Goal: Task Accomplishment & Management: Complete application form

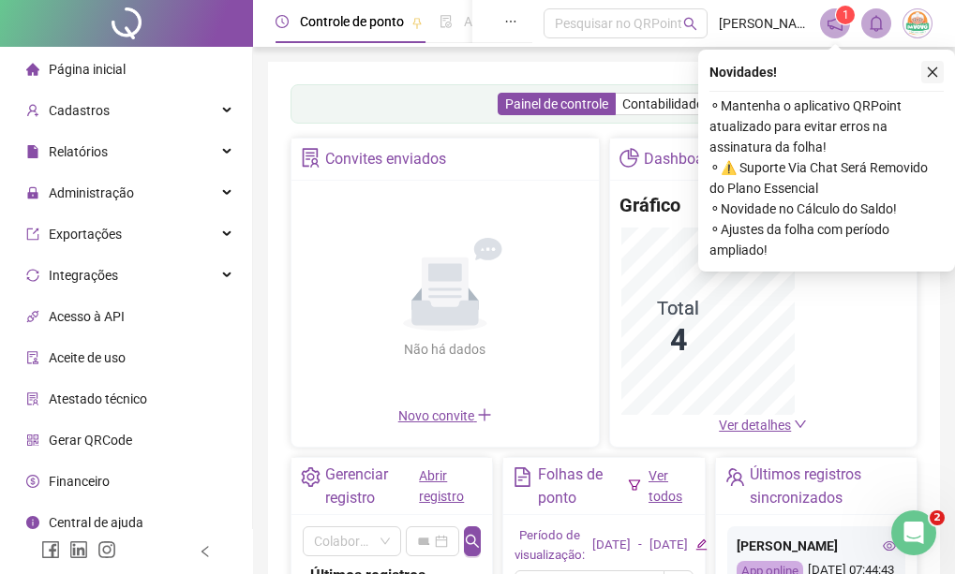
click at [937, 77] on icon "close" at bounding box center [932, 72] width 13 height 13
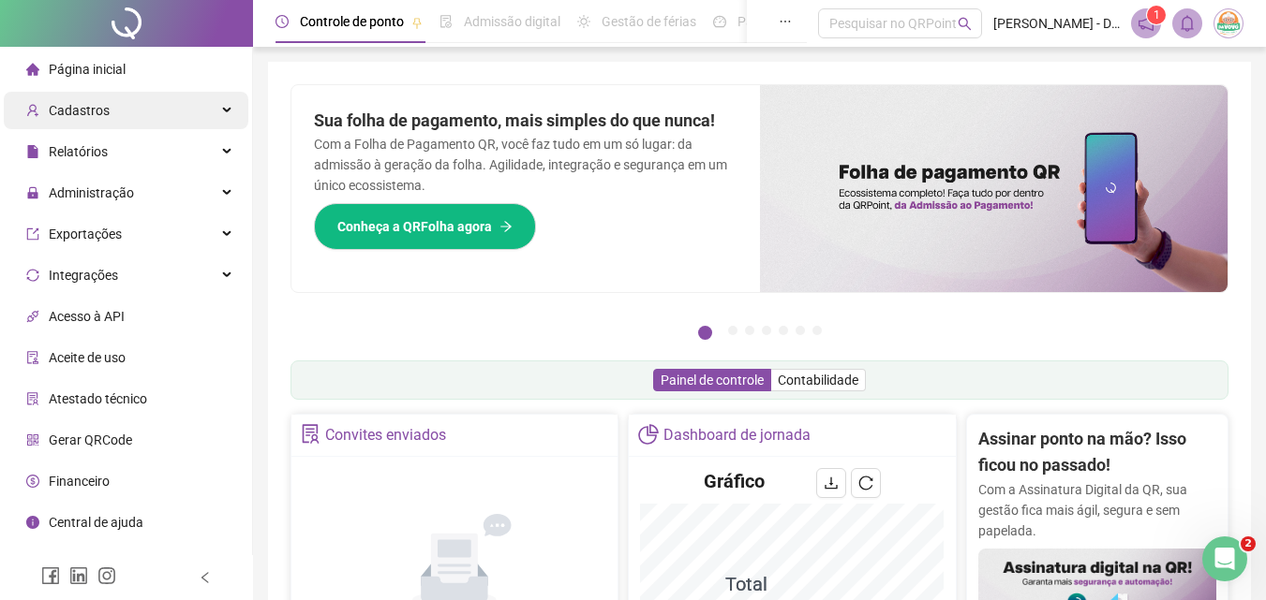
click at [136, 120] on div "Cadastros" at bounding box center [126, 110] width 244 height 37
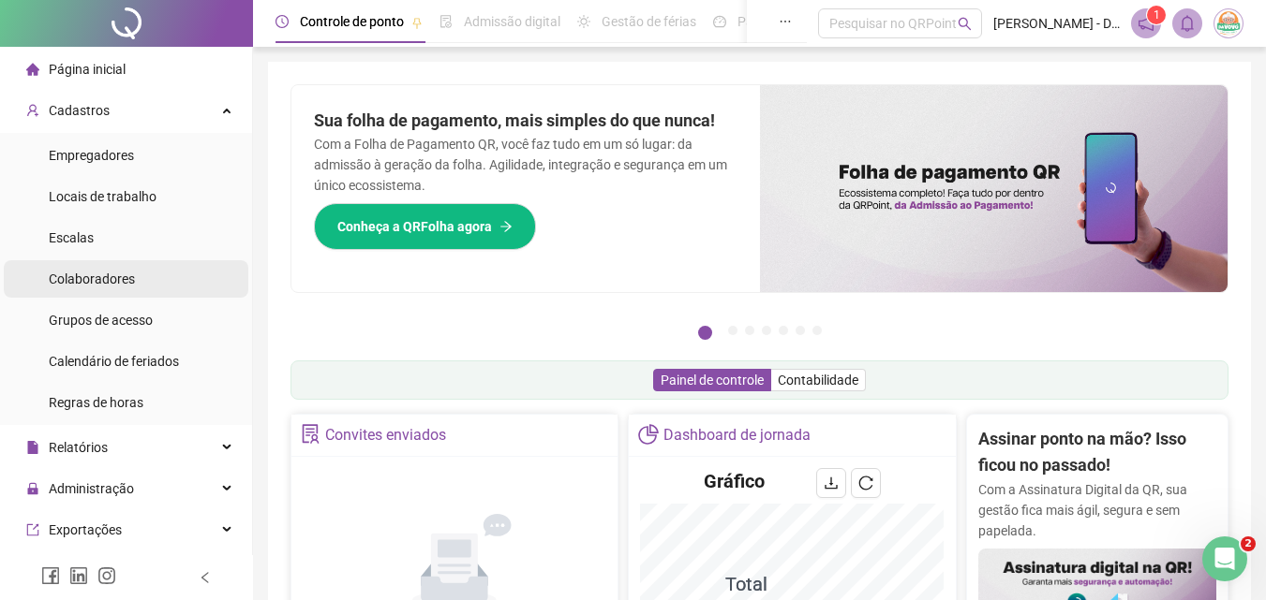
click at [136, 292] on li "Colaboradores" at bounding box center [126, 278] width 244 height 37
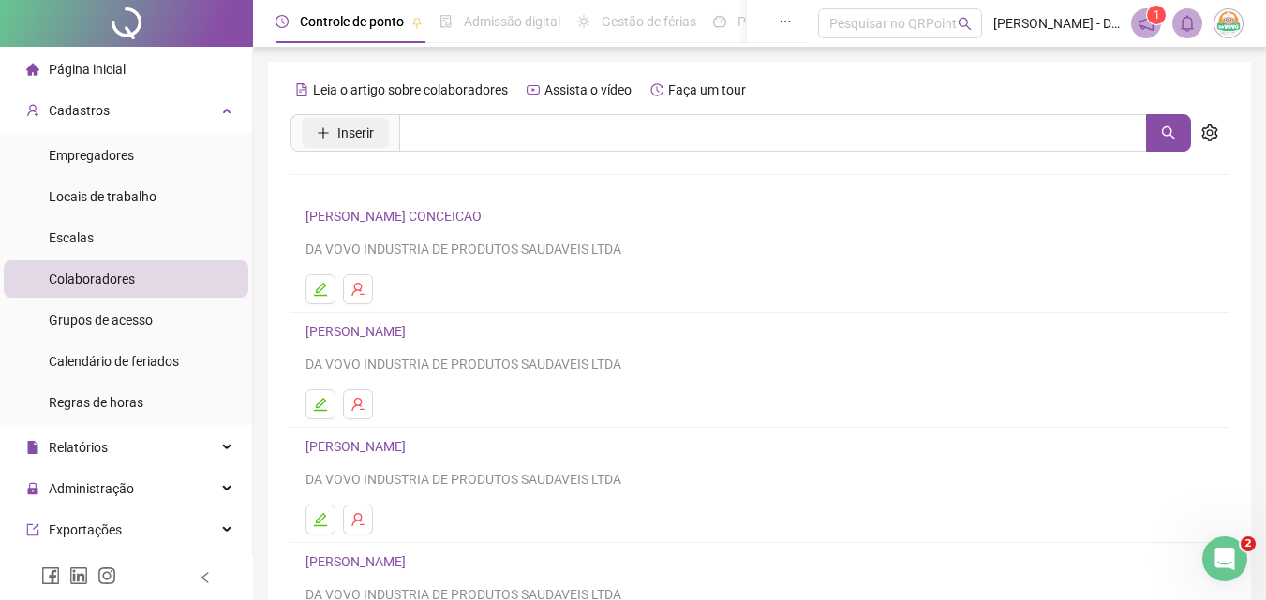
click at [321, 131] on icon "plus" at bounding box center [323, 132] width 13 height 13
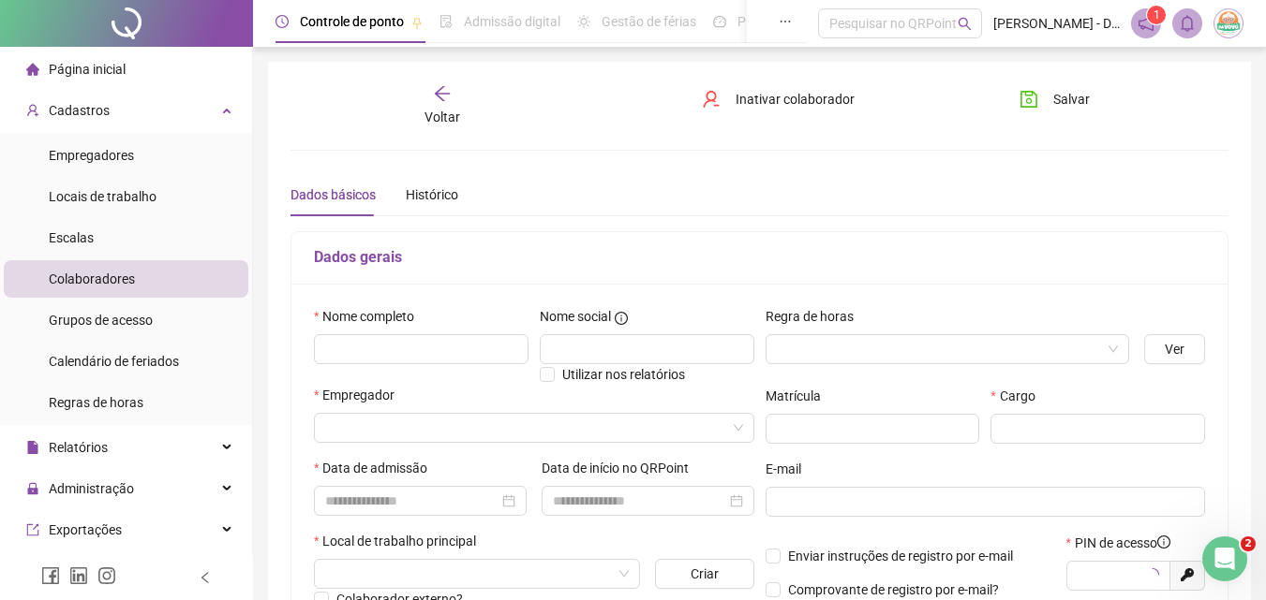
type input "*****"
click at [412, 360] on input "text" at bounding box center [421, 349] width 215 height 30
type input "**********"
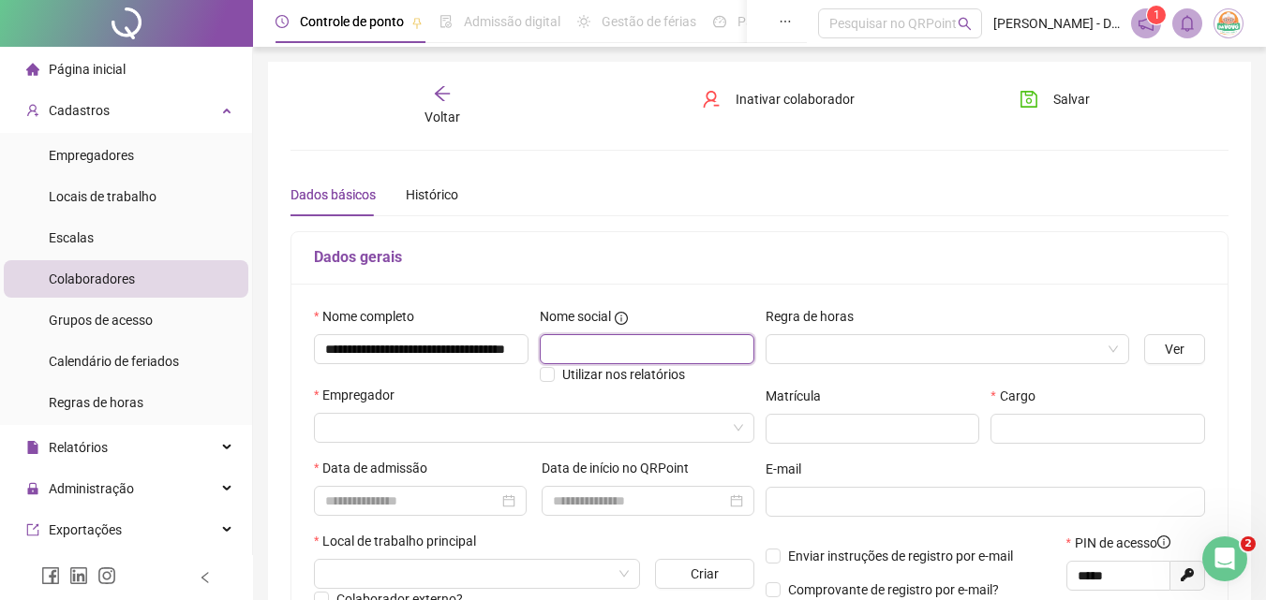
click at [598, 355] on input "text" at bounding box center [647, 349] width 215 height 30
click at [818, 350] on input "search" at bounding box center [939, 349] width 325 height 28
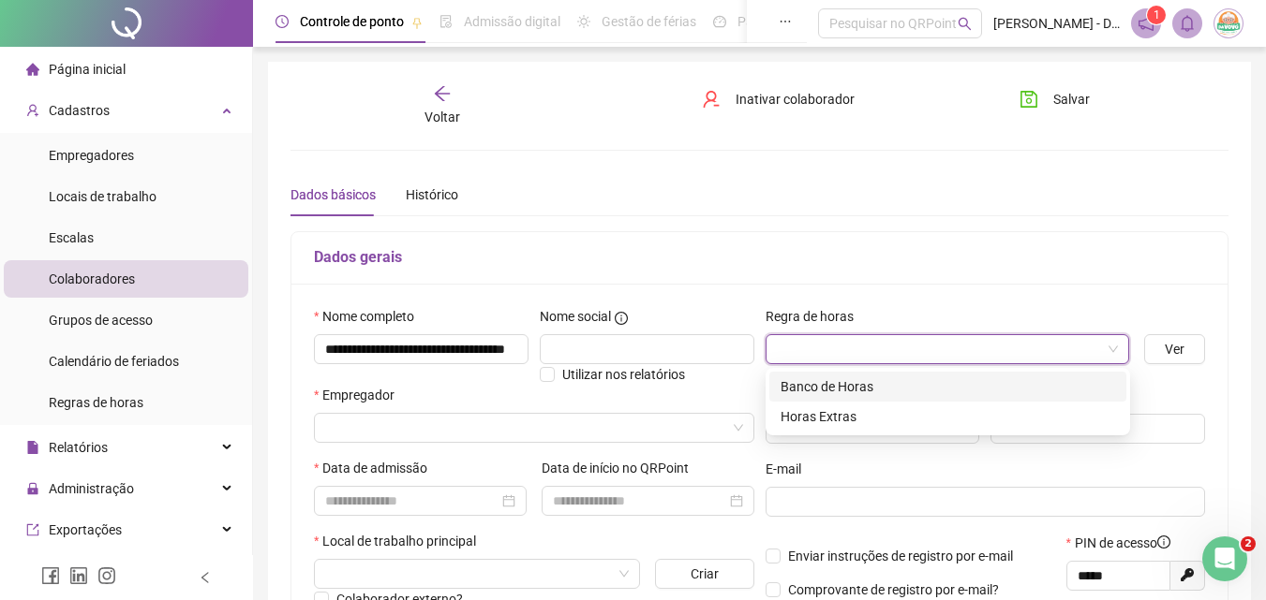
click at [855, 382] on div "Banco de Horas" at bounding box center [947, 387] width 334 height 21
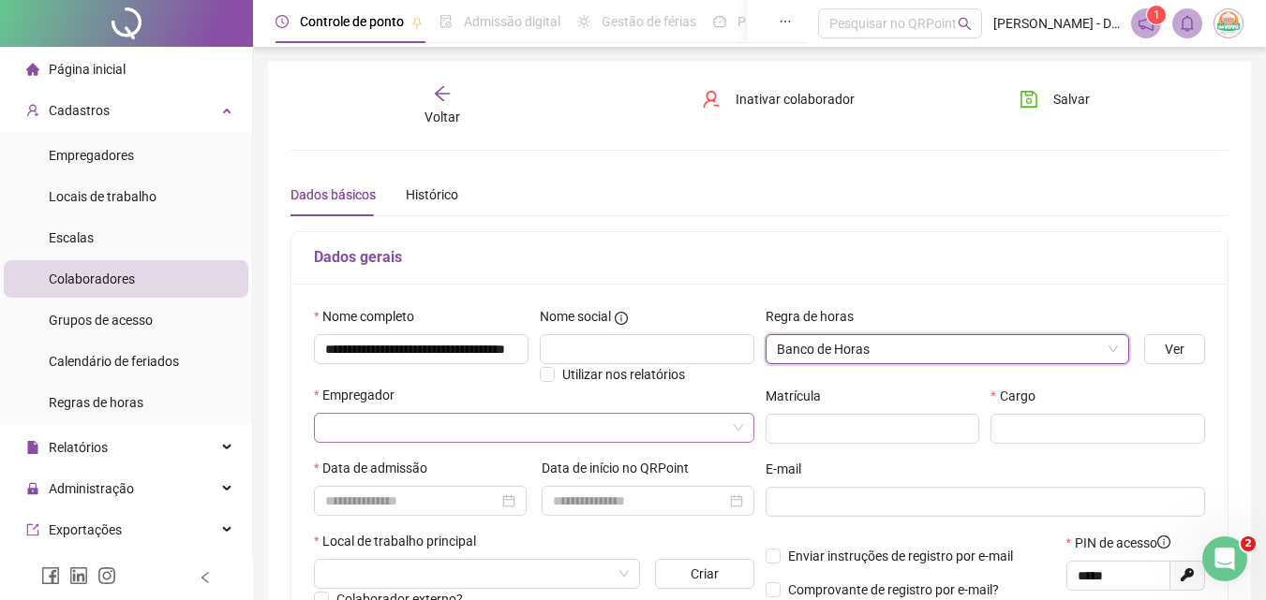
click at [557, 434] on input "search" at bounding box center [525, 428] width 401 height 28
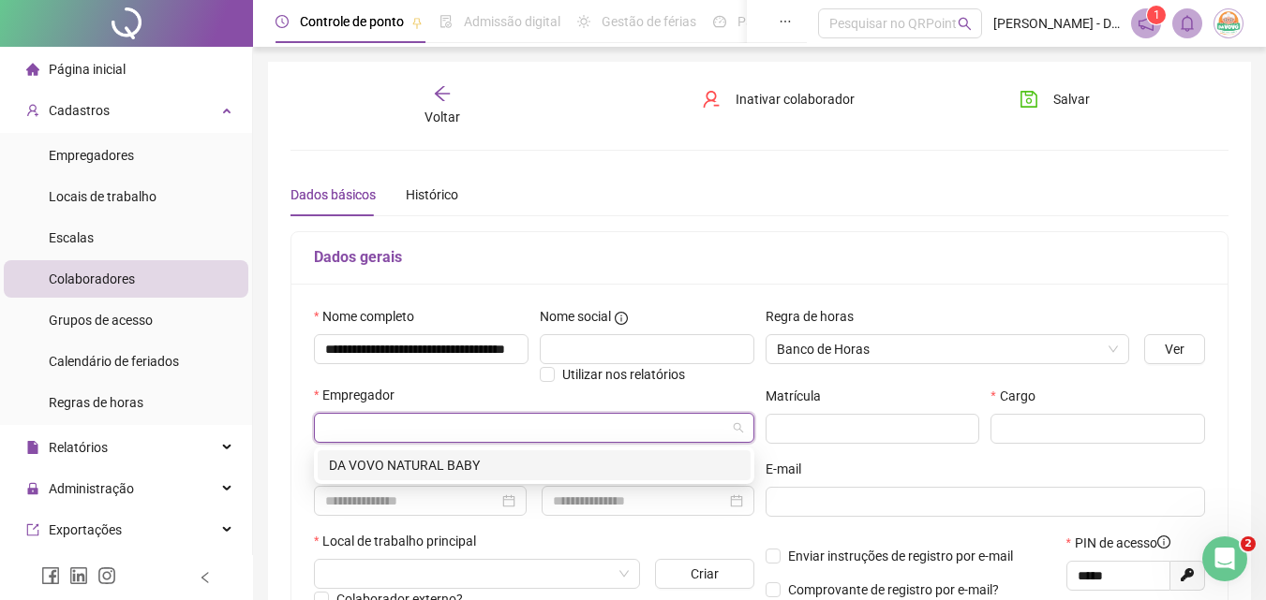
click at [566, 460] on div "DA VOVO NATURAL BABY" at bounding box center [534, 465] width 410 height 21
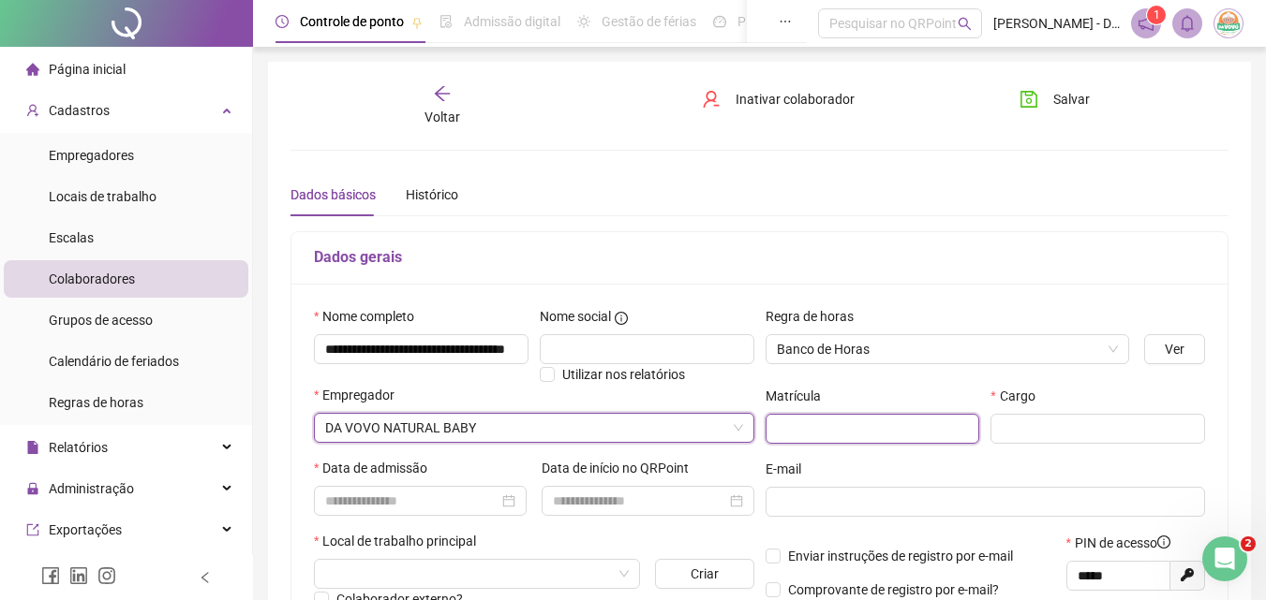
click at [796, 433] on input "text" at bounding box center [872, 429] width 215 height 30
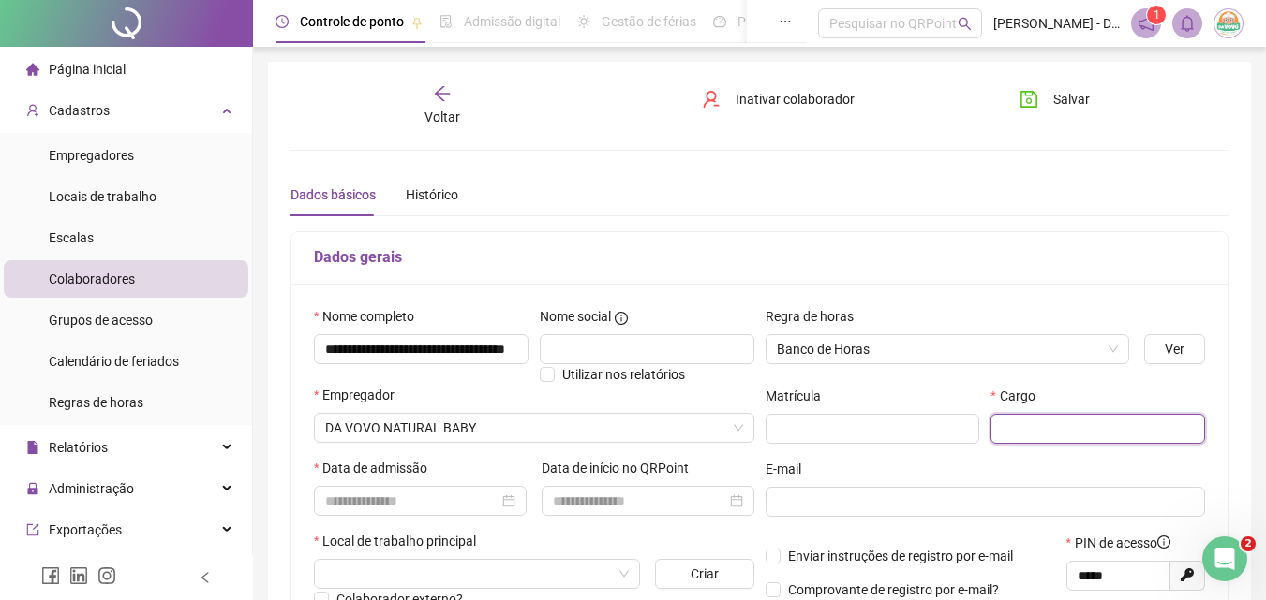
click at [968, 425] on input "text" at bounding box center [1097, 429] width 215 height 30
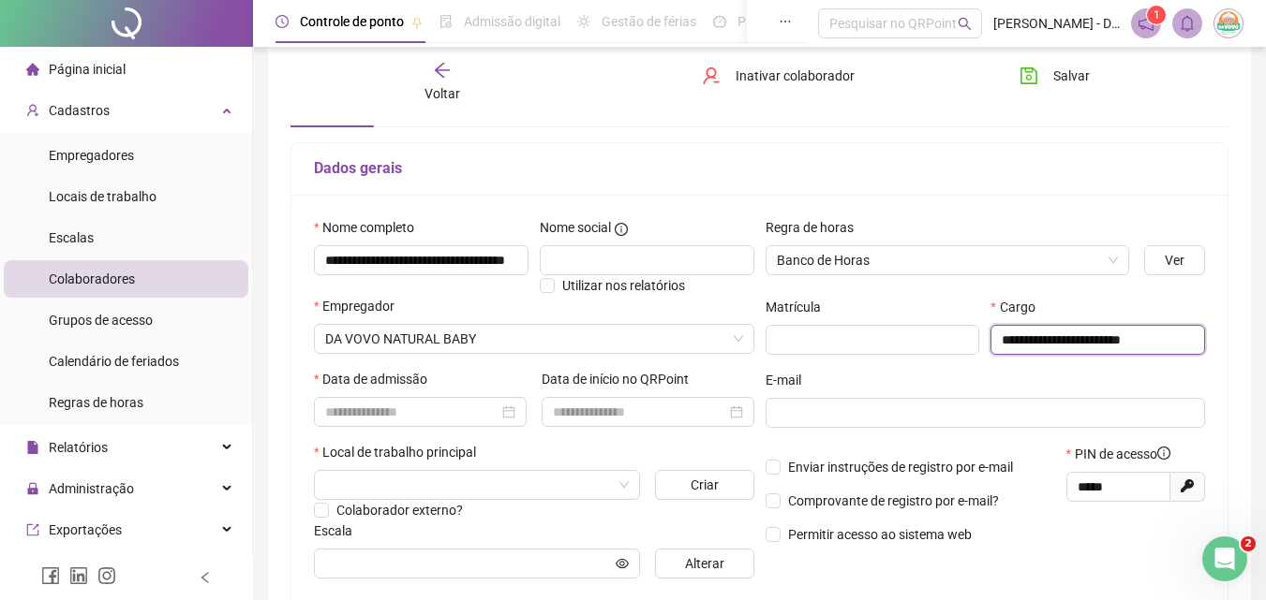
scroll to position [94, 0]
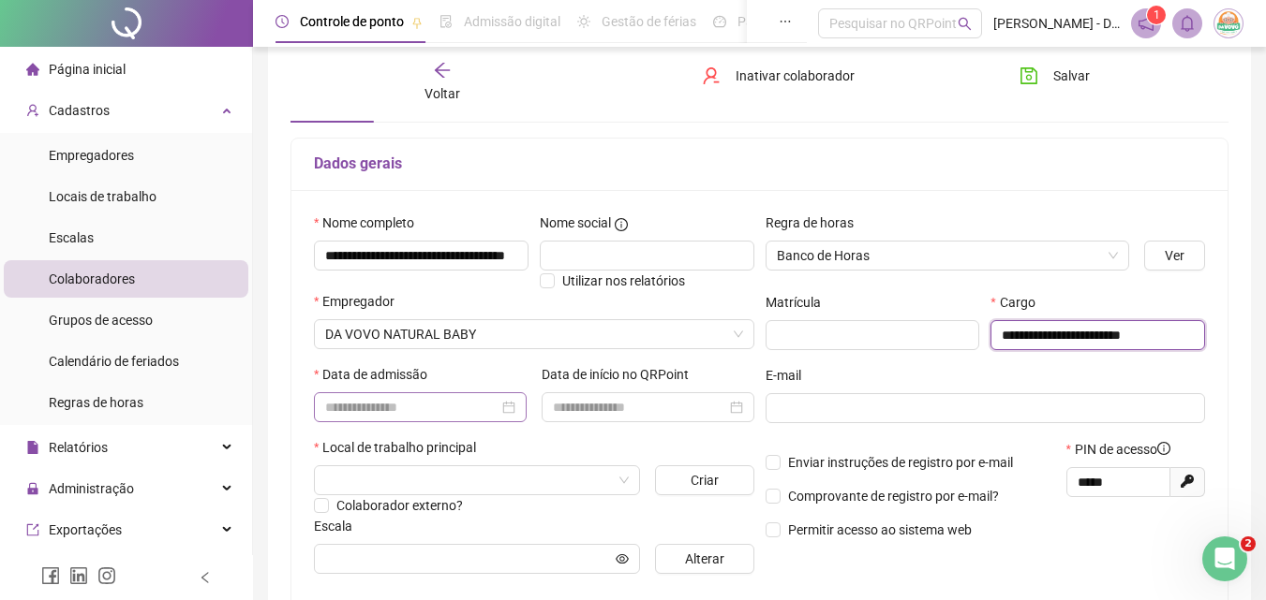
type input "**********"
click at [496, 415] on input at bounding box center [411, 407] width 173 height 21
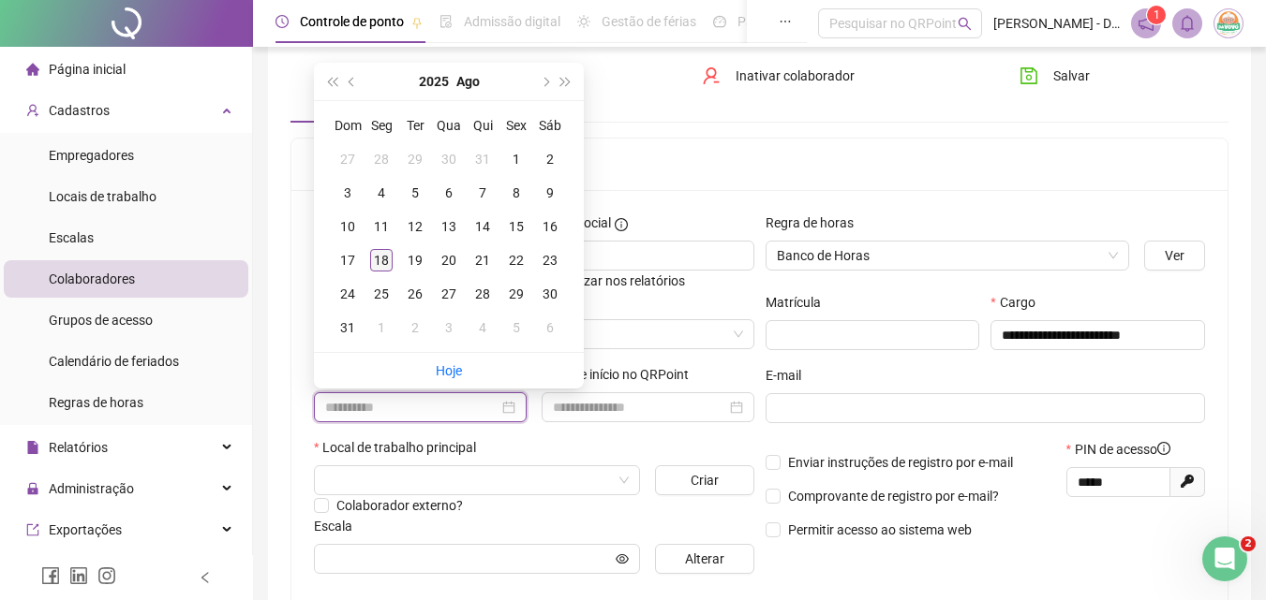
type input "**********"
click at [374, 264] on div "18" at bounding box center [381, 260] width 22 height 22
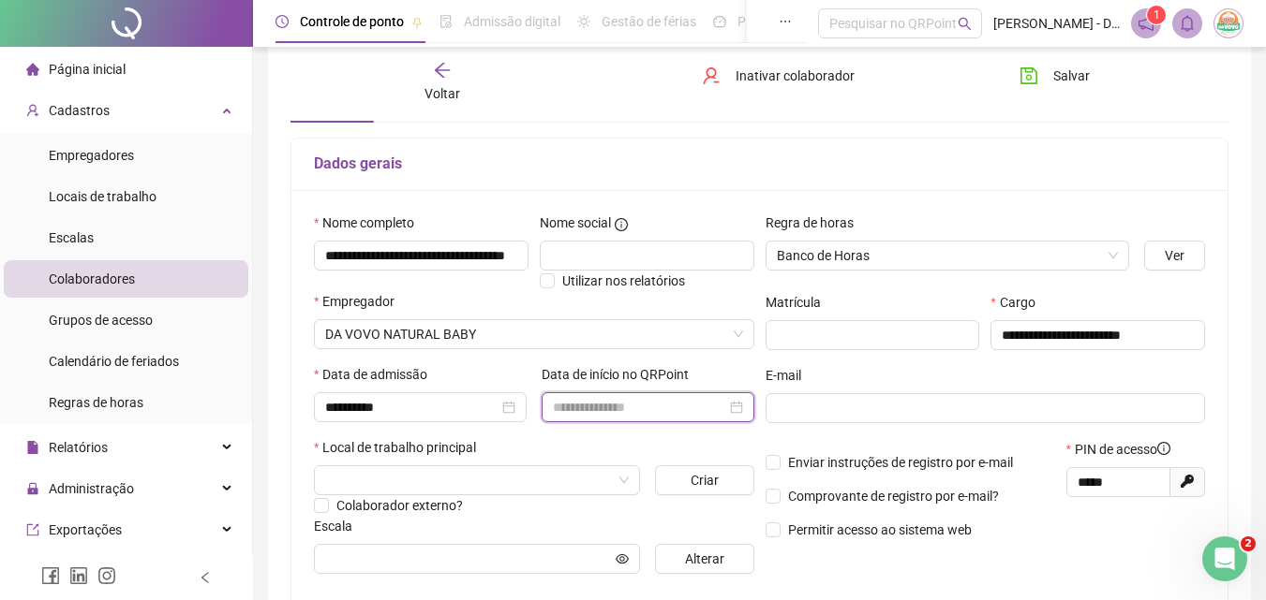
click at [690, 412] on input at bounding box center [639, 407] width 173 height 21
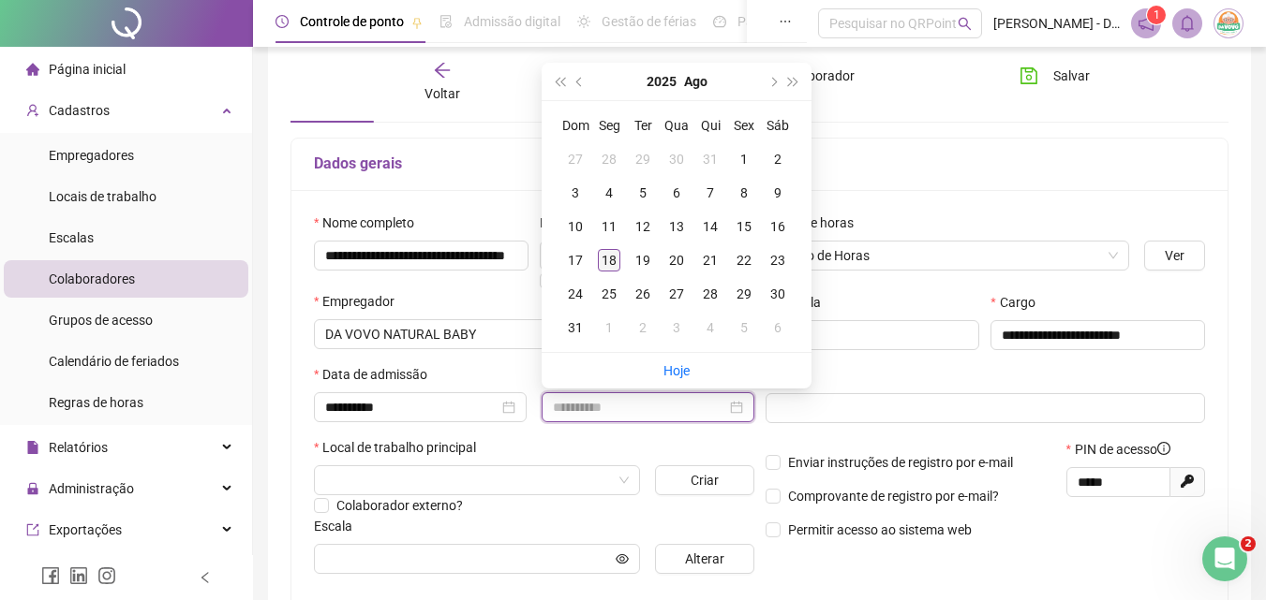
type input "**********"
click at [621, 266] on td "18" at bounding box center [609, 261] width 34 height 34
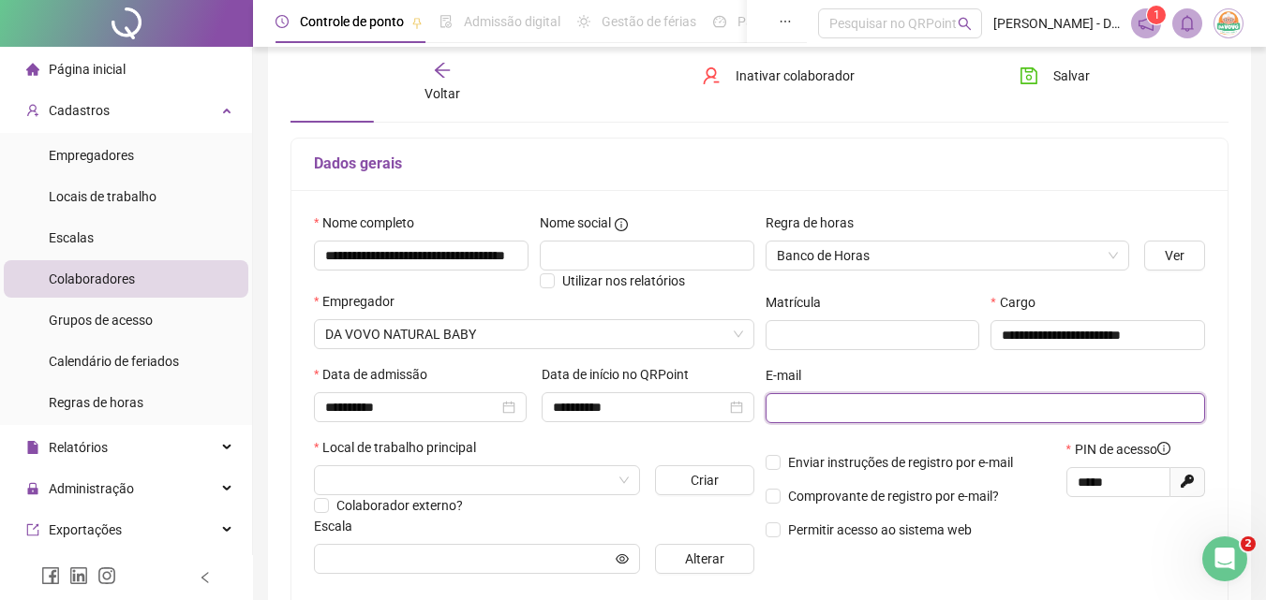
click at [920, 398] on input "text" at bounding box center [984, 408] width 414 height 21
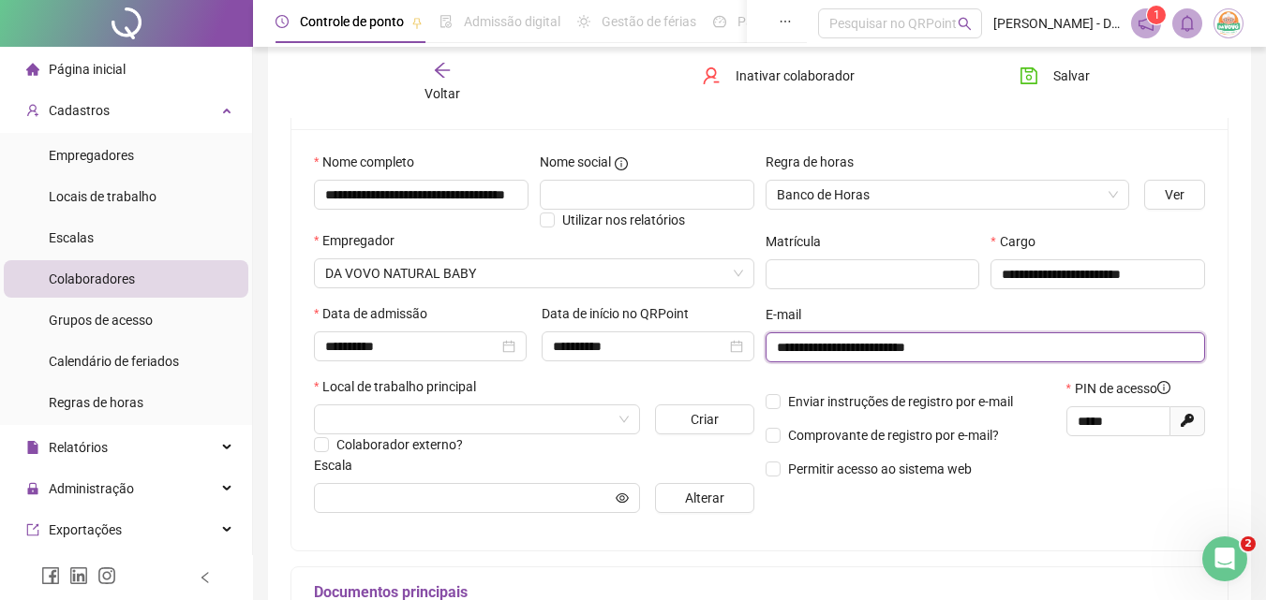
scroll to position [187, 0]
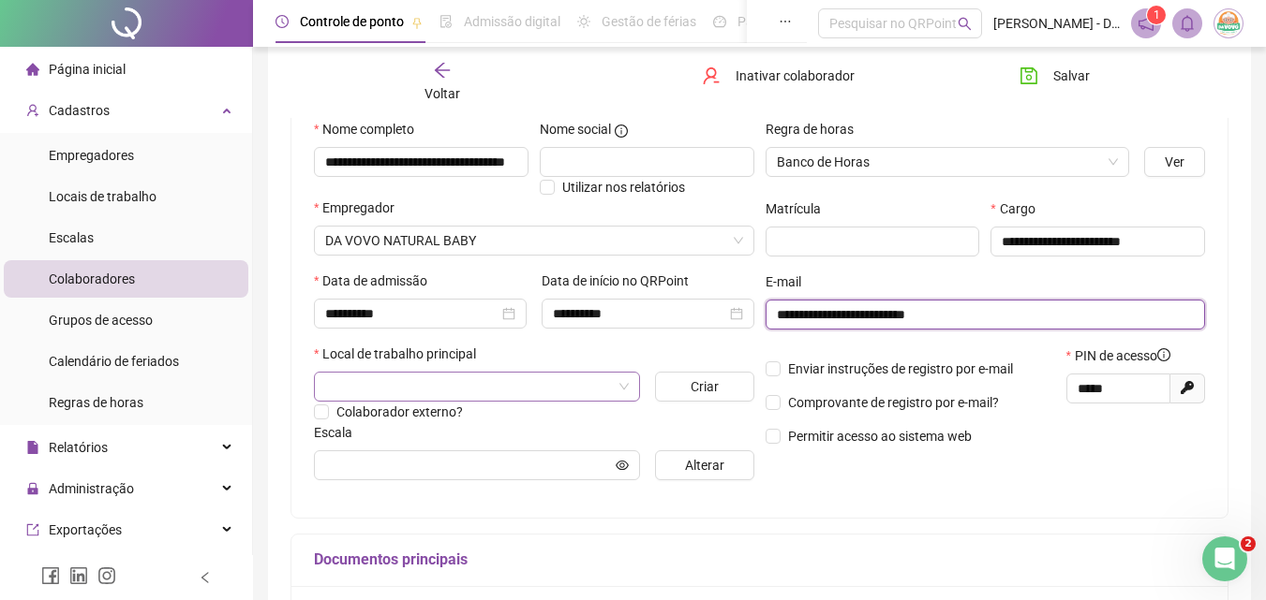
type input "**********"
click at [593, 392] on input "search" at bounding box center [468, 387] width 287 height 28
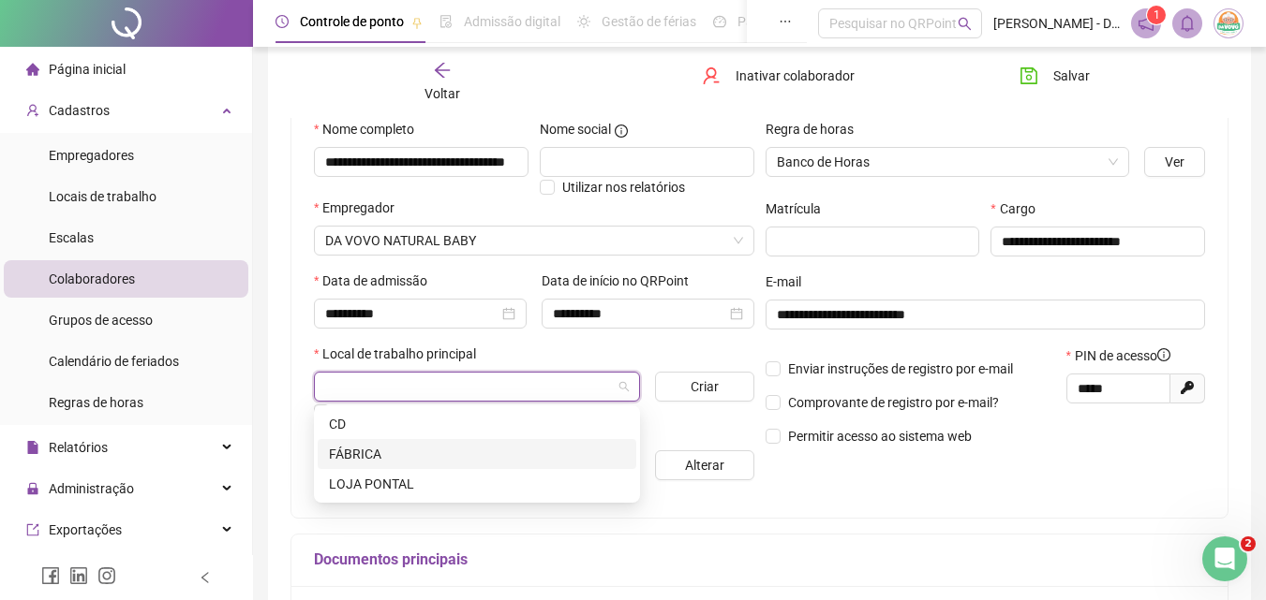
click at [472, 445] on div "FÁBRICA" at bounding box center [477, 454] width 296 height 21
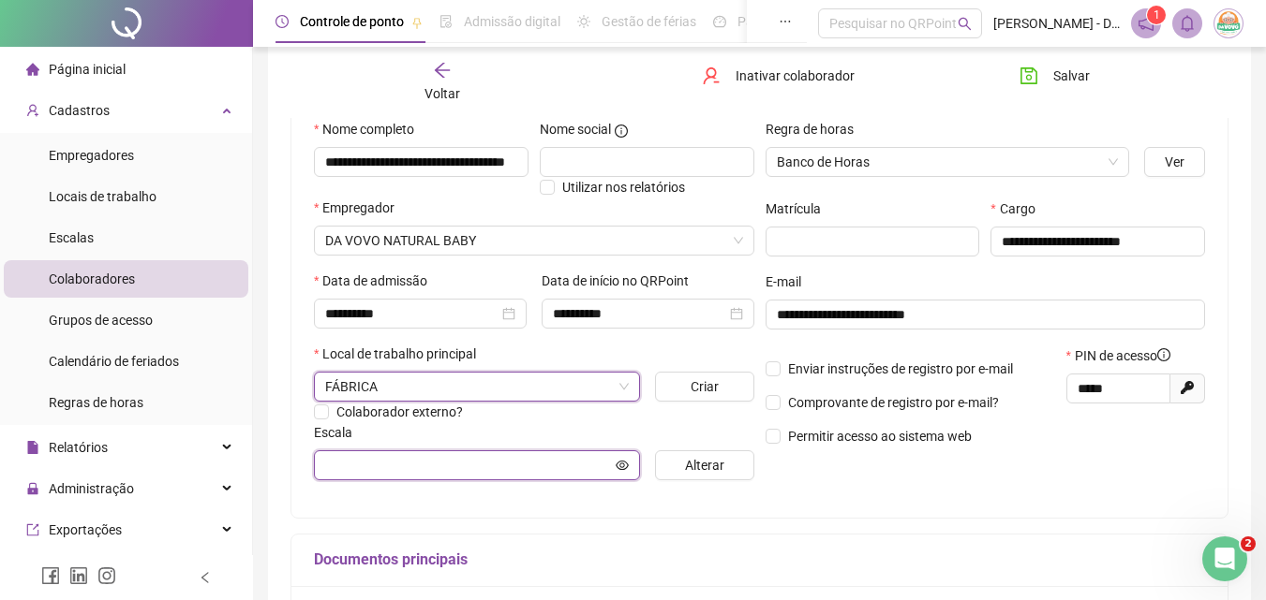
click at [550, 470] on input "text" at bounding box center [468, 465] width 287 height 21
click at [623, 464] on icon "eye" at bounding box center [621, 464] width 13 height 9
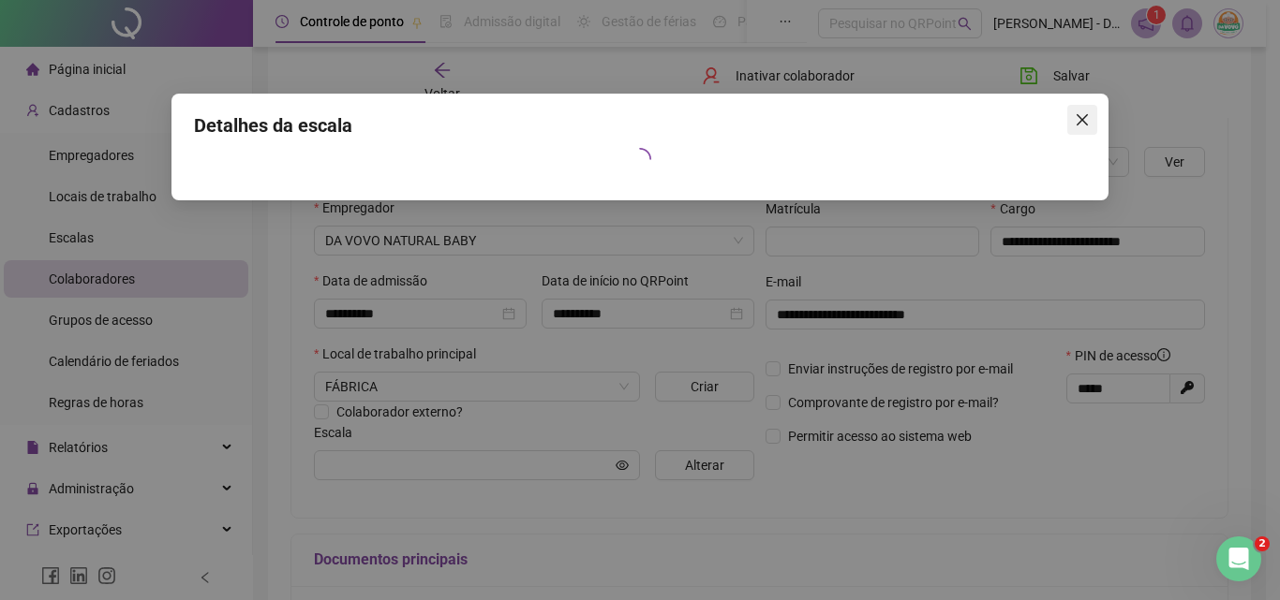
click at [968, 117] on icon "close" at bounding box center [1081, 119] width 15 height 15
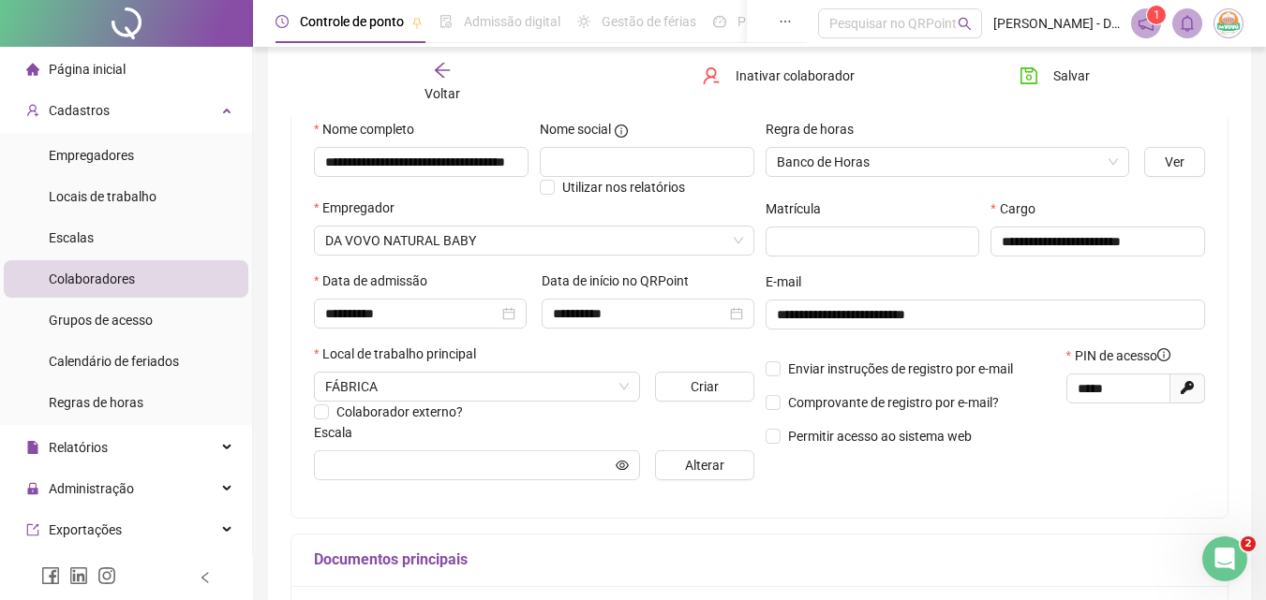
click at [819, 541] on div "Documentos principais" at bounding box center [759, 561] width 936 height 52
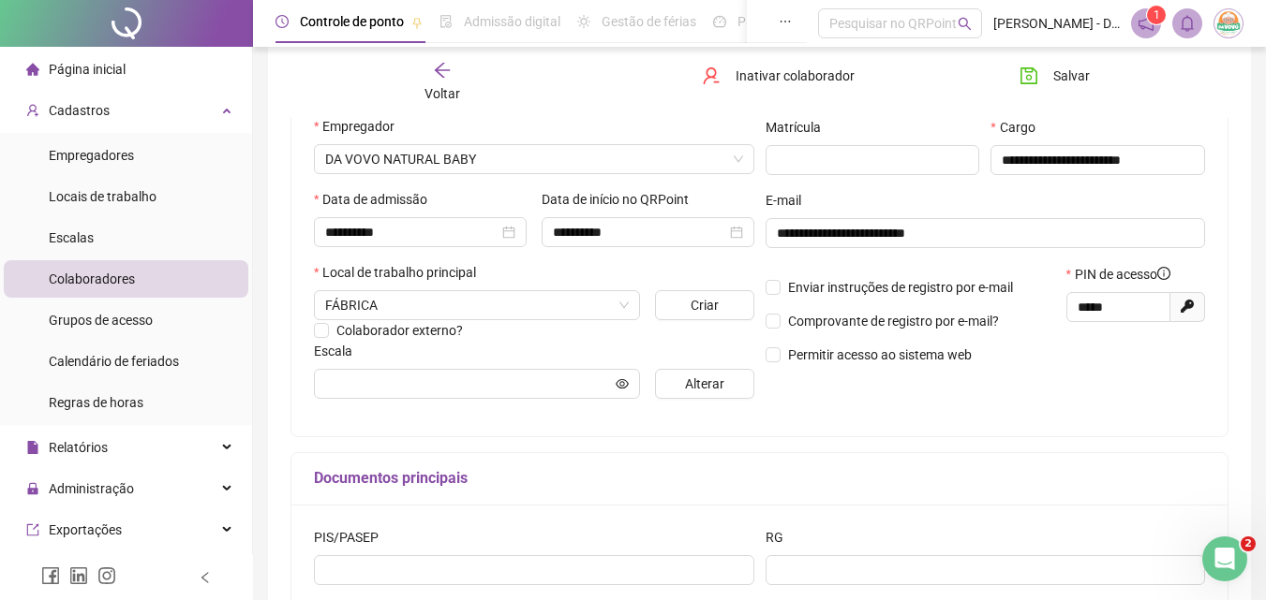
scroll to position [468, 0]
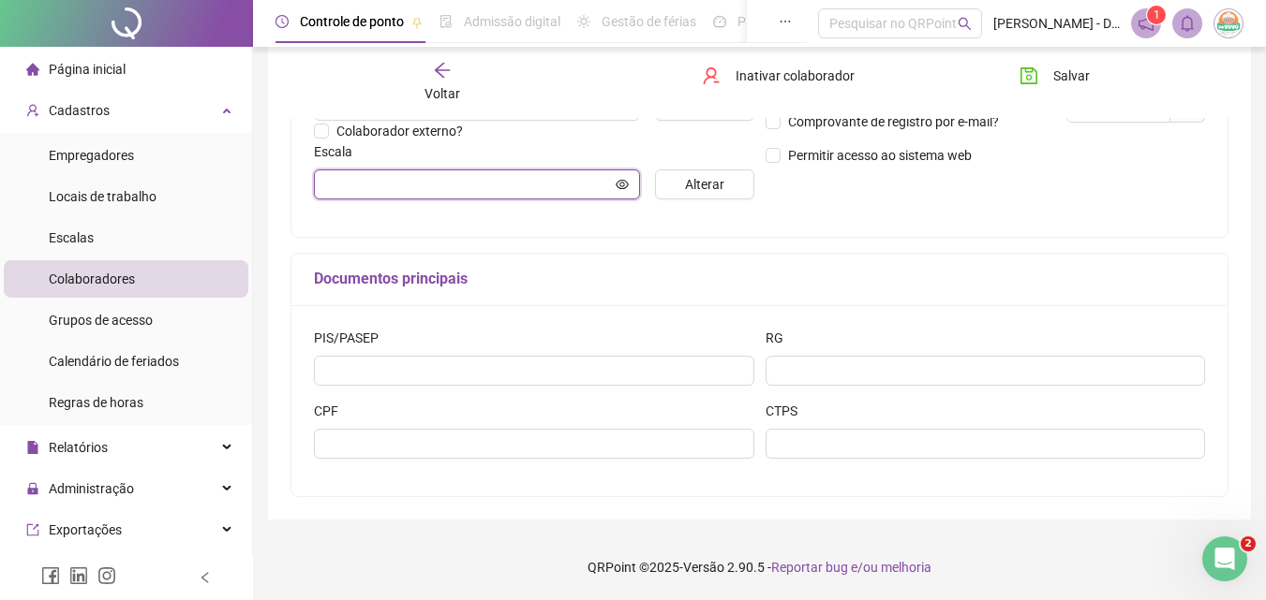
click at [517, 181] on input "text" at bounding box center [468, 184] width 287 height 21
click at [516, 181] on input "text" at bounding box center [468, 184] width 287 height 21
click at [618, 184] on icon "eye" at bounding box center [621, 184] width 13 height 13
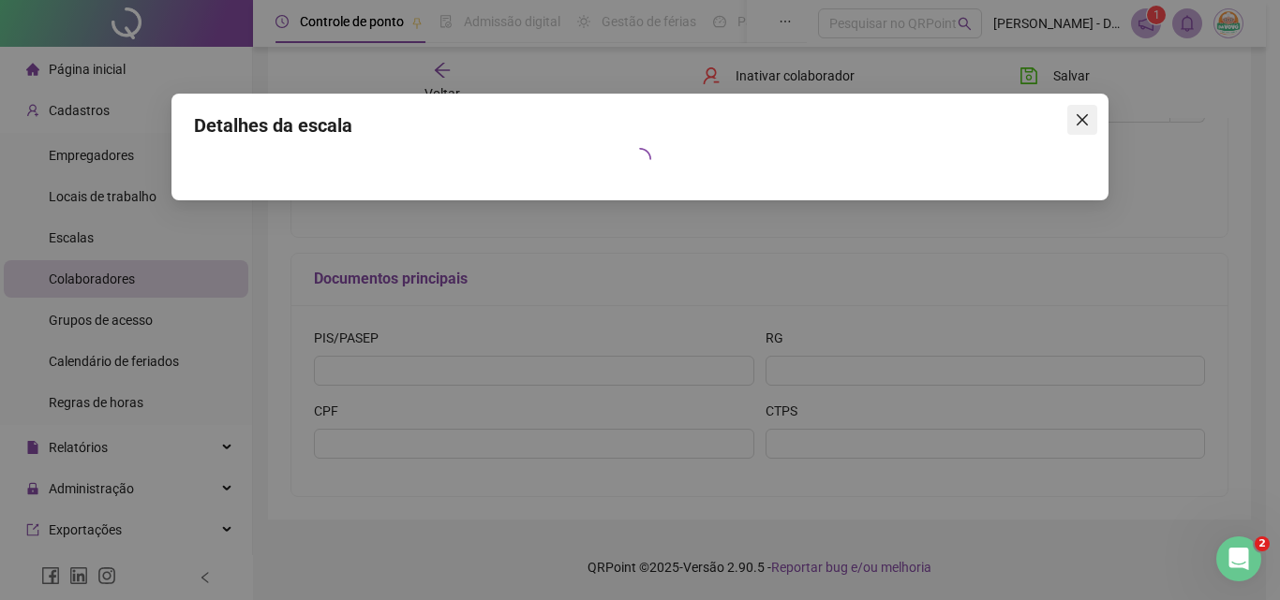
click at [968, 125] on icon "close" at bounding box center [1081, 119] width 11 height 11
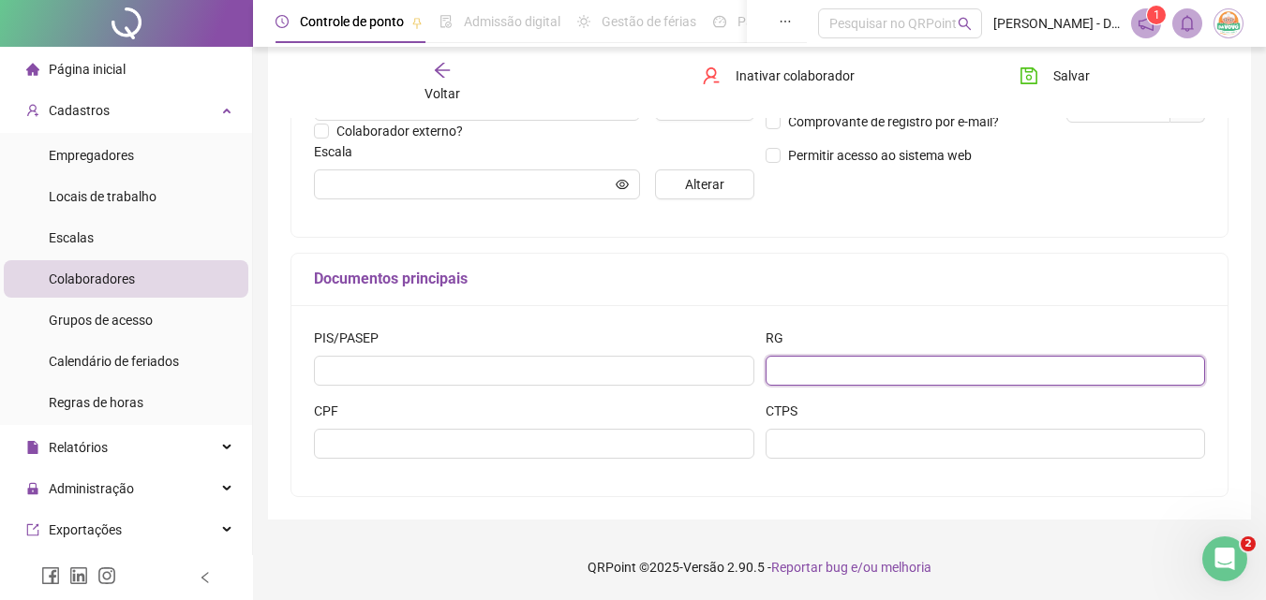
click at [822, 374] on input "text" at bounding box center [985, 371] width 440 height 30
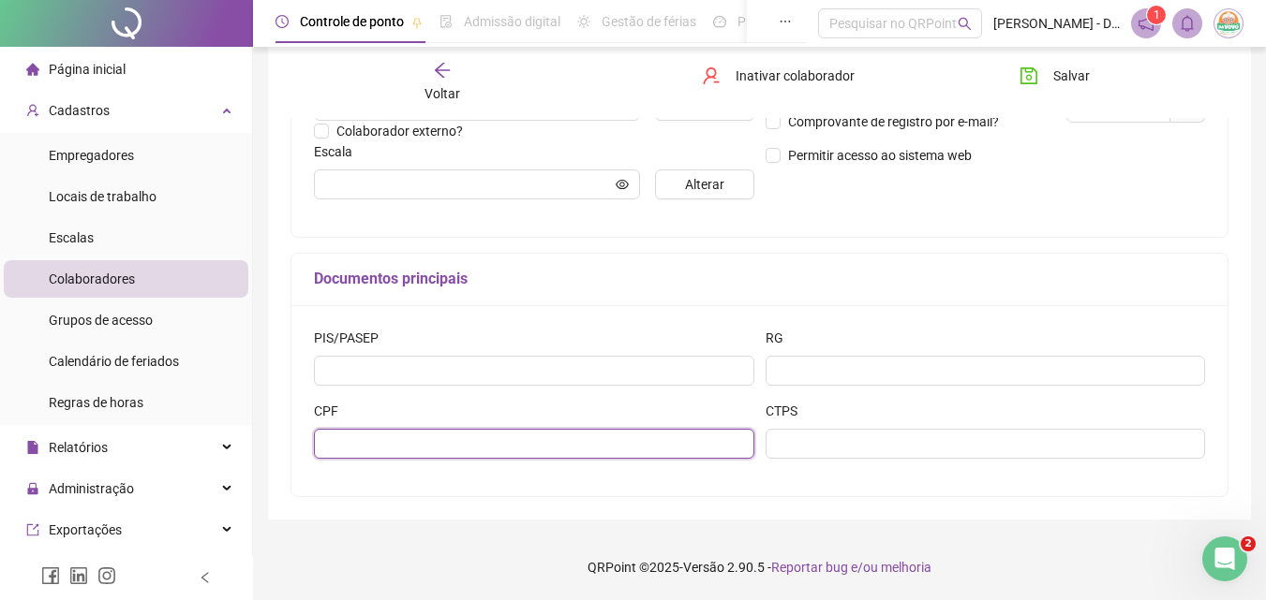
drag, startPoint x: 625, startPoint y: 444, endPoint x: 644, endPoint y: 426, distance: 26.5
click at [625, 440] on input "text" at bounding box center [534, 444] width 440 height 30
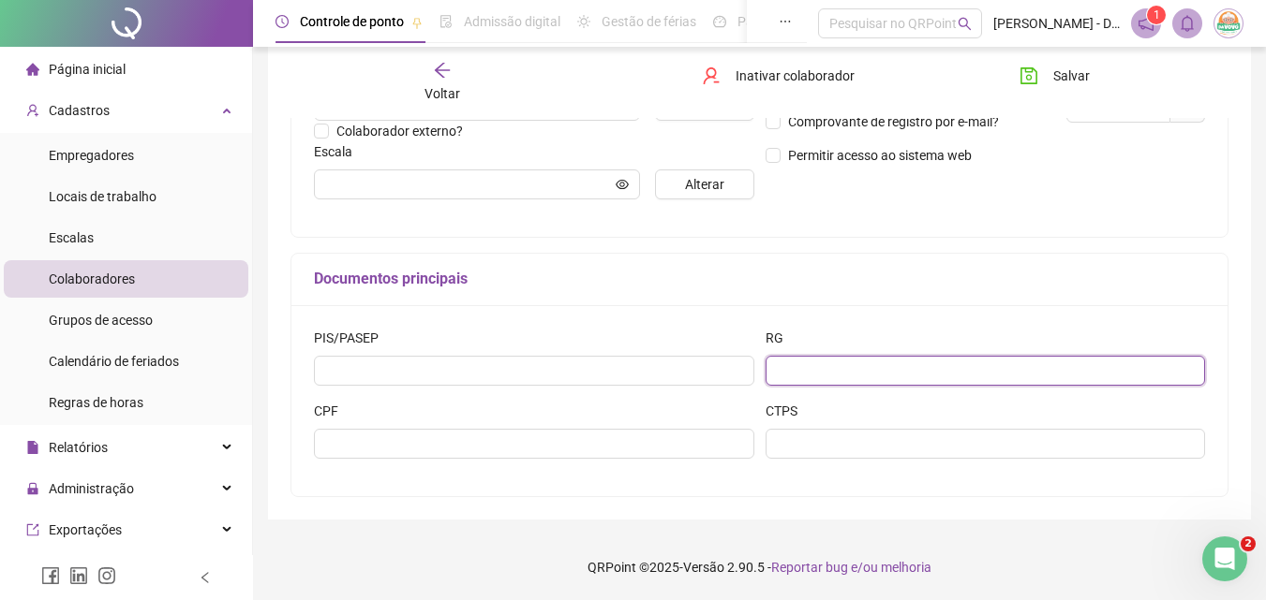
click at [800, 365] on input "text" at bounding box center [985, 371] width 440 height 30
type input "**********"
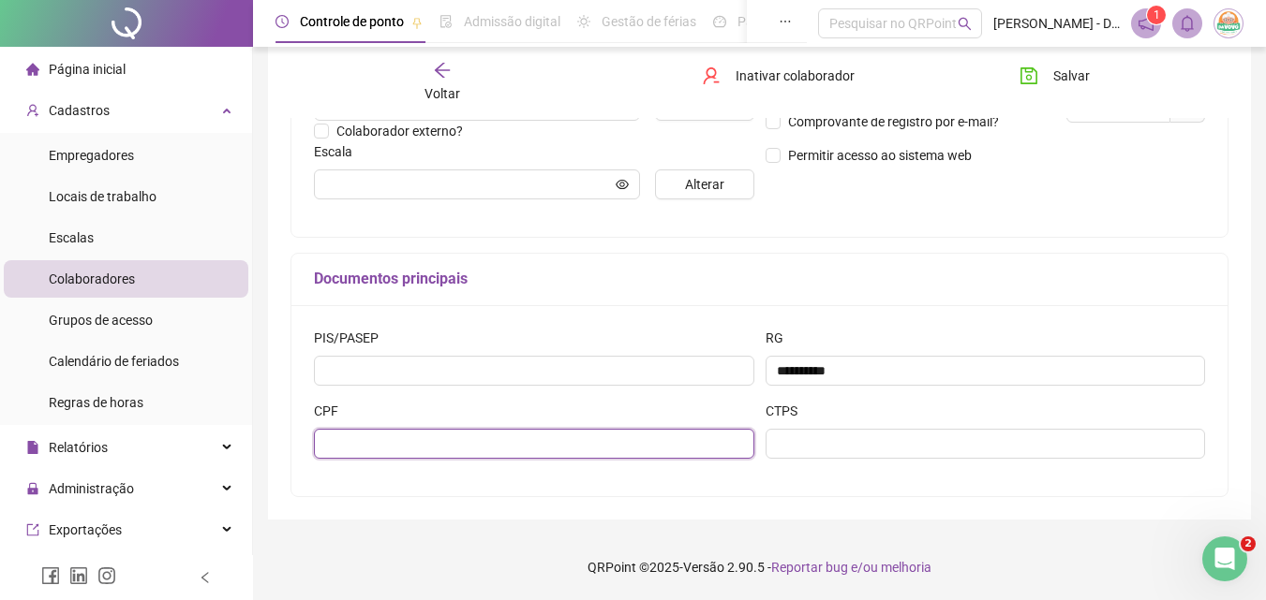
click at [668, 452] on input "text" at bounding box center [534, 444] width 440 height 30
type input "**********"
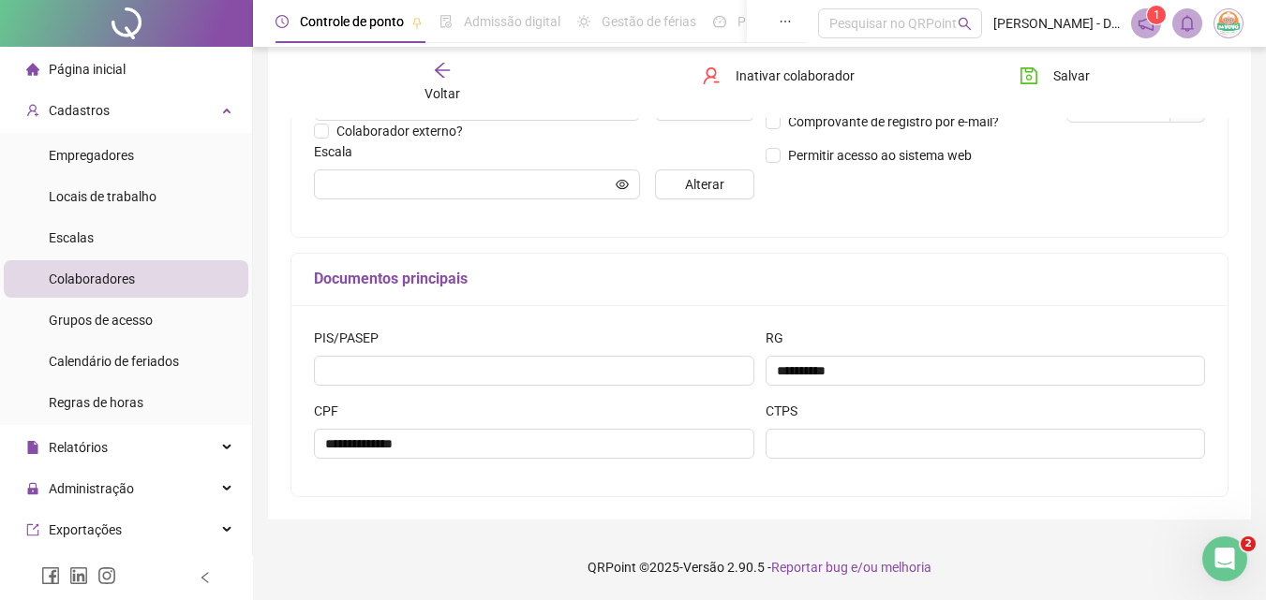
click at [747, 492] on div "**********" at bounding box center [759, 400] width 936 height 191
click at [619, 181] on icon "eye" at bounding box center [621, 183] width 13 height 9
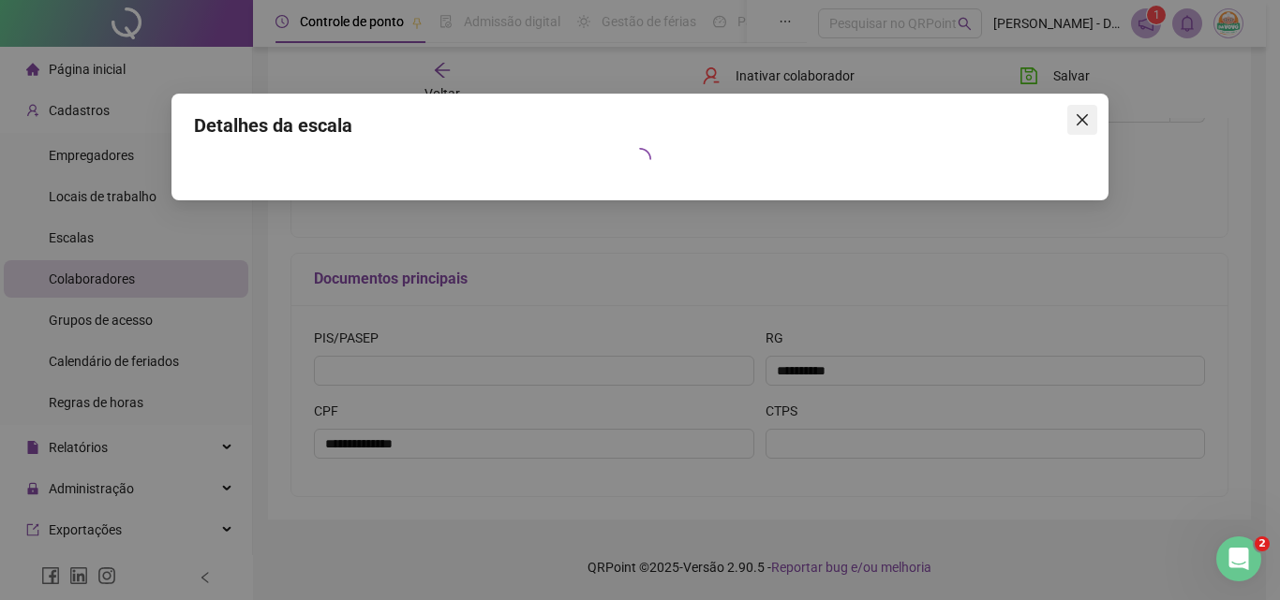
click at [968, 116] on icon "close" at bounding box center [1081, 119] width 15 height 15
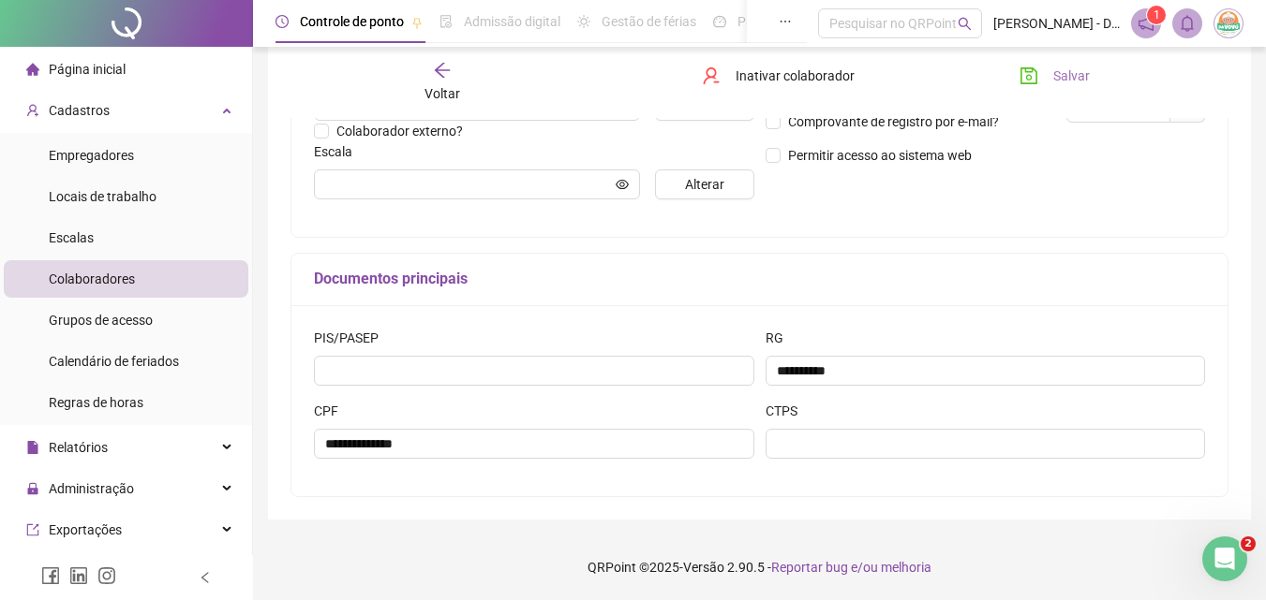
click at [968, 76] on span "Salvar" at bounding box center [1071, 76] width 37 height 21
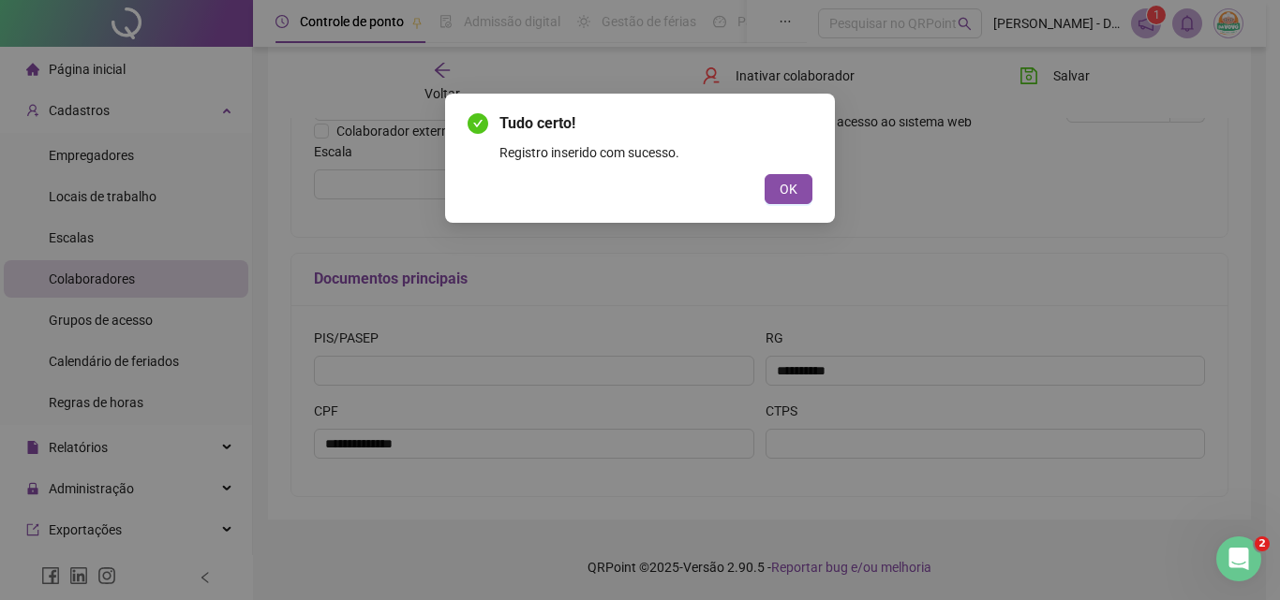
click at [769, 178] on button "OK" at bounding box center [788, 189] width 48 height 30
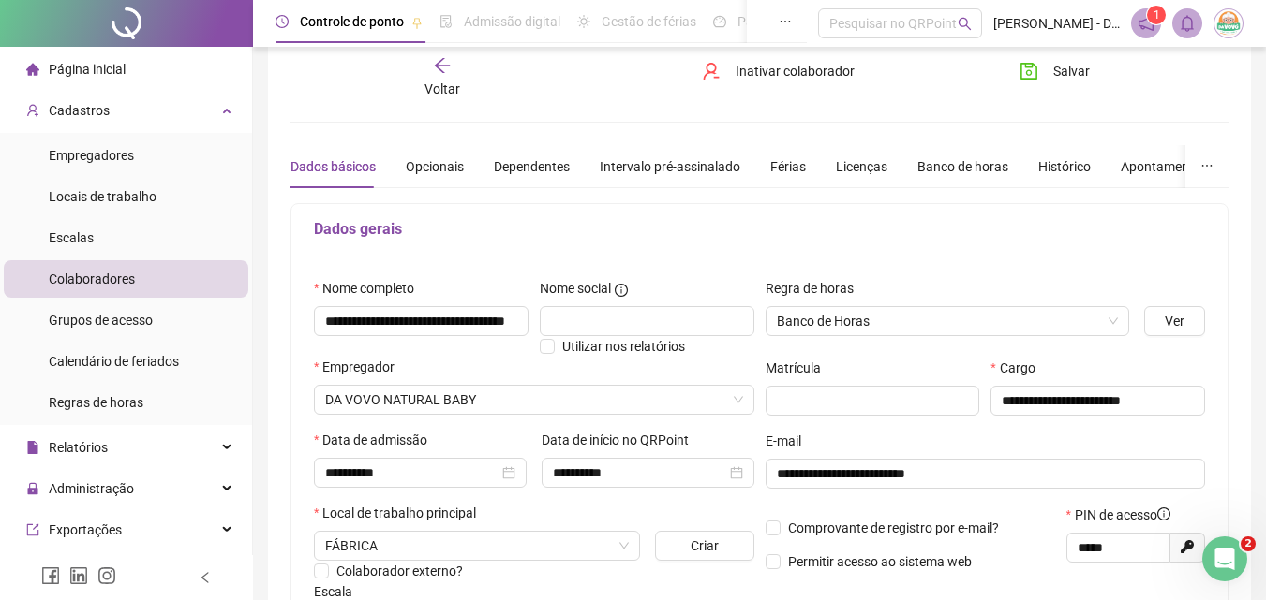
scroll to position [0, 0]
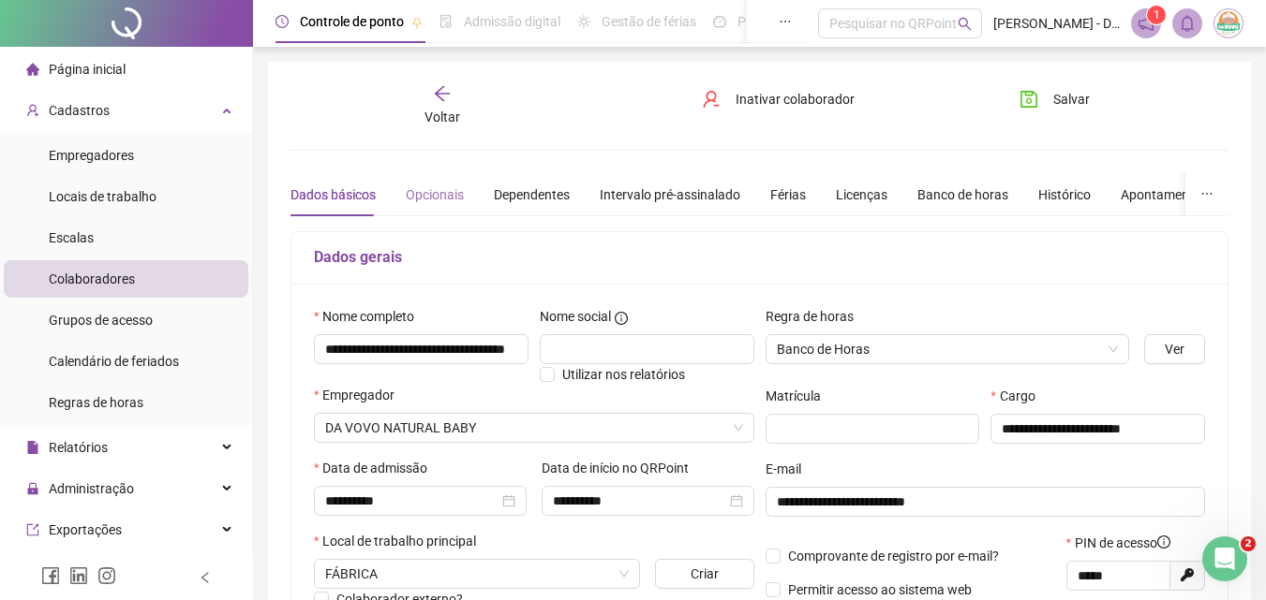
click at [458, 195] on div "Dados básicos Opcionais Dependentes Intervalo pré-assinalado Férias Licenças Ba…" at bounding box center [849, 194] width 1119 height 43
click at [460, 196] on div "Opcionais" at bounding box center [435, 195] width 58 height 21
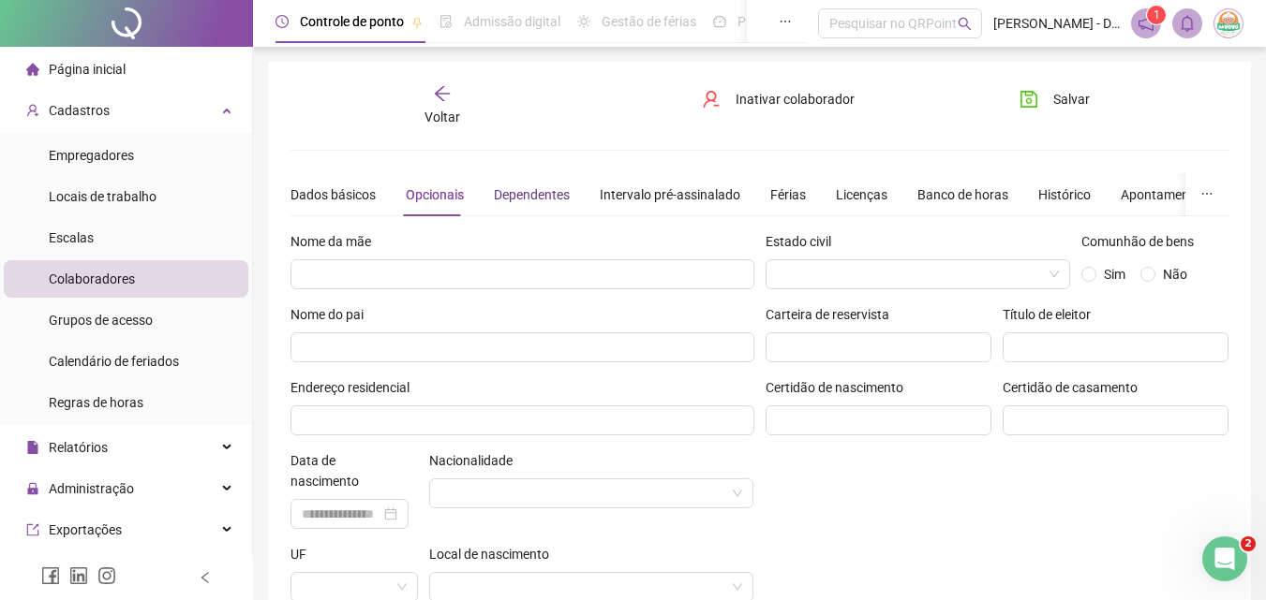
click at [559, 194] on div "Dependentes" at bounding box center [532, 195] width 76 height 21
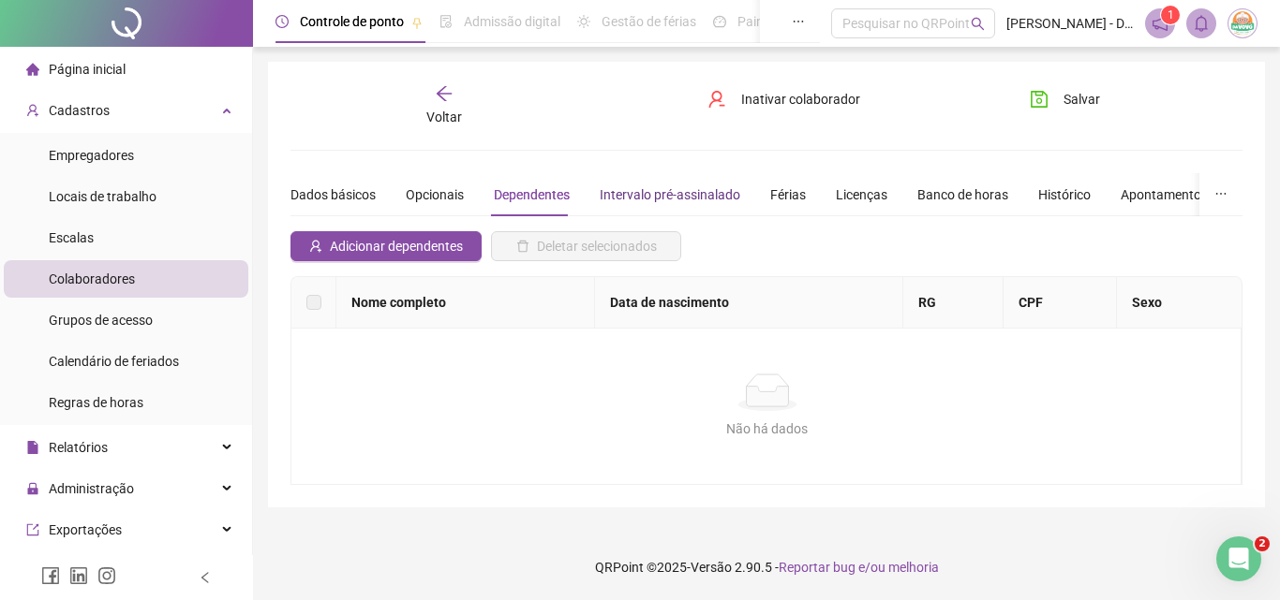
click at [659, 188] on div "Intervalo pré-assinalado" at bounding box center [670, 195] width 141 height 21
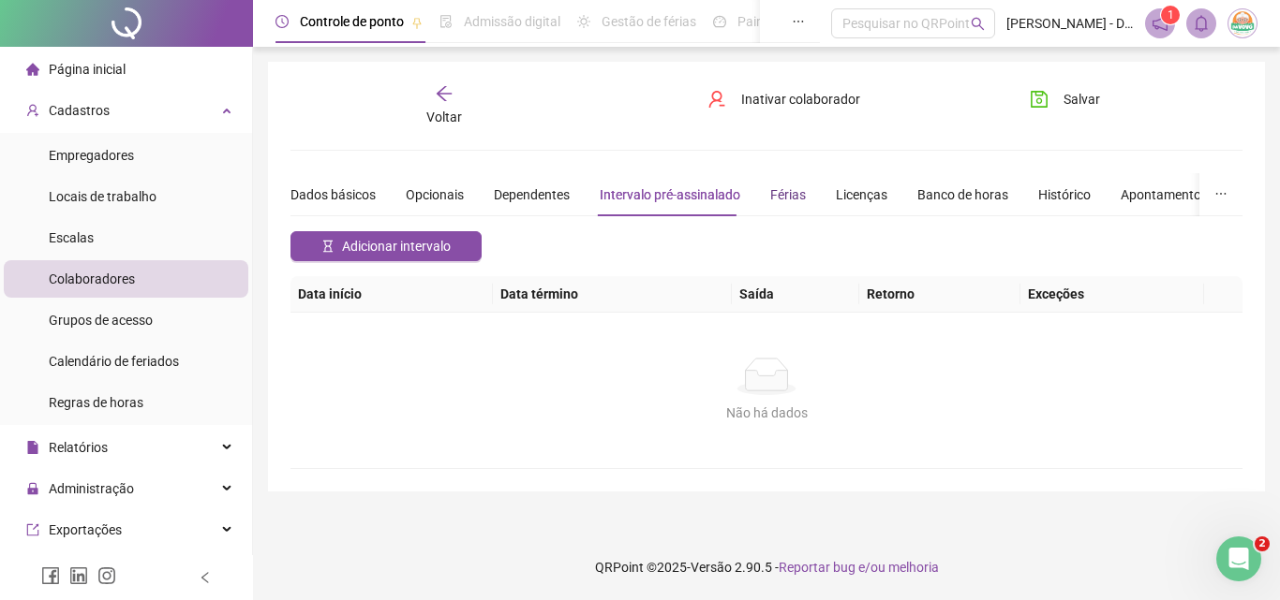
click at [780, 200] on div "Férias" at bounding box center [788, 195] width 36 height 21
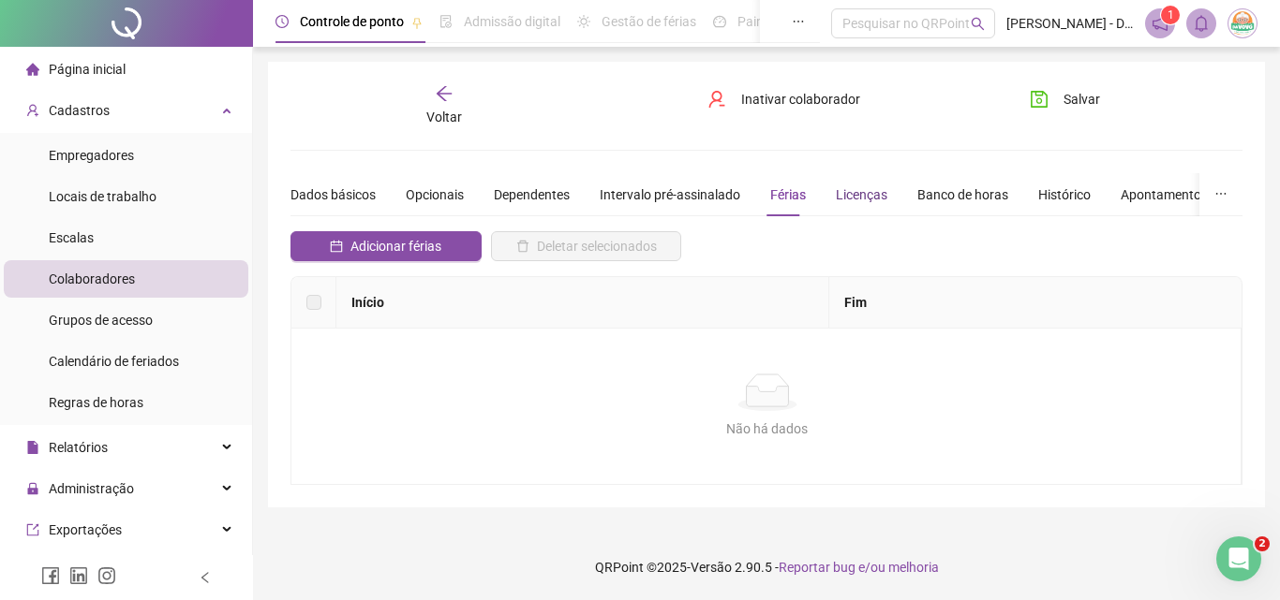
click at [851, 193] on div "Licenças" at bounding box center [862, 195] width 52 height 21
click at [968, 194] on div "Banco de horas" at bounding box center [962, 195] width 91 height 21
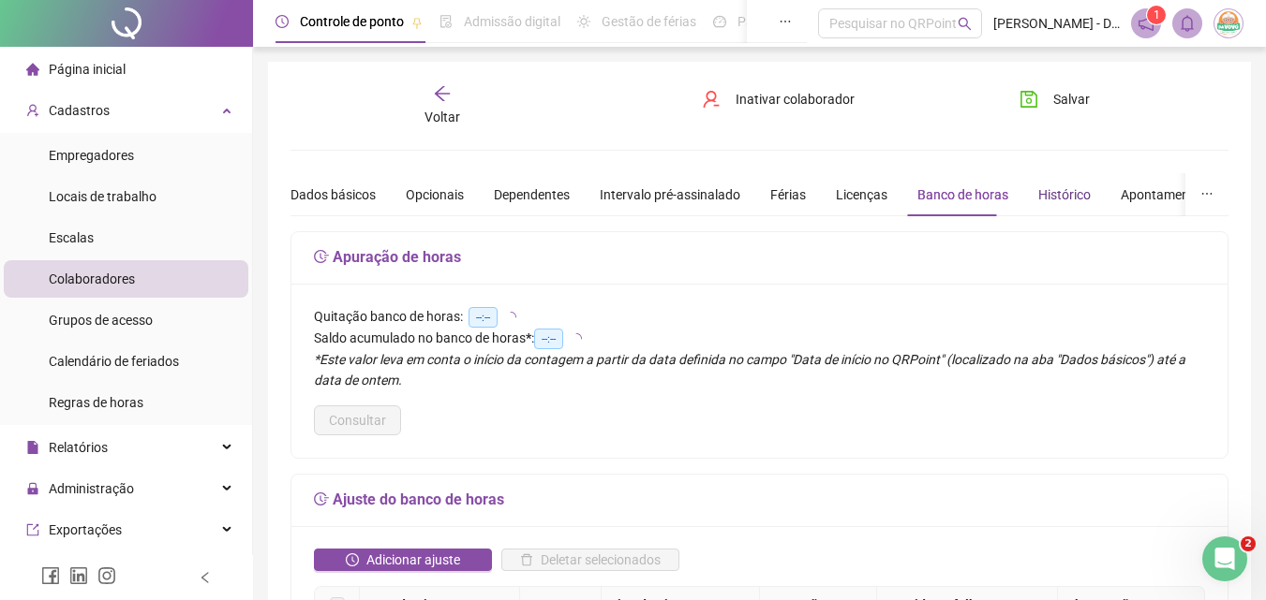
click at [968, 200] on div "Histórico" at bounding box center [1064, 195] width 52 height 21
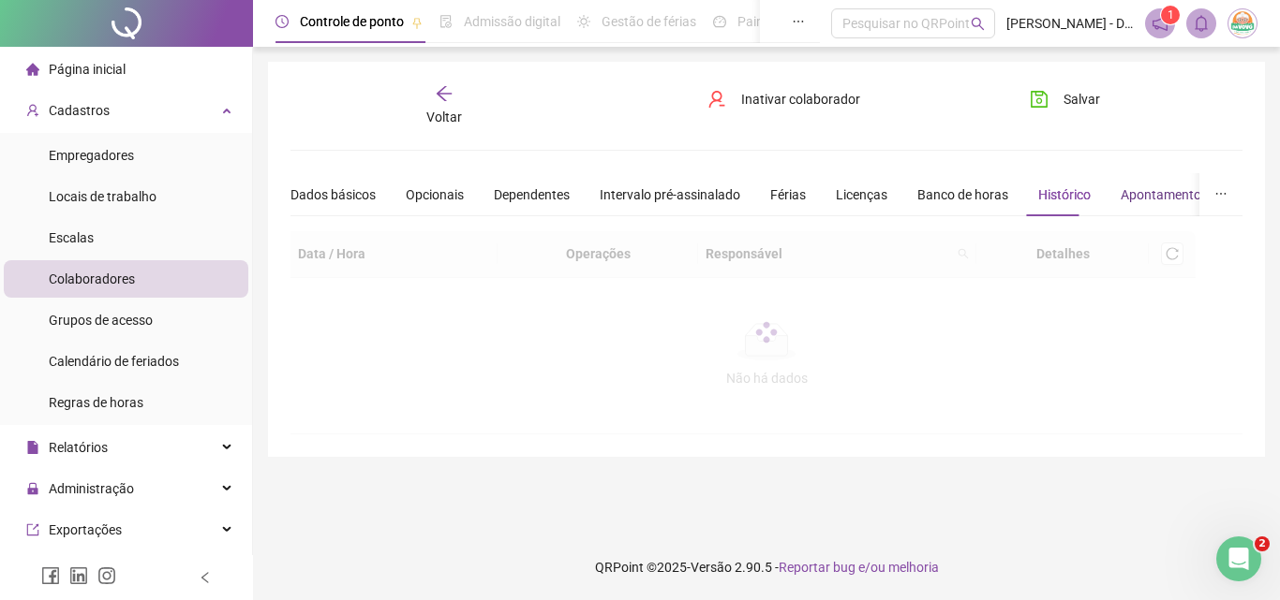
click at [968, 199] on div "Apontamentos" at bounding box center [1163, 195] width 87 height 21
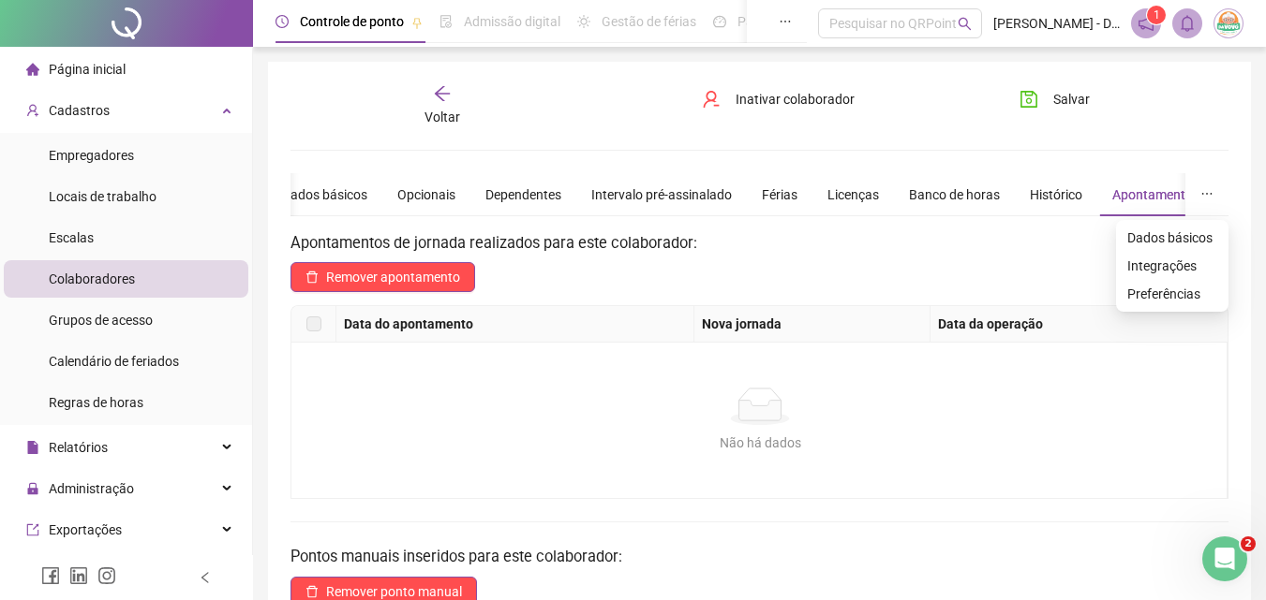
click at [968, 189] on icon "ellipsis" at bounding box center [1206, 193] width 13 height 13
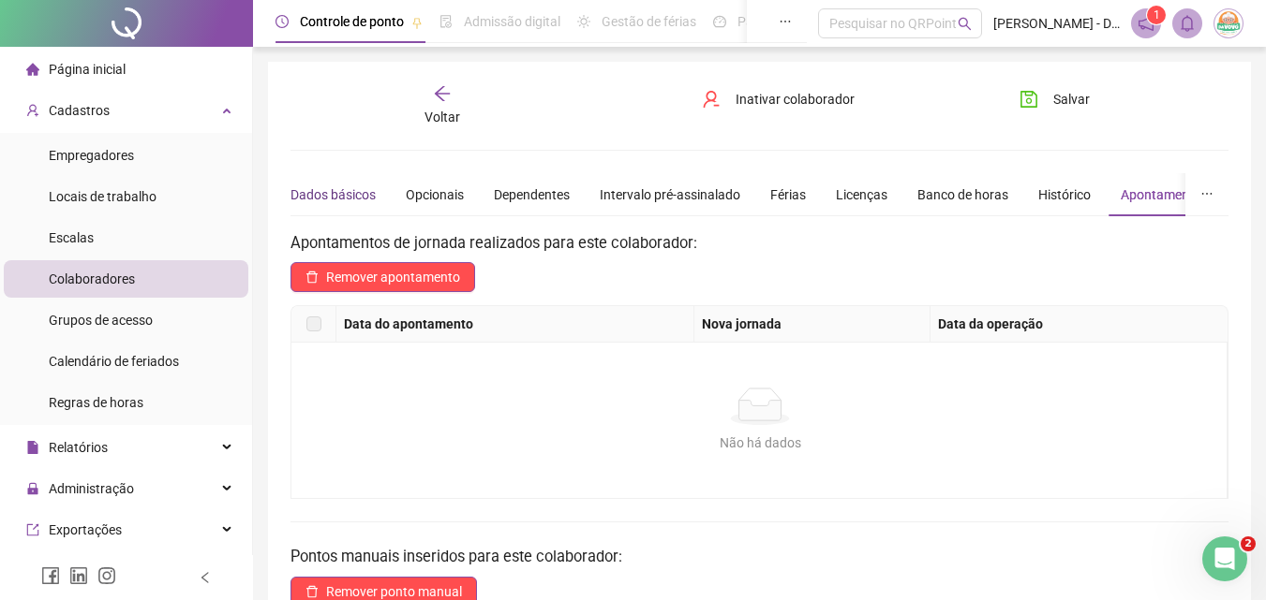
click at [333, 203] on div "Dados básicos" at bounding box center [332, 195] width 85 height 21
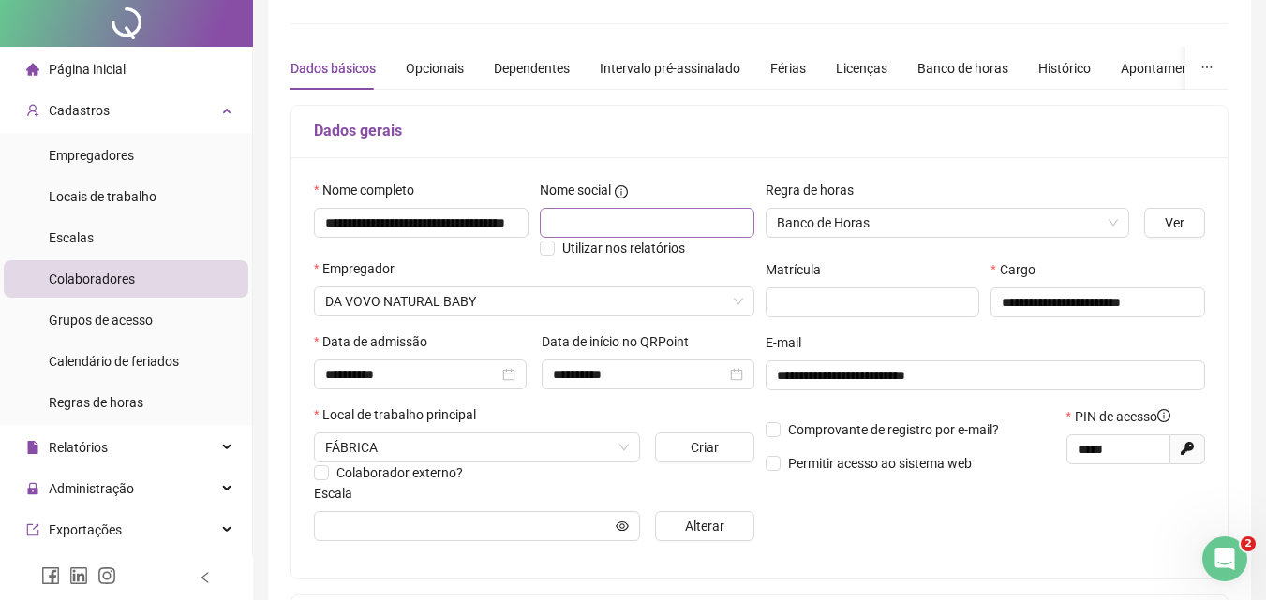
scroll to position [375, 0]
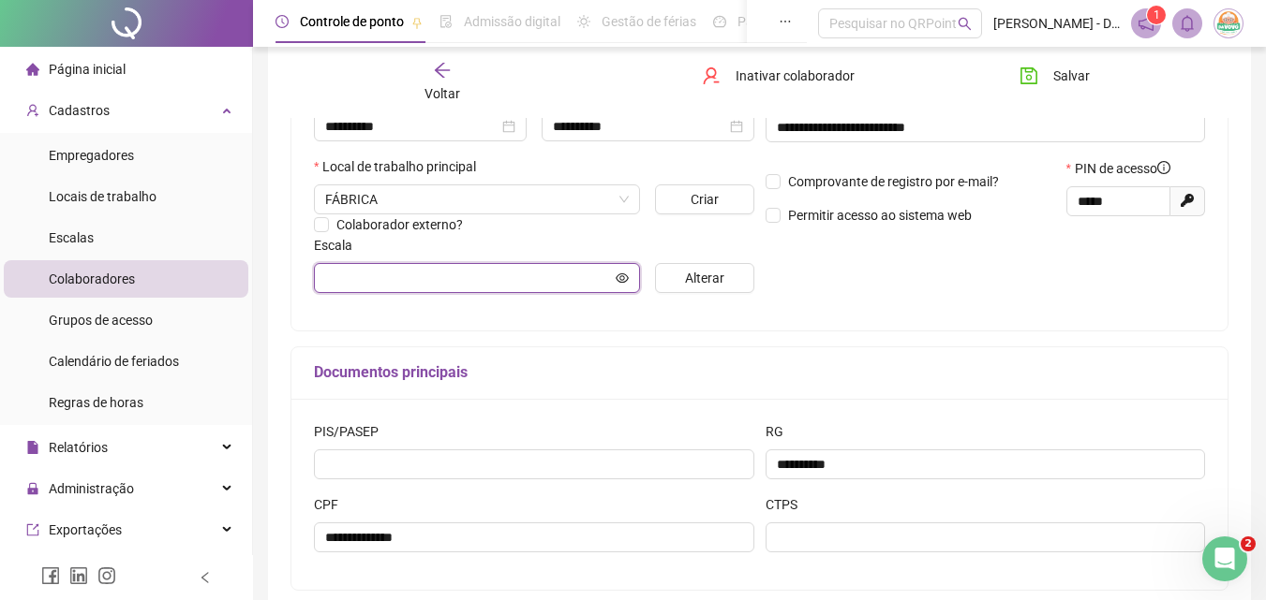
click at [425, 274] on input "text" at bounding box center [468, 278] width 287 height 21
click at [506, 285] on input "text" at bounding box center [468, 278] width 287 height 21
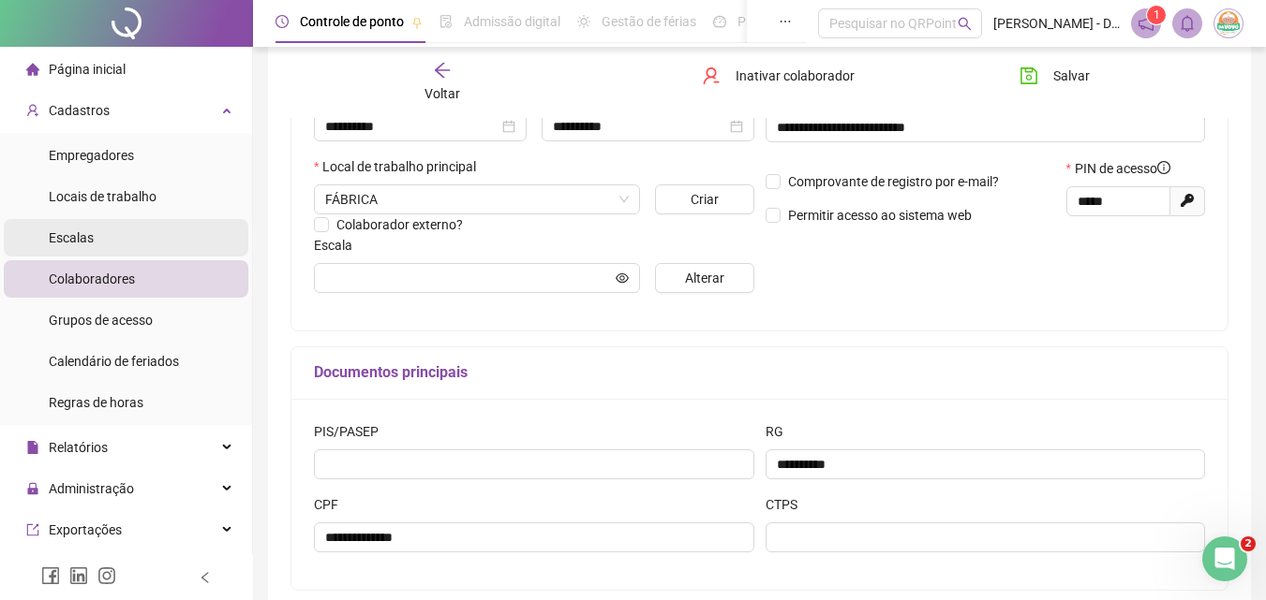
click at [114, 230] on li "Escalas" at bounding box center [126, 237] width 244 height 37
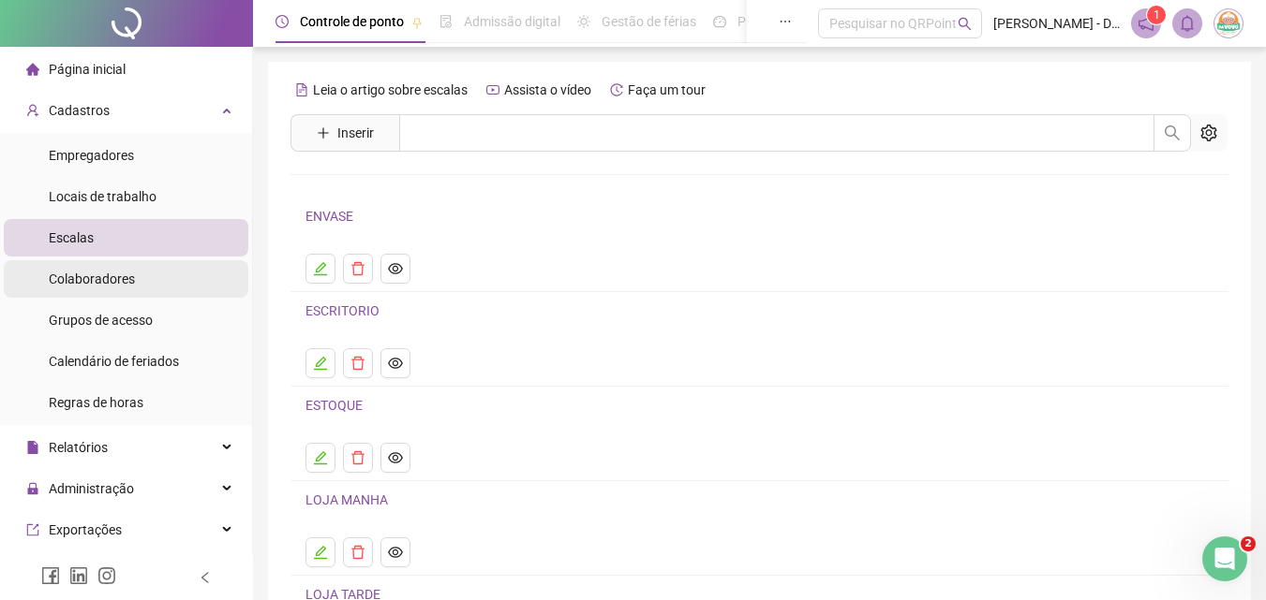
click at [111, 277] on span "Colaboradores" at bounding box center [92, 279] width 86 height 15
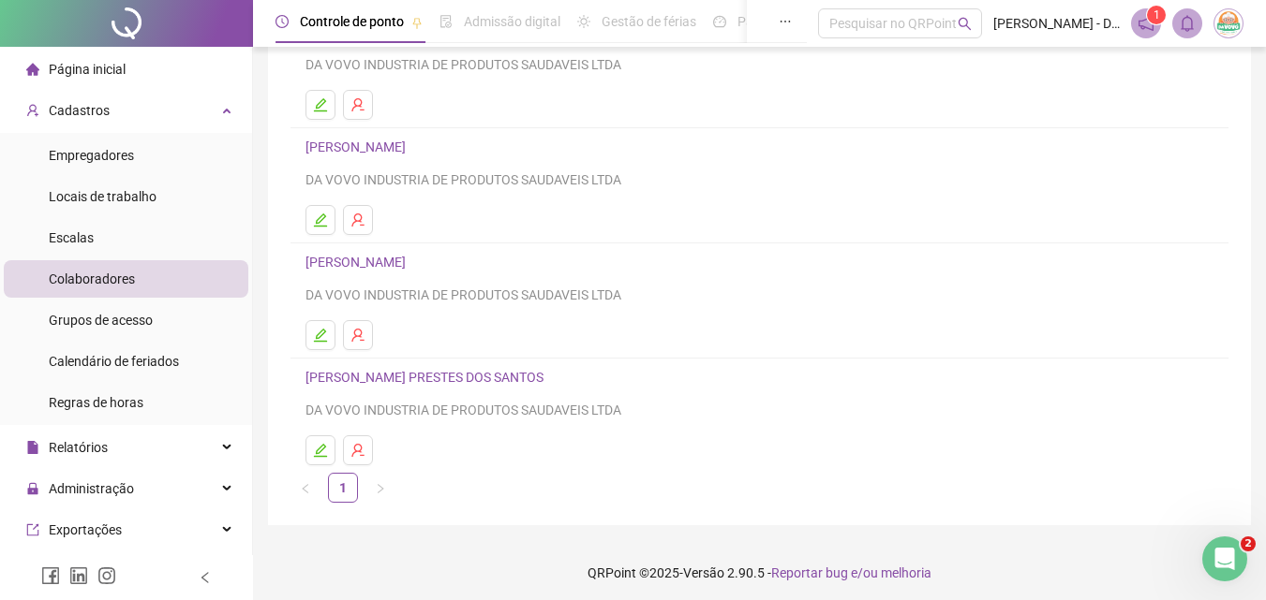
scroll to position [305, 0]
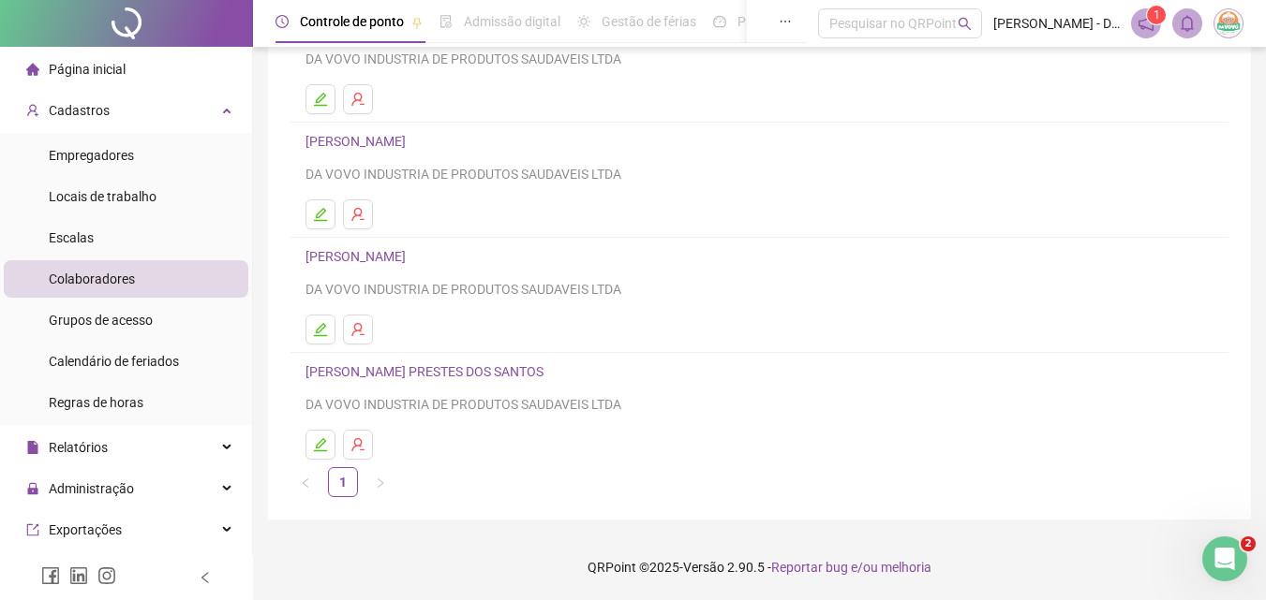
click at [340, 367] on link "[PERSON_NAME] PRESTES DOS SANTOS" at bounding box center [427, 371] width 244 height 15
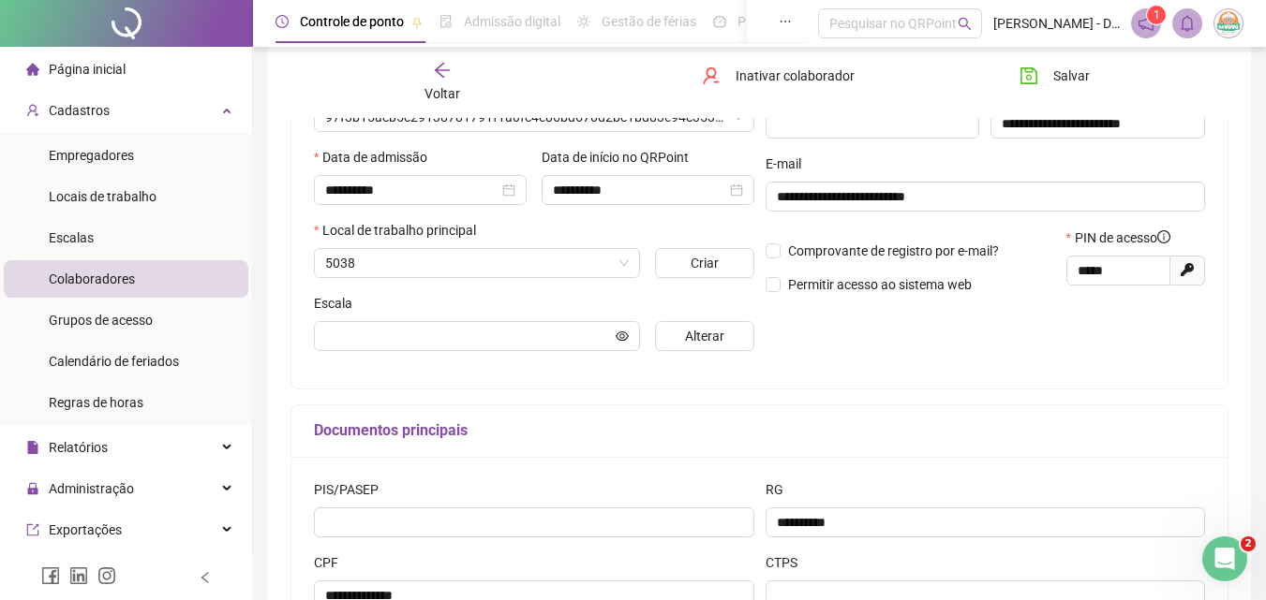
scroll to position [315, 0]
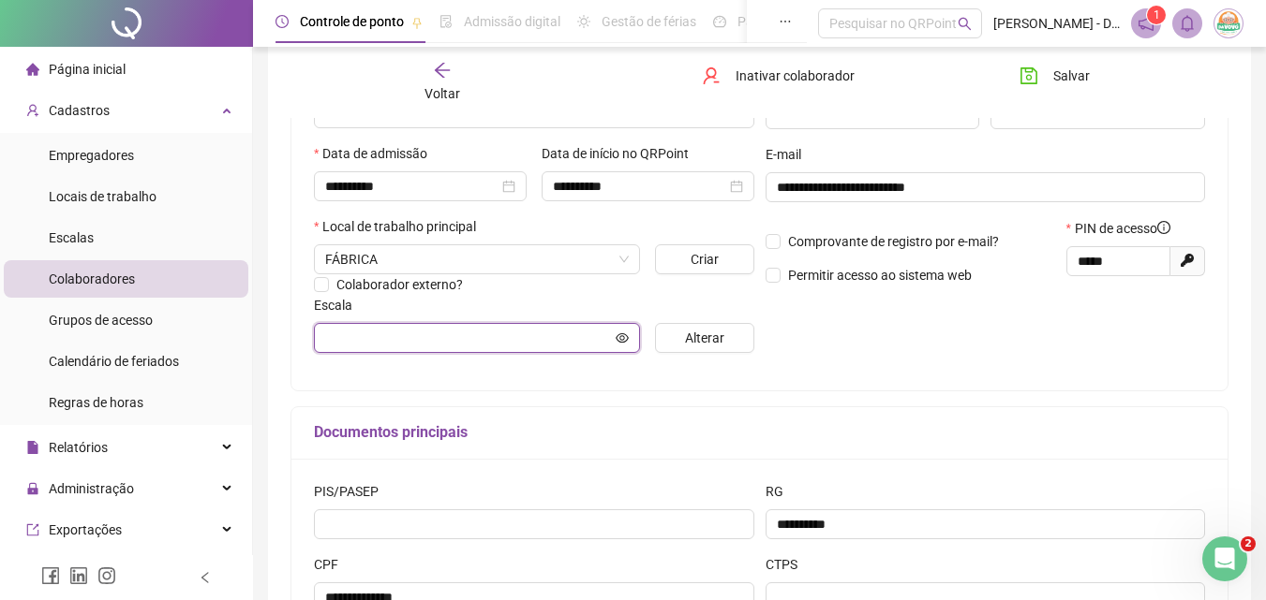
click at [585, 332] on input "text" at bounding box center [468, 338] width 287 height 21
click at [627, 340] on icon "eye" at bounding box center [621, 337] width 13 height 9
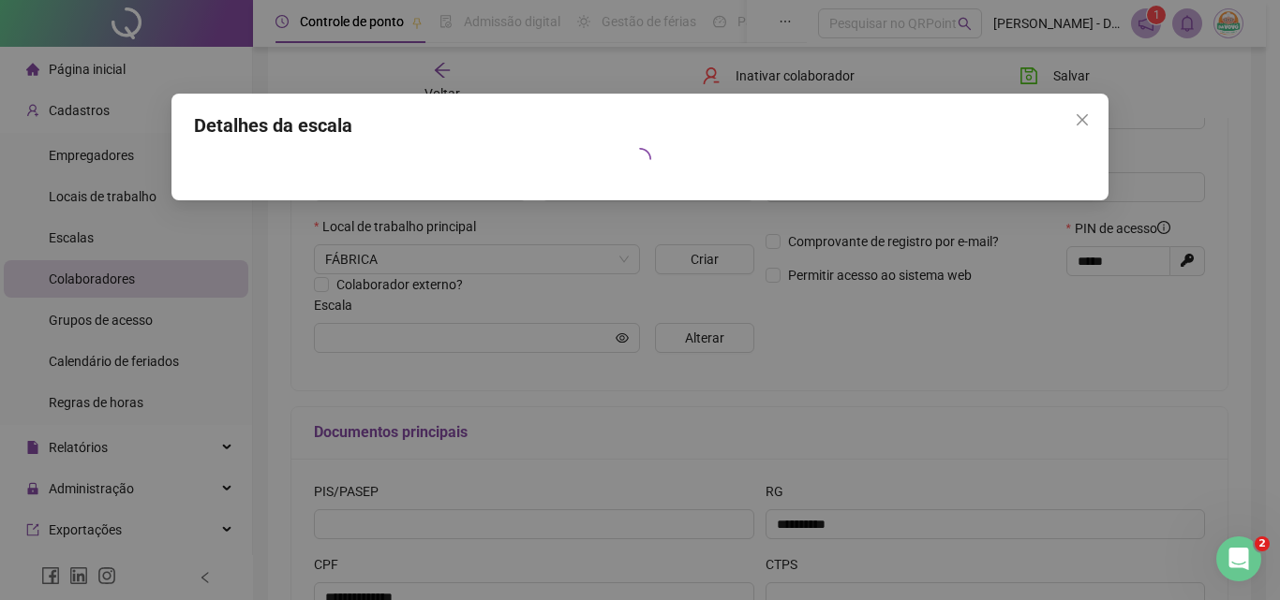
click at [968, 114] on icon "close" at bounding box center [1081, 119] width 11 height 11
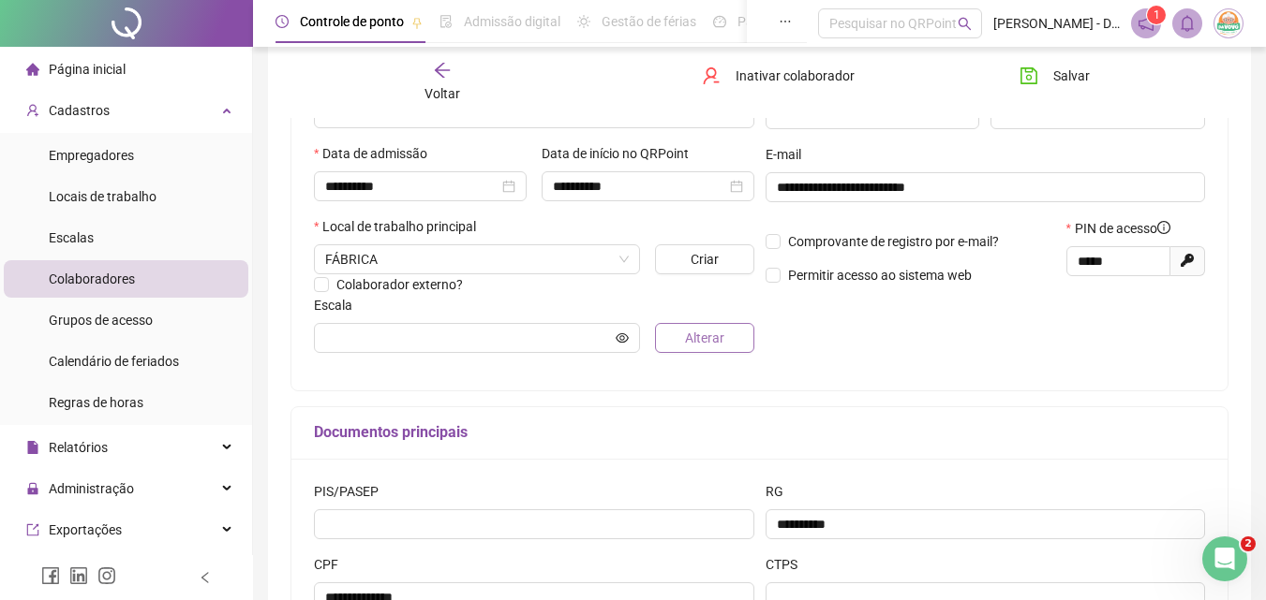
click at [713, 331] on button "Alterar" at bounding box center [704, 338] width 98 height 30
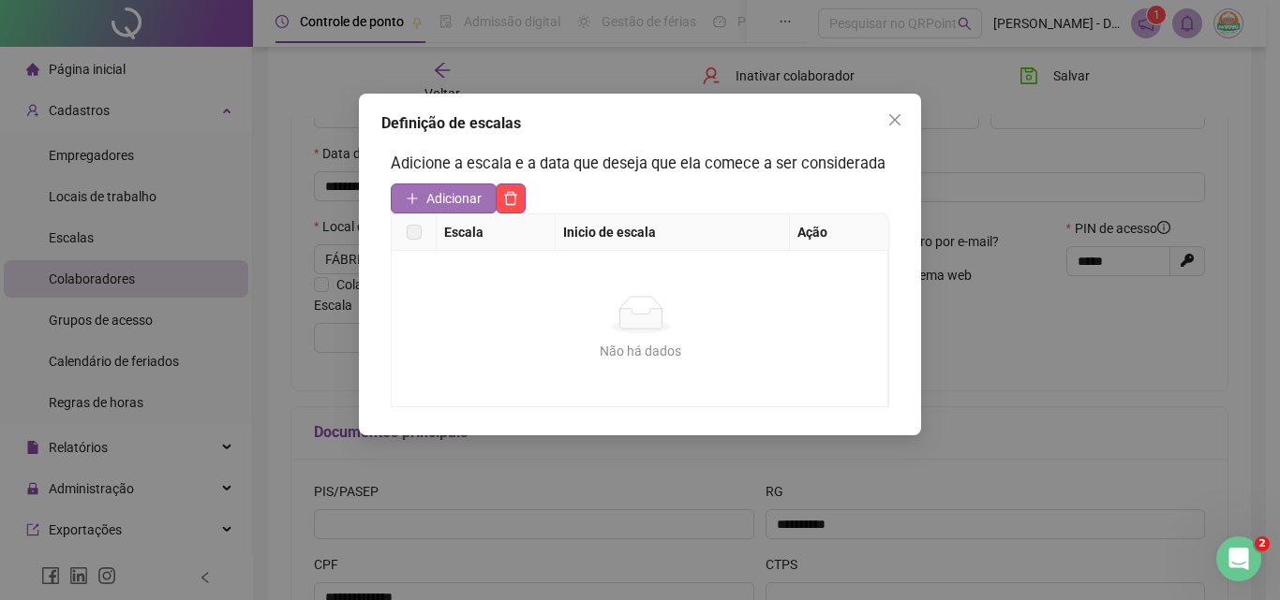
click at [454, 201] on span "Adicionar" at bounding box center [453, 198] width 55 height 21
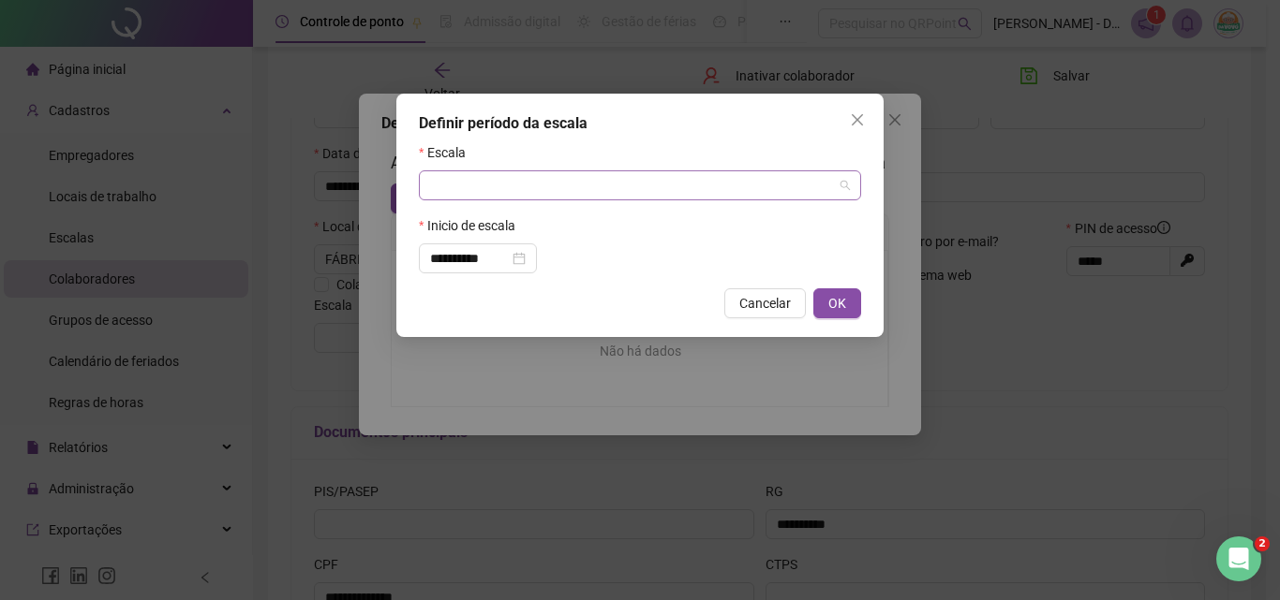
click at [449, 170] on div at bounding box center [640, 185] width 442 height 30
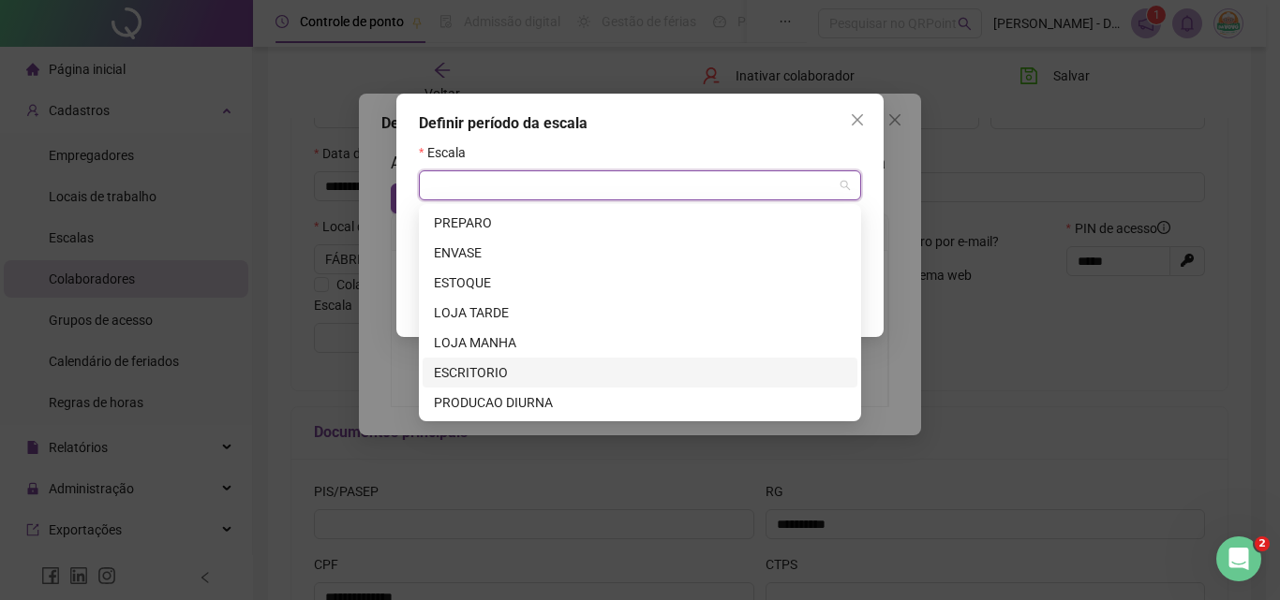
click at [594, 371] on div "ESCRITORIO" at bounding box center [640, 373] width 412 height 21
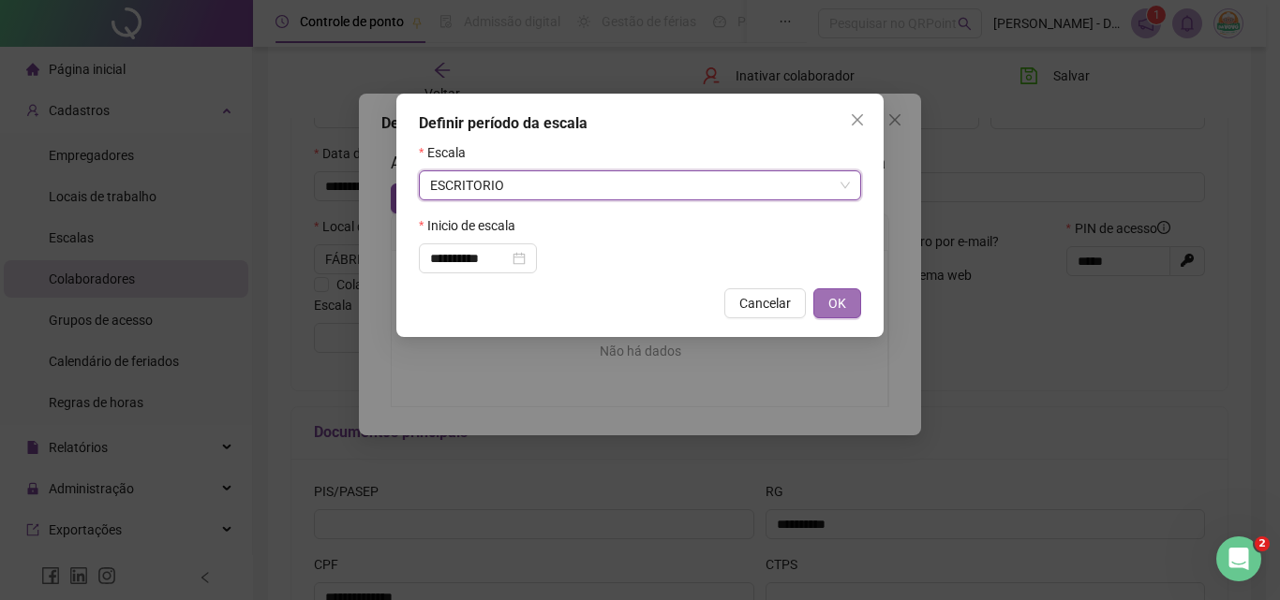
click at [832, 304] on span "OK" at bounding box center [837, 303] width 18 height 21
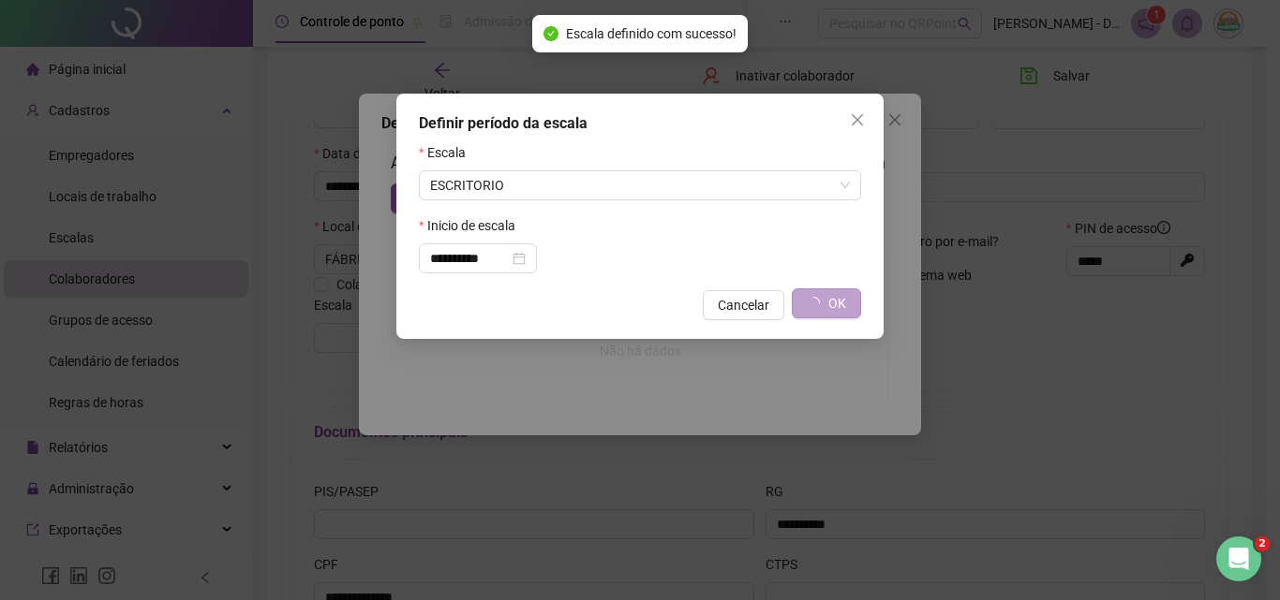
type input "**********"
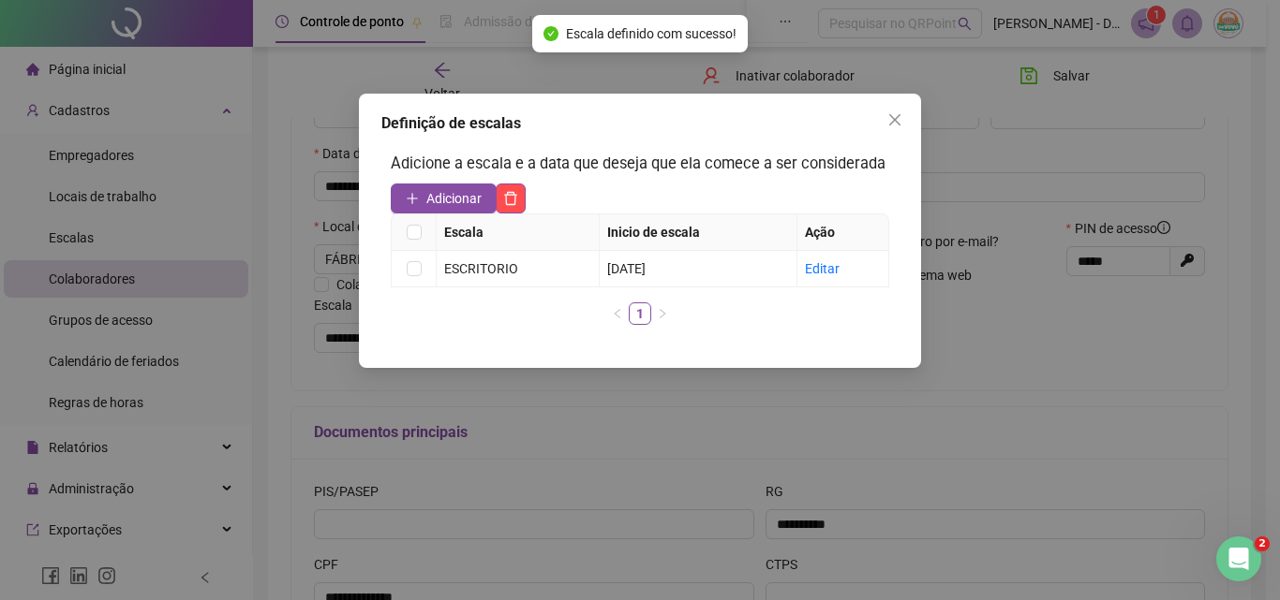
click at [897, 116] on icon "close" at bounding box center [894, 119] width 11 height 11
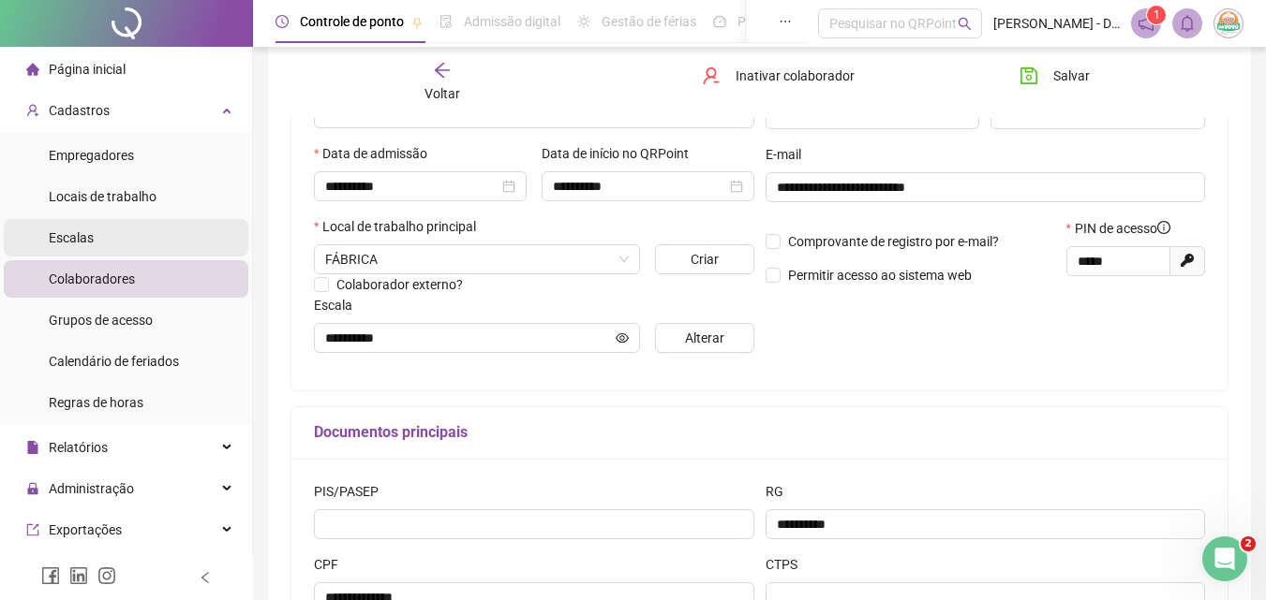
click at [103, 254] on li "Escalas" at bounding box center [126, 237] width 244 height 37
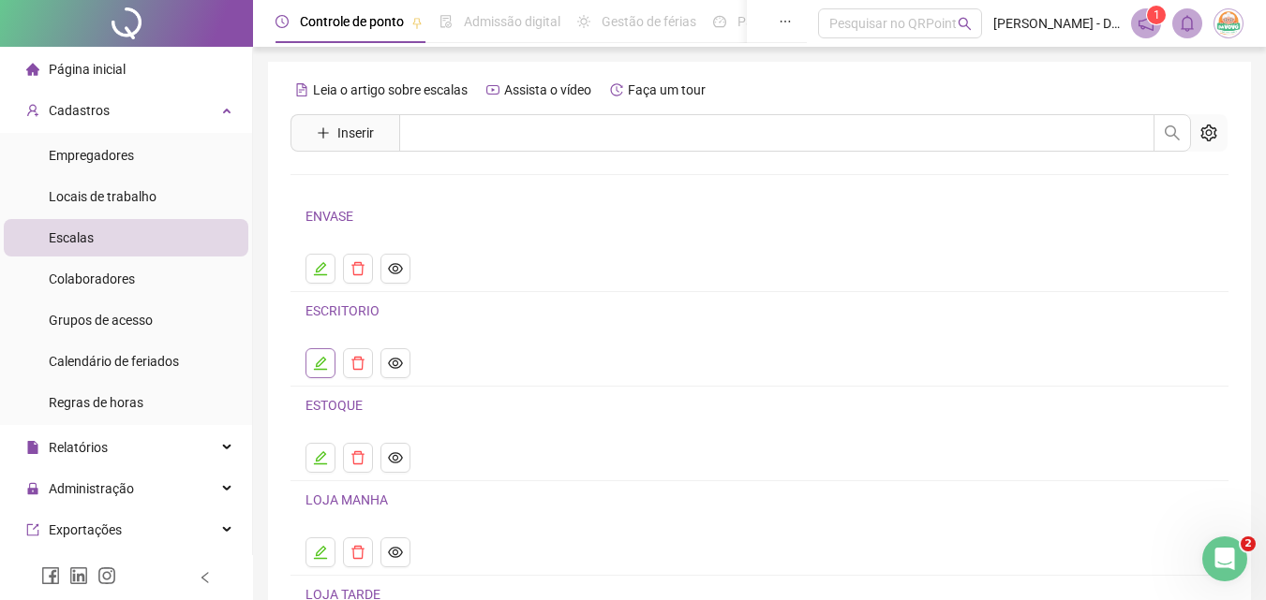
click at [325, 361] on icon "edit" at bounding box center [320, 363] width 13 height 13
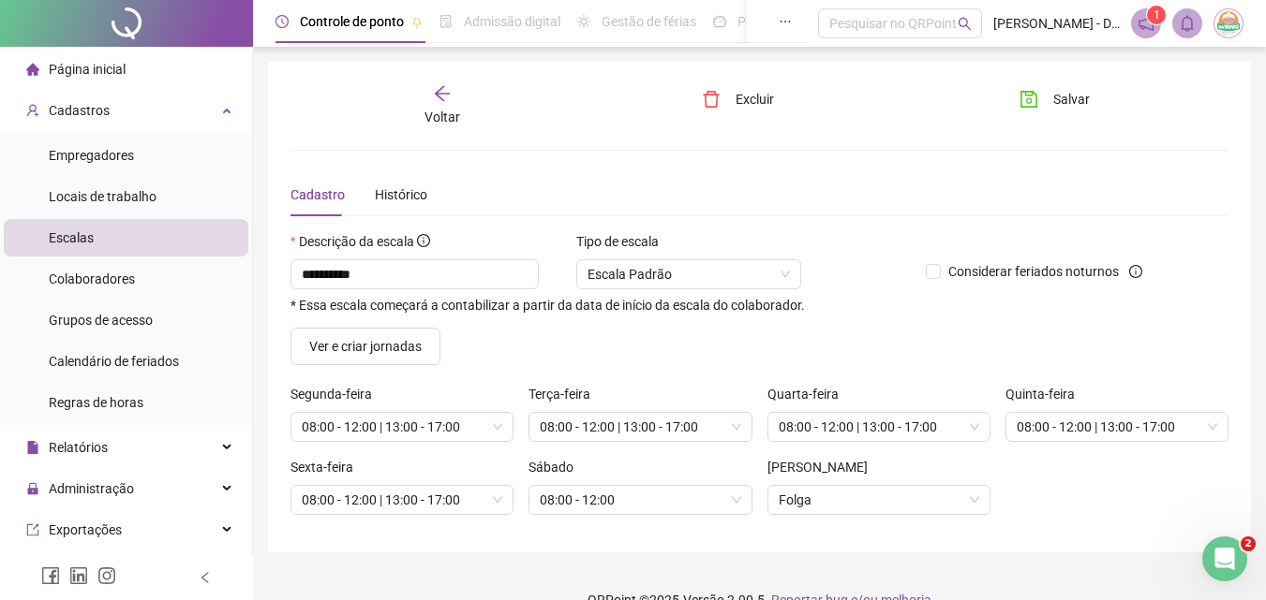
click at [433, 97] on icon "arrow-left" at bounding box center [442, 93] width 19 height 19
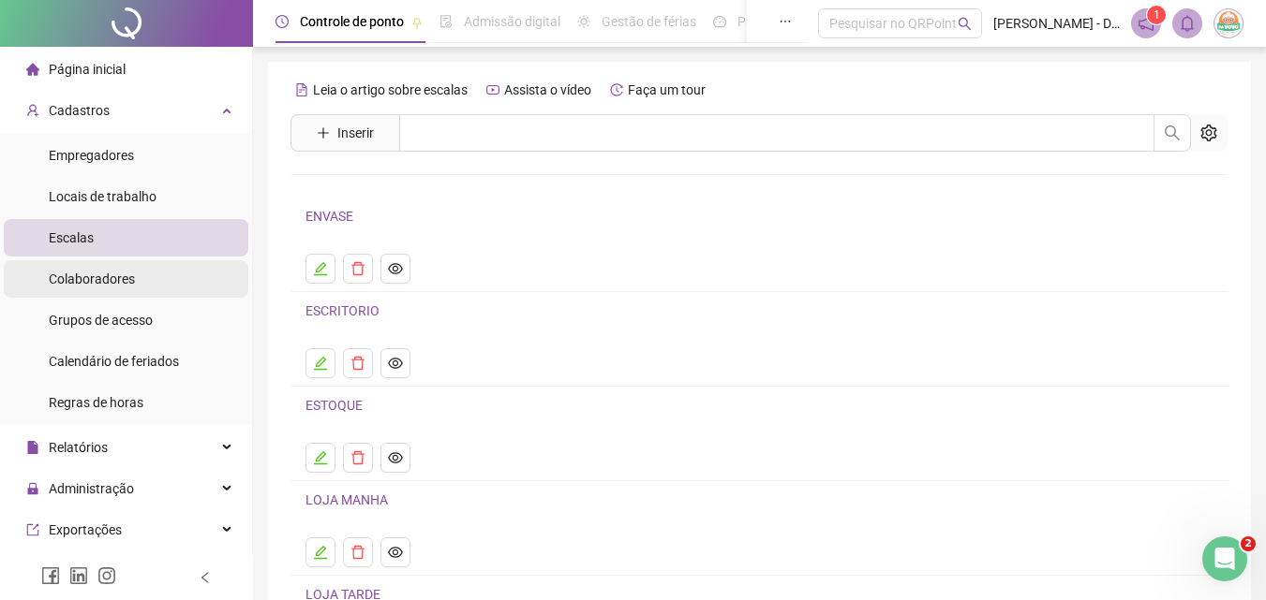
click at [107, 284] on span "Colaboradores" at bounding box center [92, 279] width 86 height 15
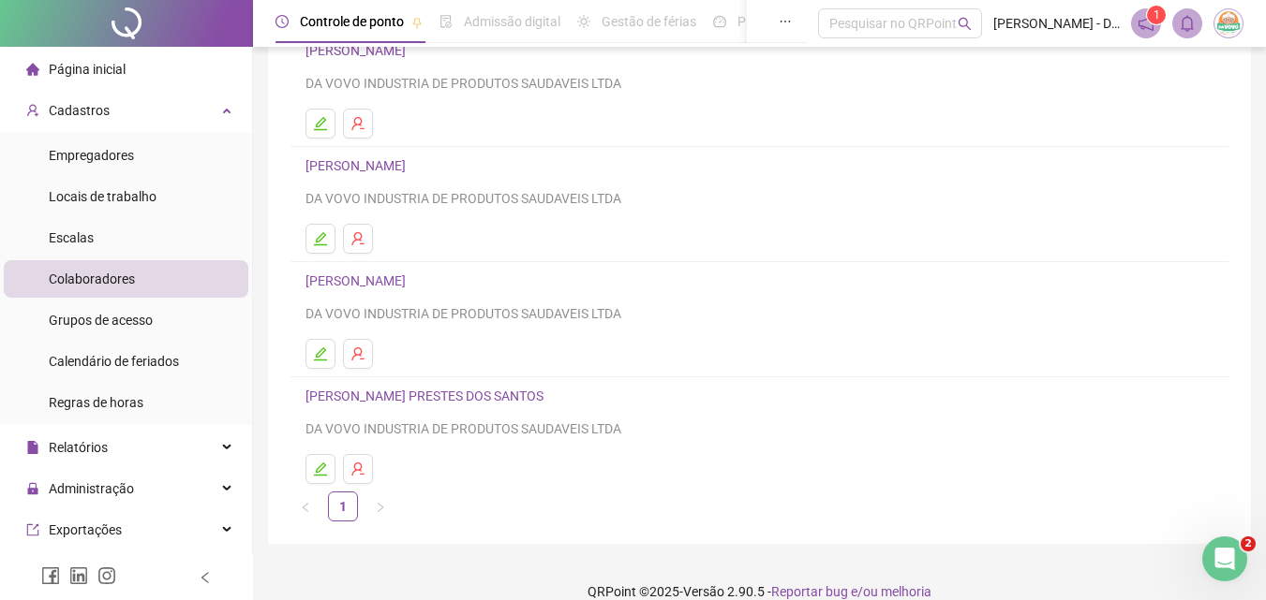
scroll to position [305, 0]
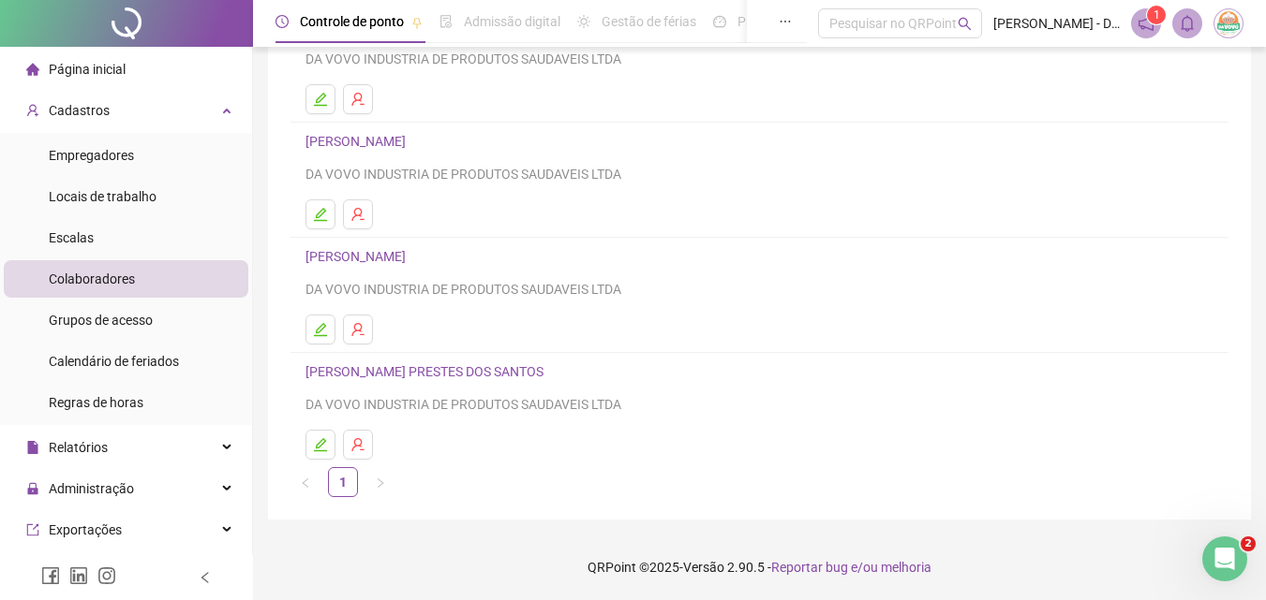
click at [381, 372] on link "[PERSON_NAME] PRESTES DOS SANTOS" at bounding box center [427, 371] width 244 height 15
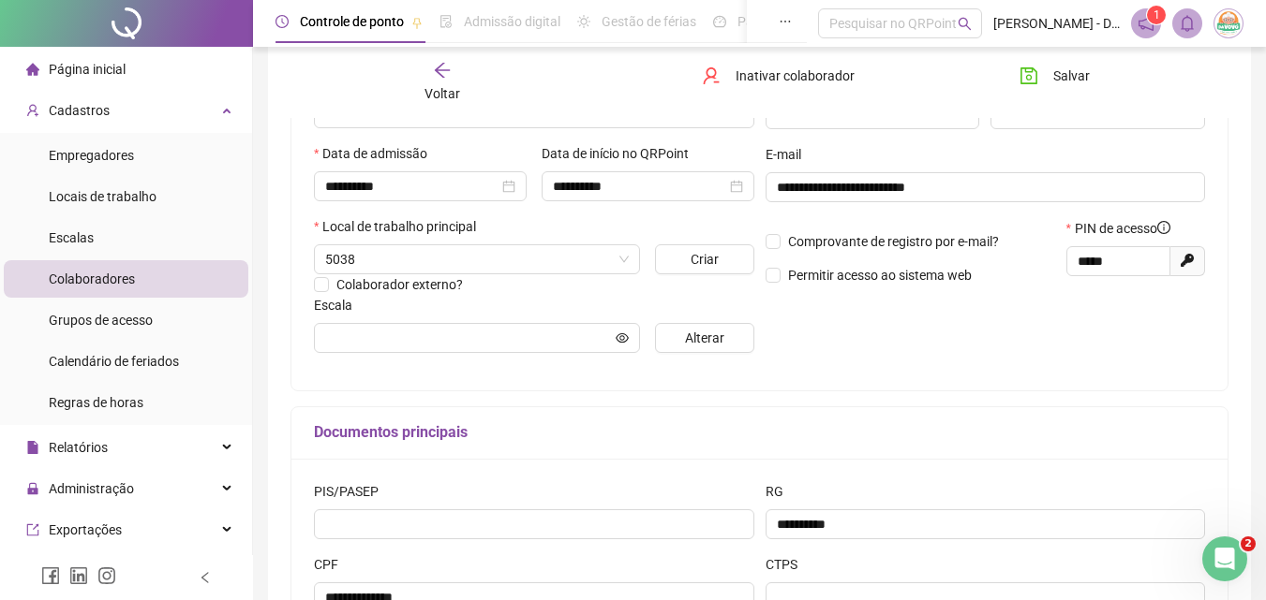
type input "**********"
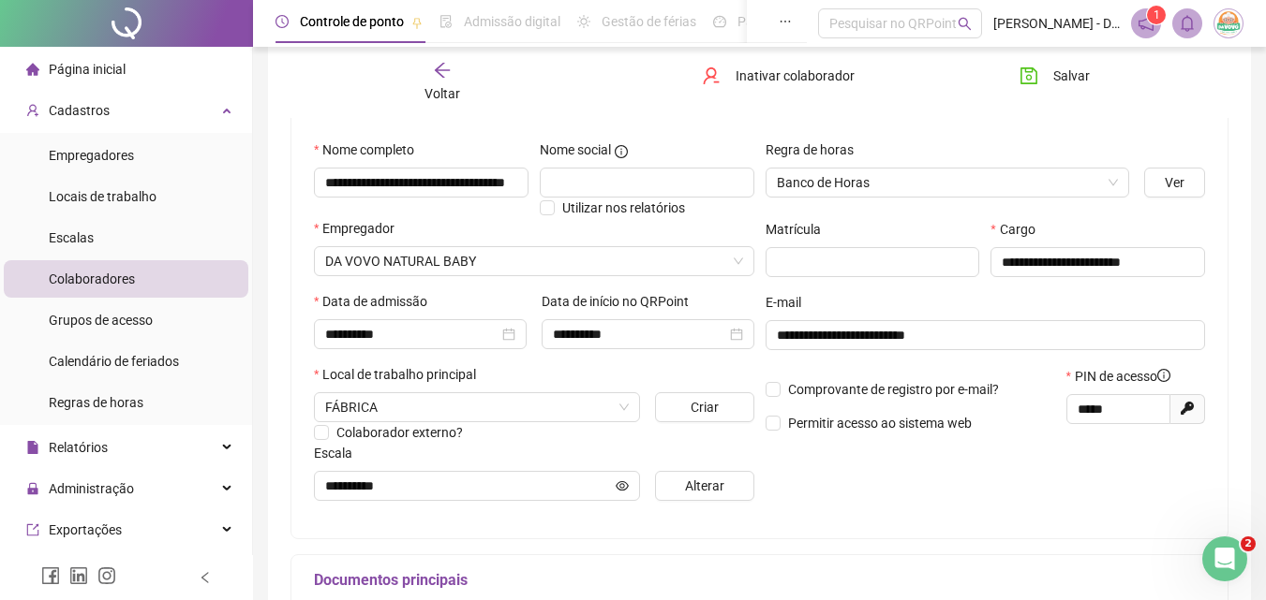
scroll to position [187, 0]
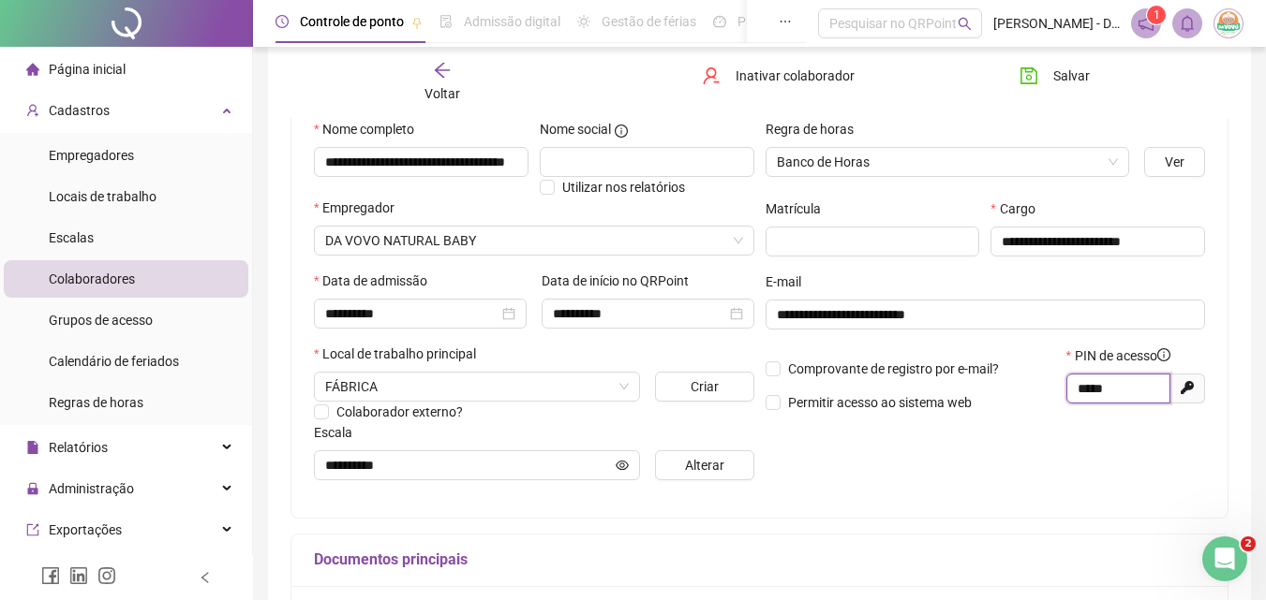
click at [968, 392] on input "*****" at bounding box center [1116, 388] width 78 height 21
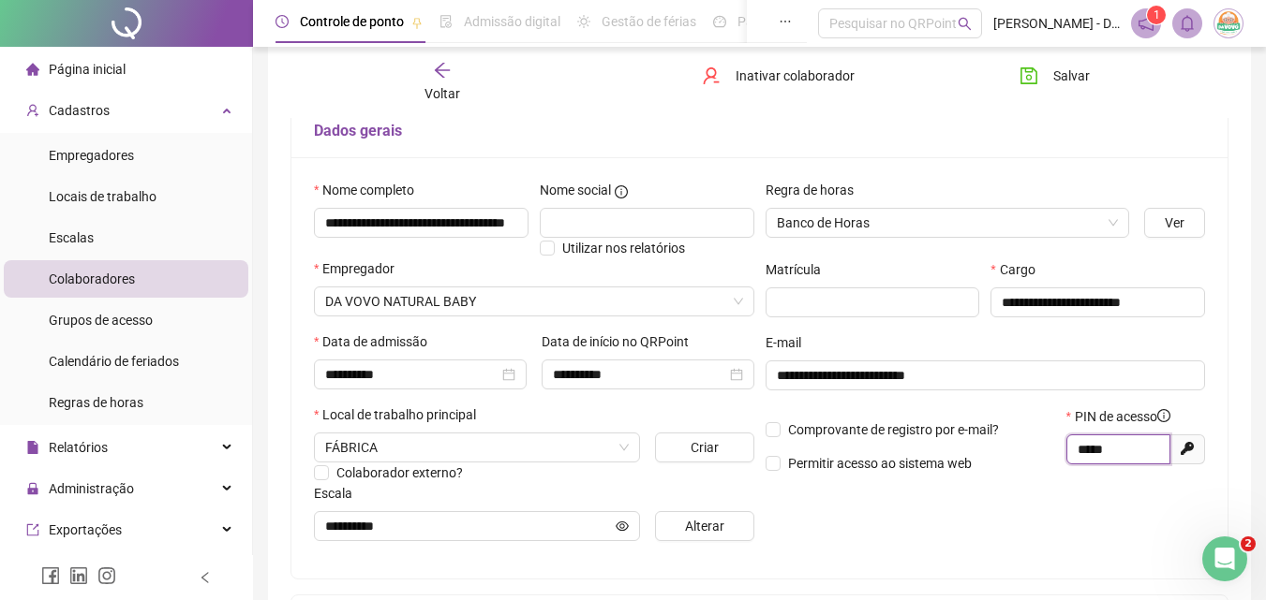
scroll to position [94, 0]
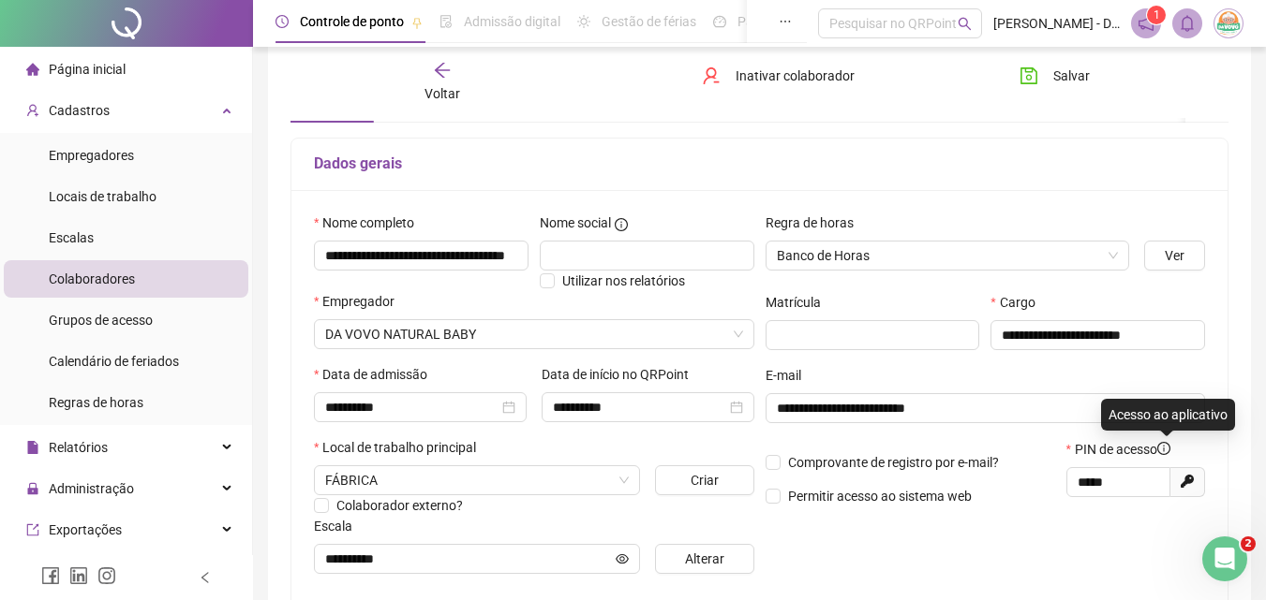
click at [968, 442] on icon "info-circle" at bounding box center [1163, 448] width 13 height 13
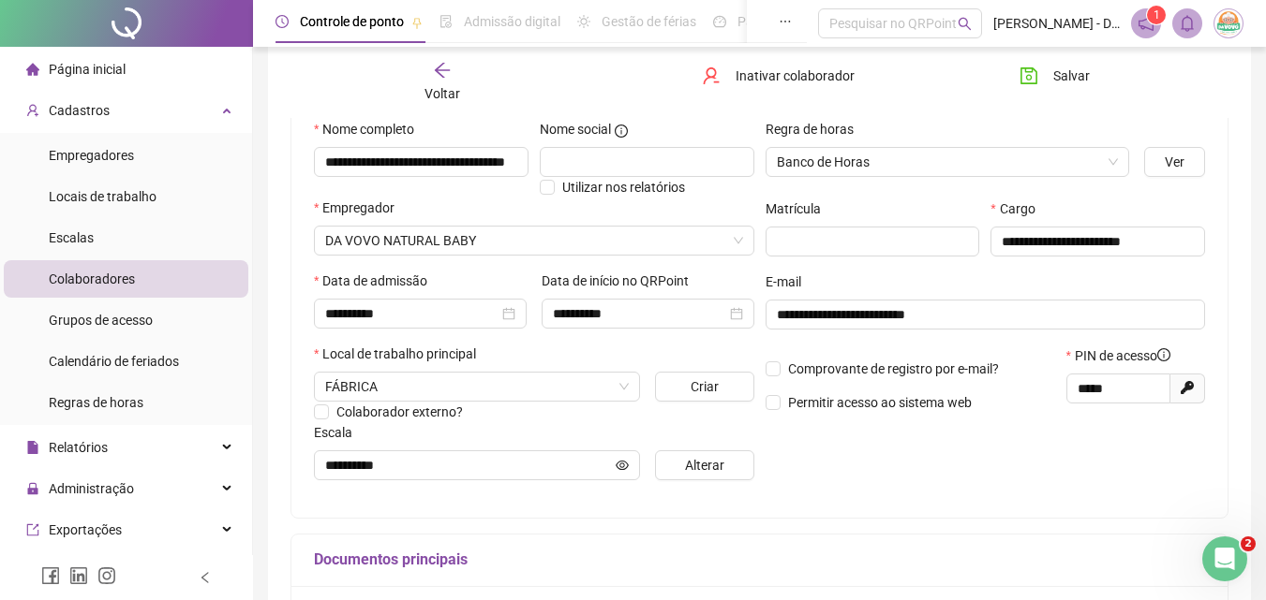
click at [968, 388] on span "Gerar novo pin" at bounding box center [1187, 389] width 35 height 30
click at [968, 390] on span "Gerar novo pin" at bounding box center [1187, 389] width 35 height 30
click at [968, 391] on icon "Gerar novo pin" at bounding box center [1186, 387] width 13 height 13
type input "*****"
click at [968, 450] on div "**********" at bounding box center [986, 307] width 452 height 377
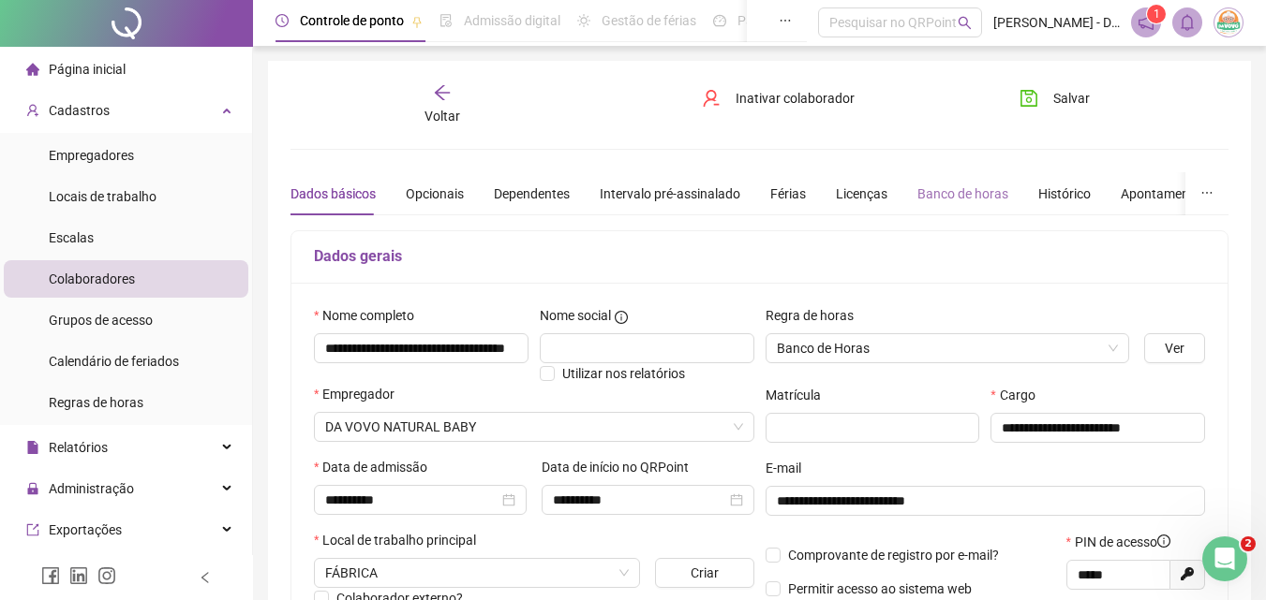
scroll to position [0, 0]
click at [968, 91] on span "Salvar" at bounding box center [1071, 99] width 37 height 21
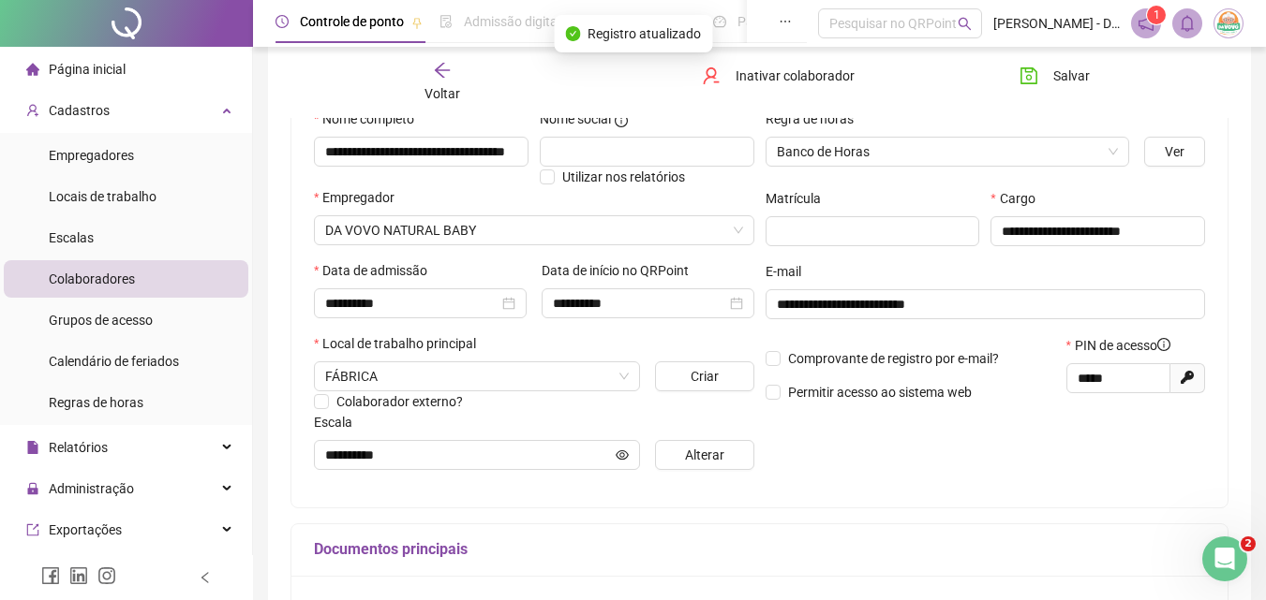
scroll to position [468, 0]
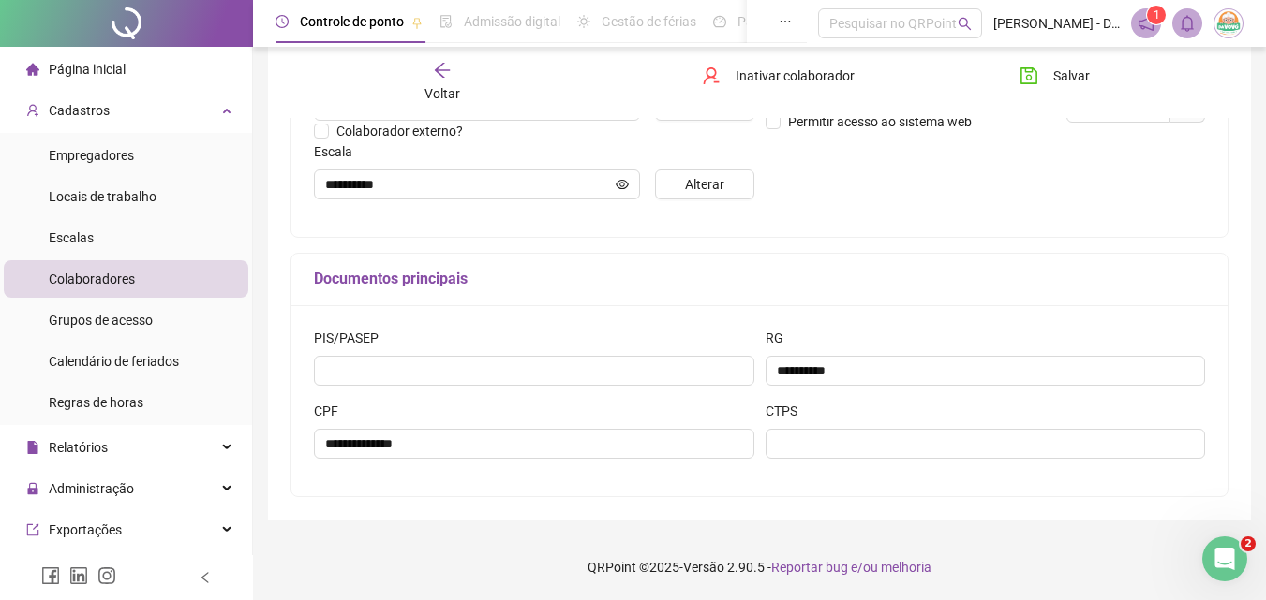
click at [81, 278] on span "Colaboradores" at bounding box center [92, 279] width 86 height 15
click at [455, 91] on span "Voltar" at bounding box center [442, 93] width 36 height 15
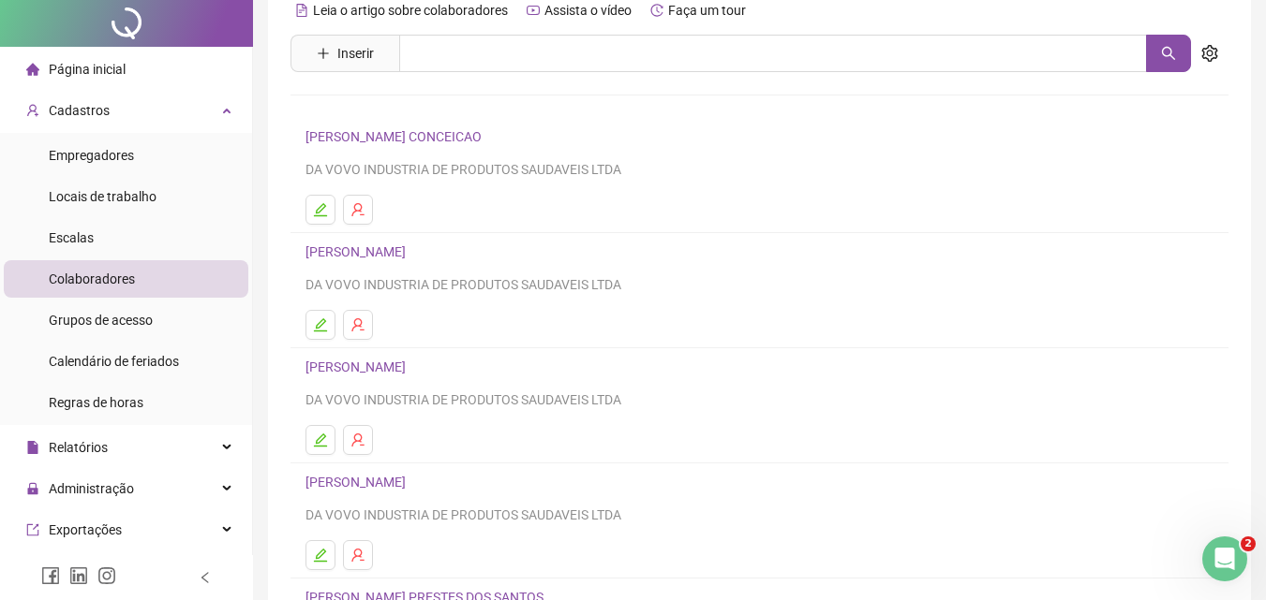
scroll to position [187, 0]
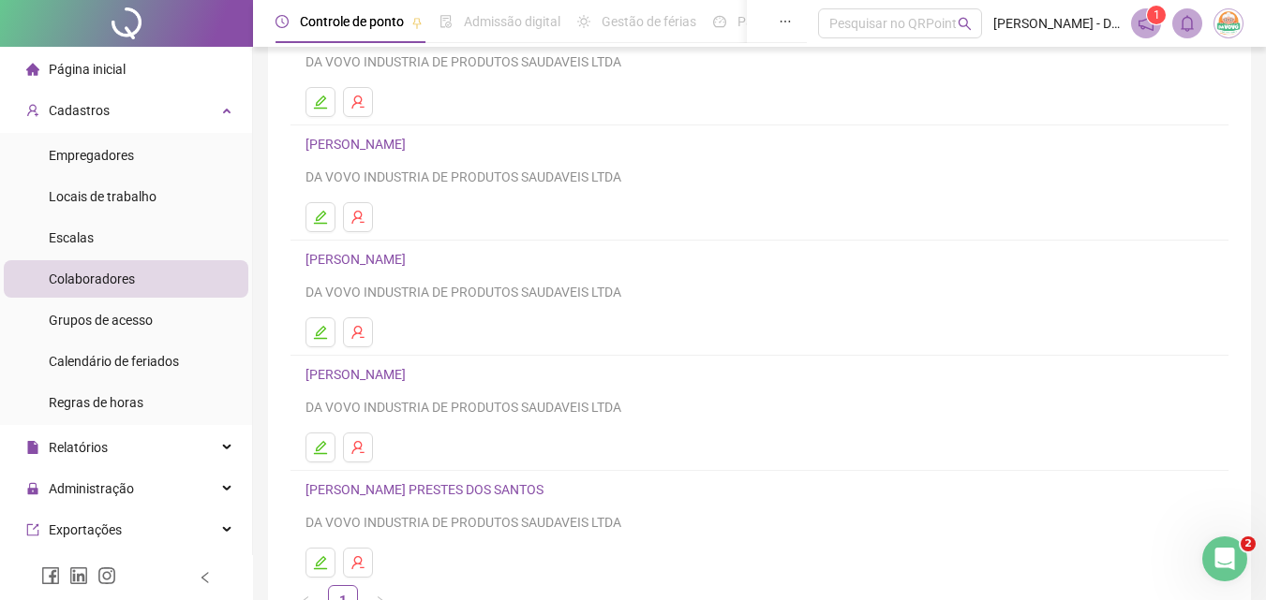
click at [323, 415] on div "DA VOVO INDUSTRIA DE PRODUTOS SAUDAVEIS LTDA" at bounding box center [759, 407] width 908 height 21
click at [411, 378] on link "[PERSON_NAME]" at bounding box center [358, 374] width 106 height 15
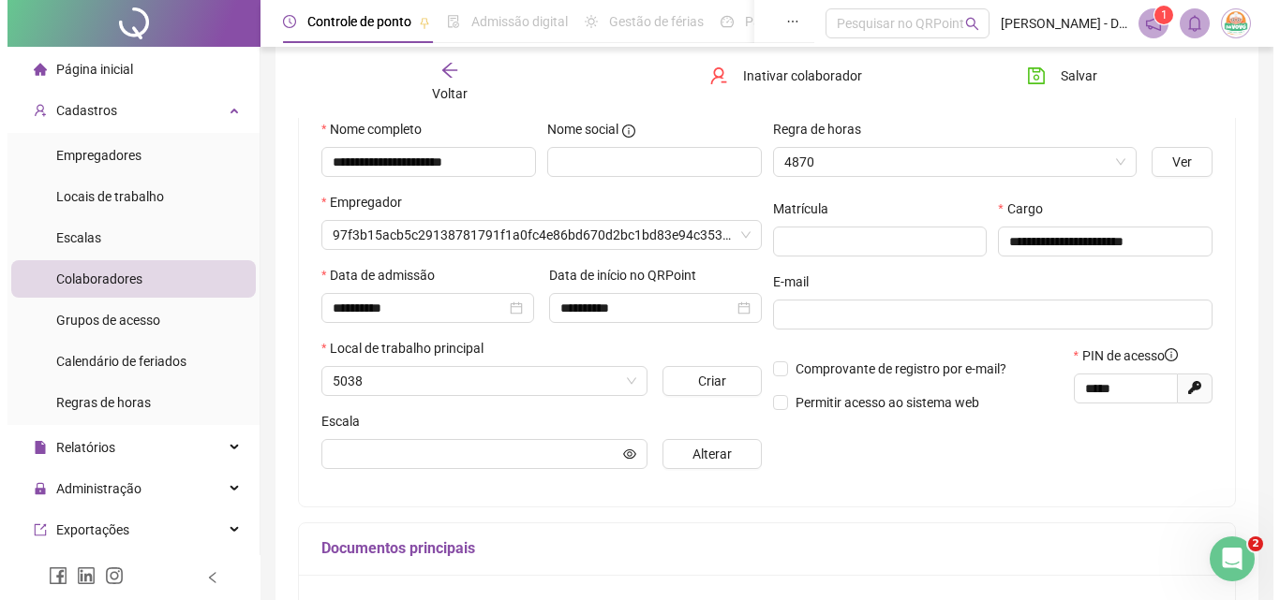
scroll to position [197, 0]
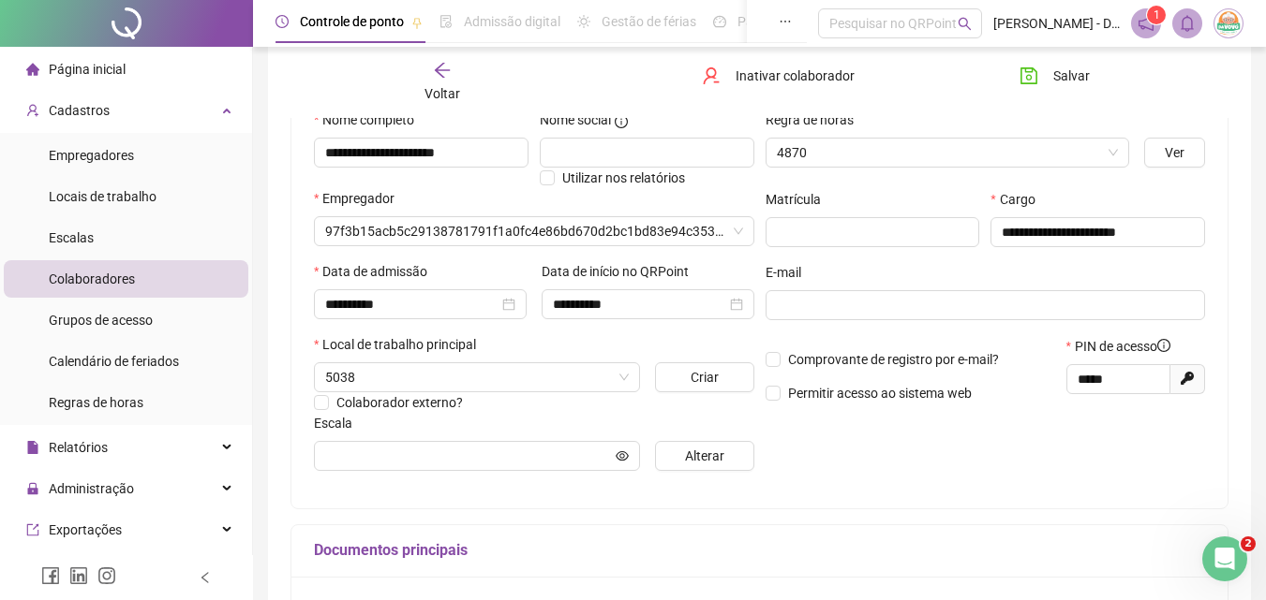
type input "**********"
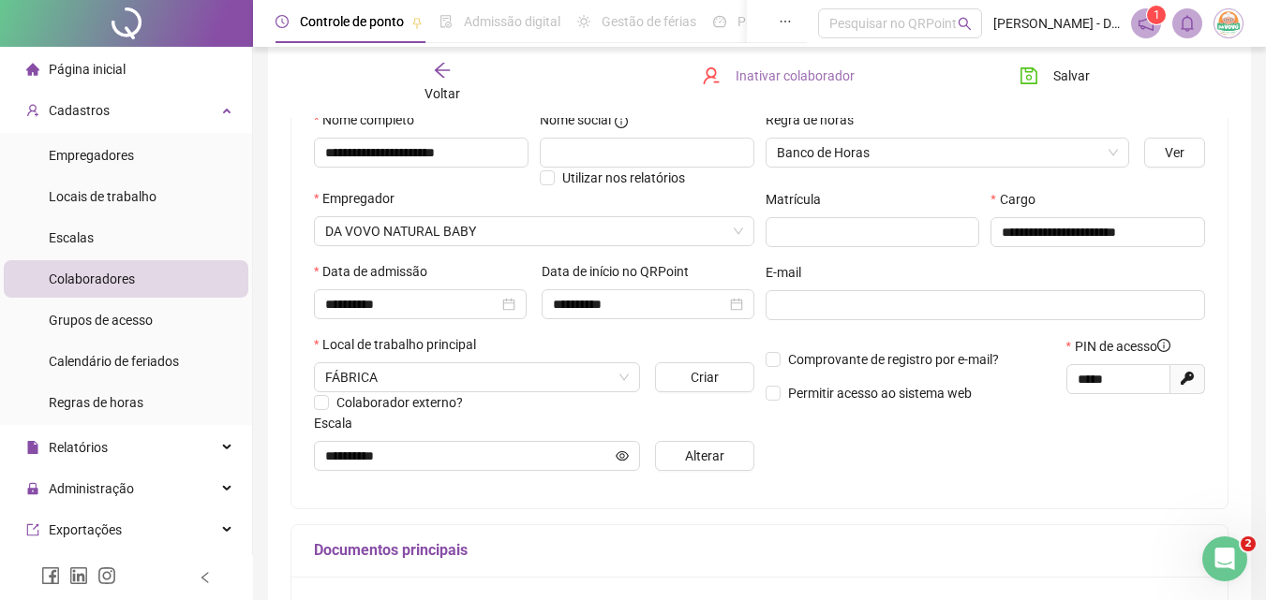
click at [826, 81] on span "Inativar colaborador" at bounding box center [794, 76] width 119 height 21
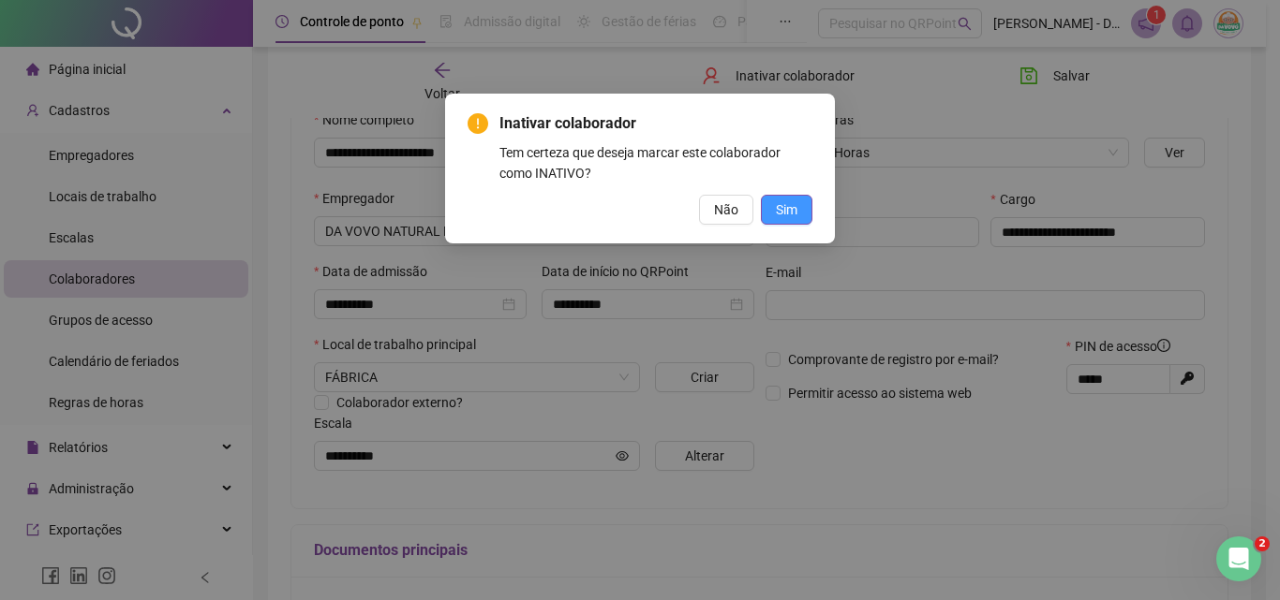
click at [784, 199] on button "Sim" at bounding box center [787, 210] width 52 height 30
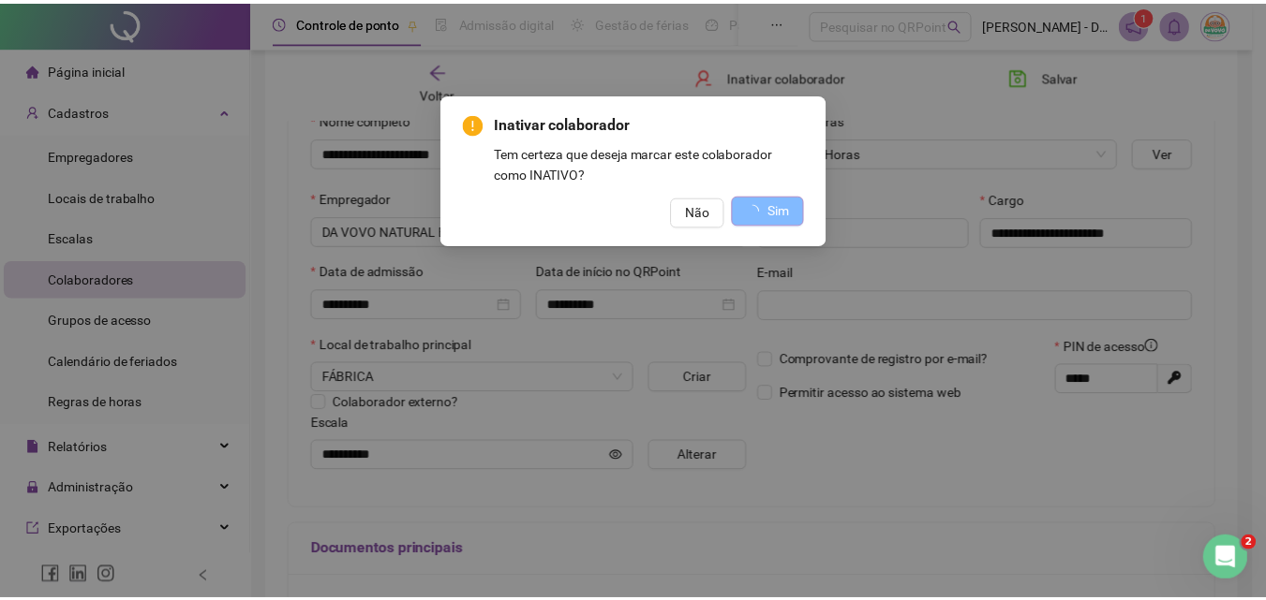
scroll to position [0, 0]
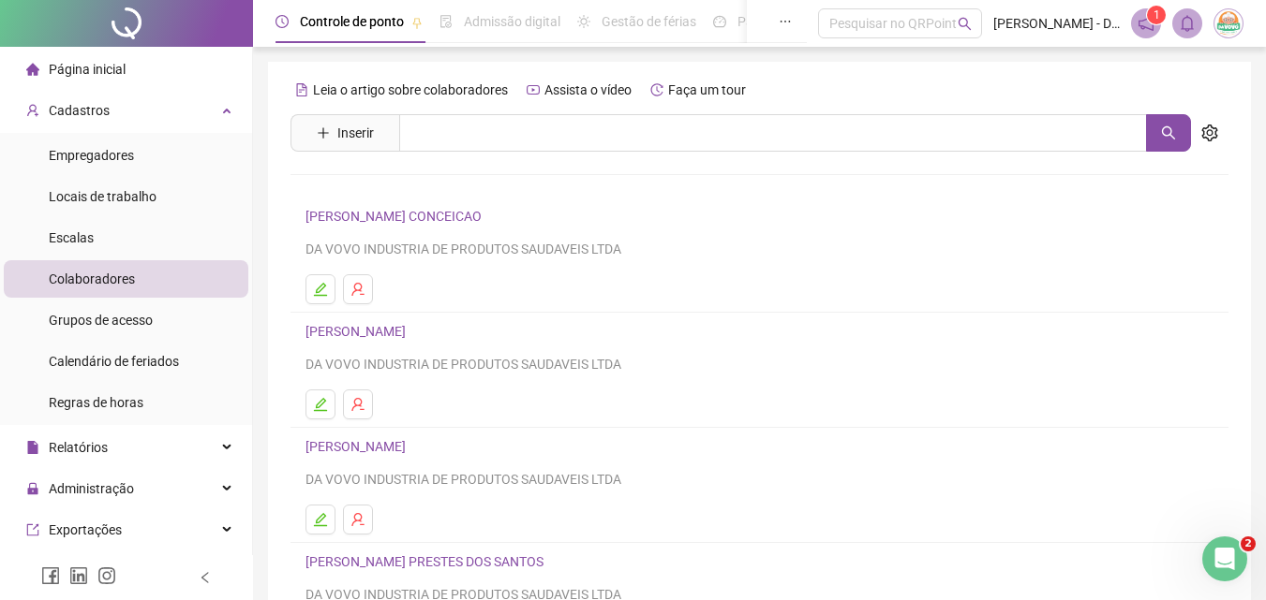
click at [487, 216] on link "[PERSON_NAME] CONCEICAO" at bounding box center [396, 216] width 182 height 15
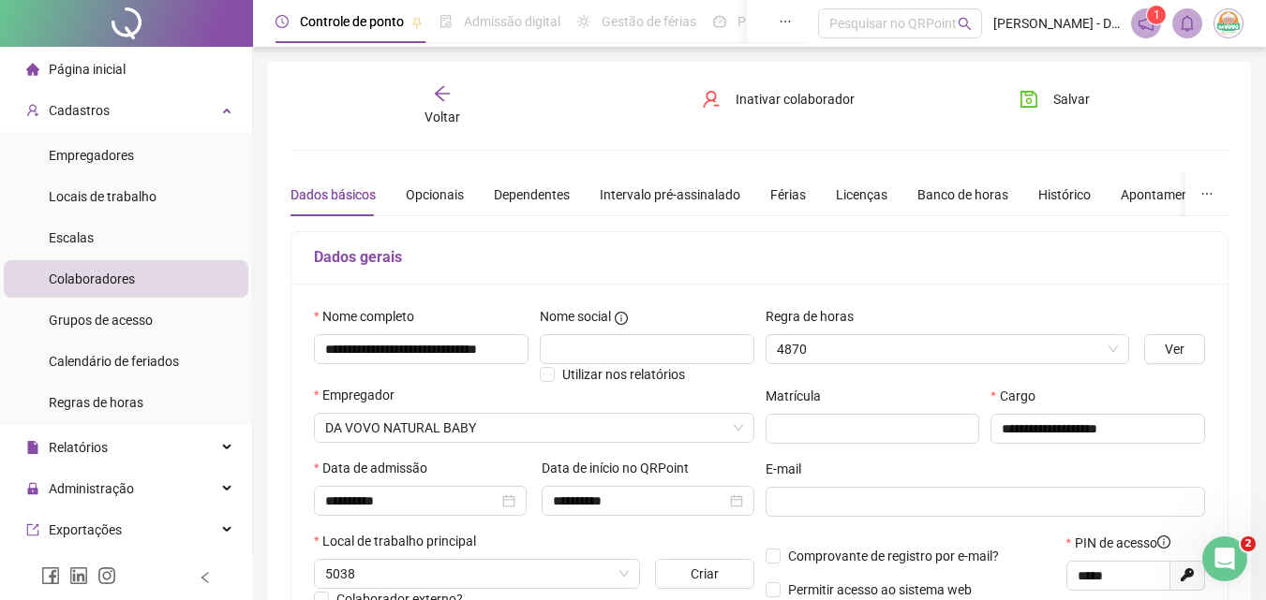
type input "**********"
click at [861, 185] on div "Licenças" at bounding box center [862, 195] width 52 height 21
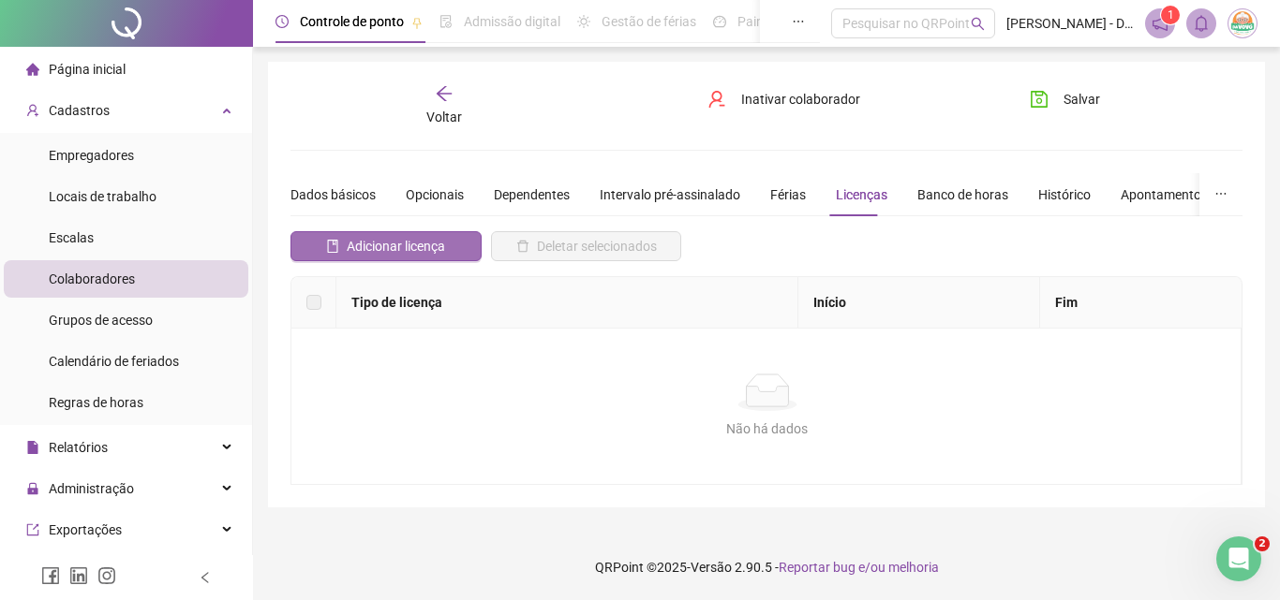
click at [451, 251] on button "Adicionar licença" at bounding box center [385, 246] width 191 height 30
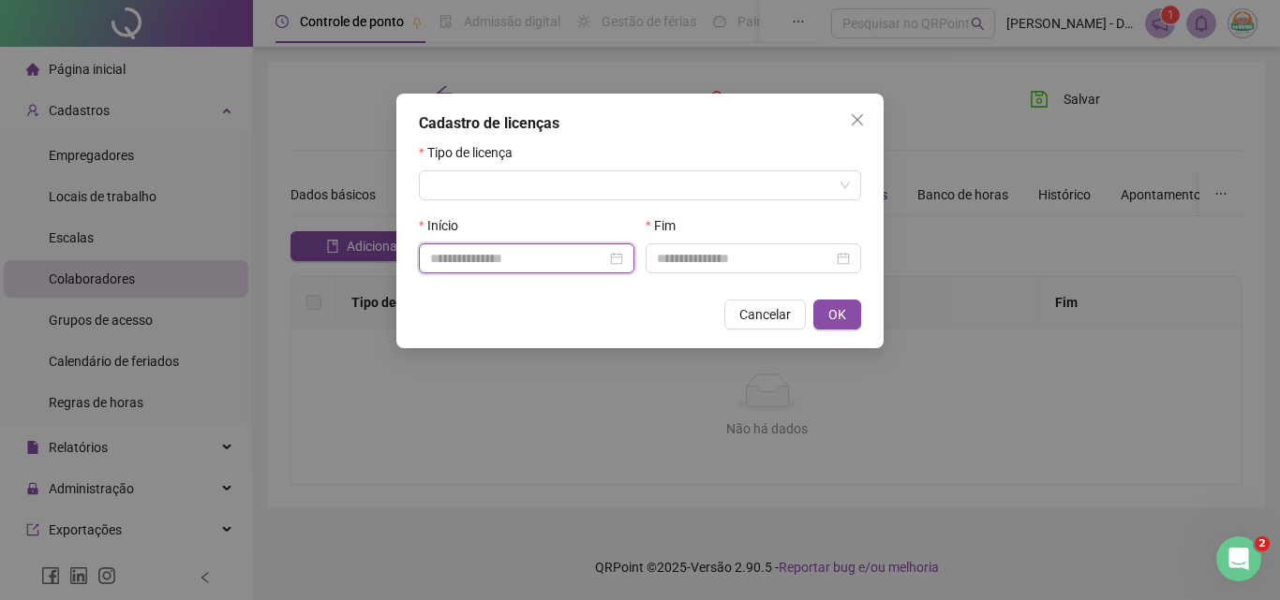
click at [573, 260] on input at bounding box center [518, 258] width 176 height 21
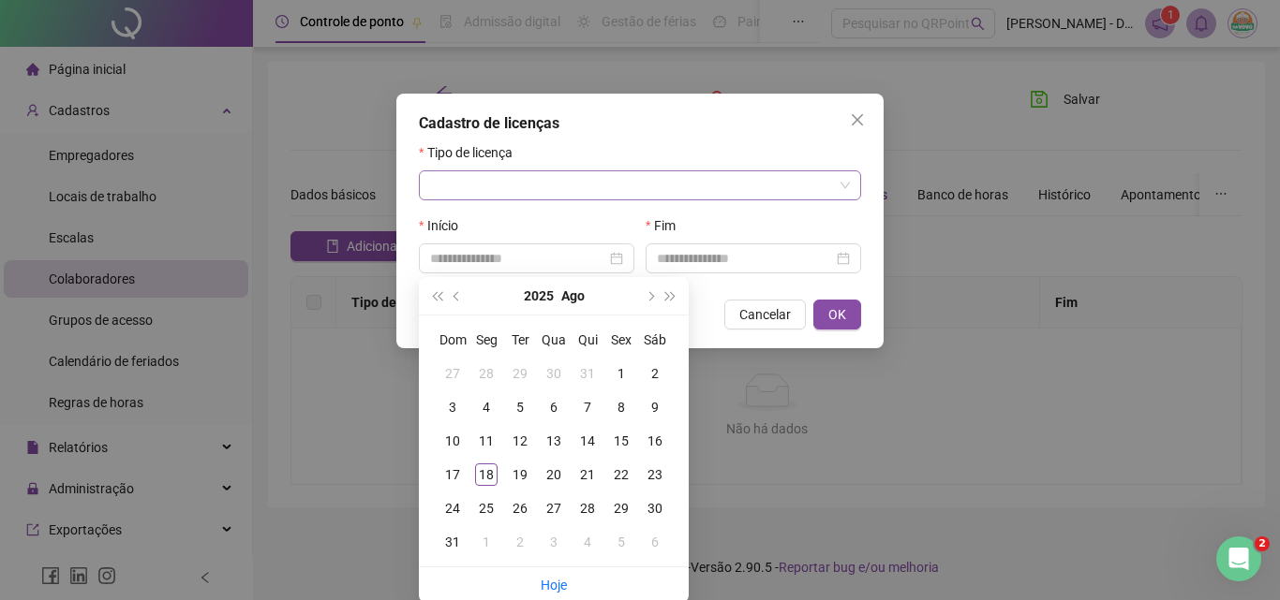
click at [537, 195] on input "search" at bounding box center [631, 185] width 403 height 28
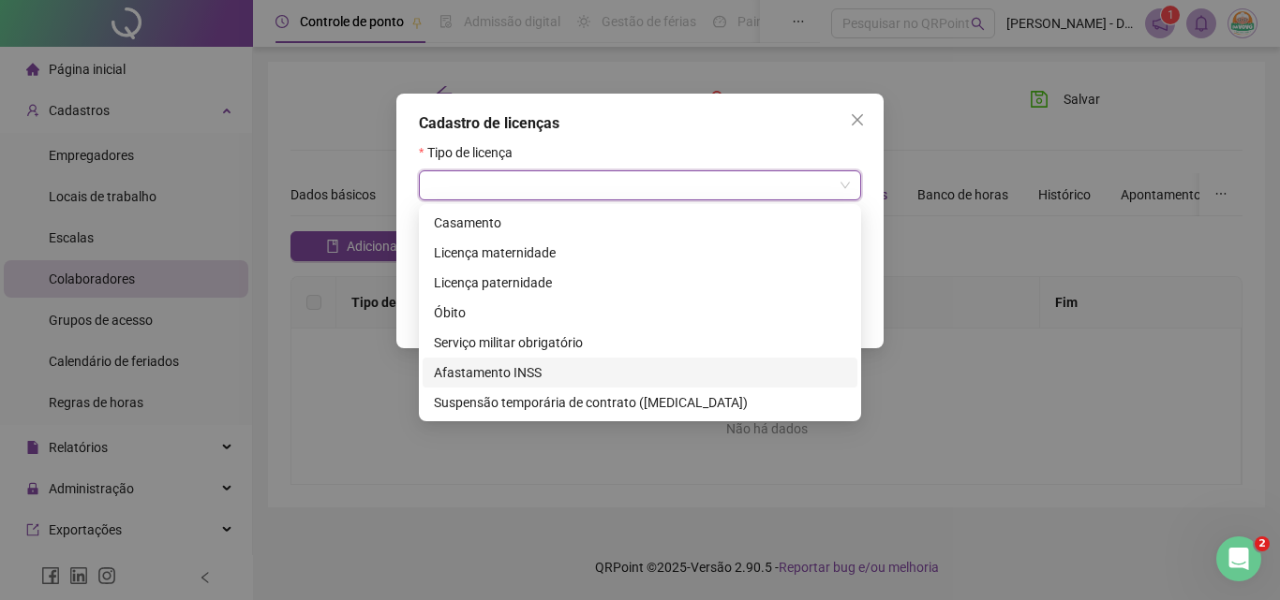
click at [561, 369] on div "Afastamento INSS" at bounding box center [640, 373] width 412 height 21
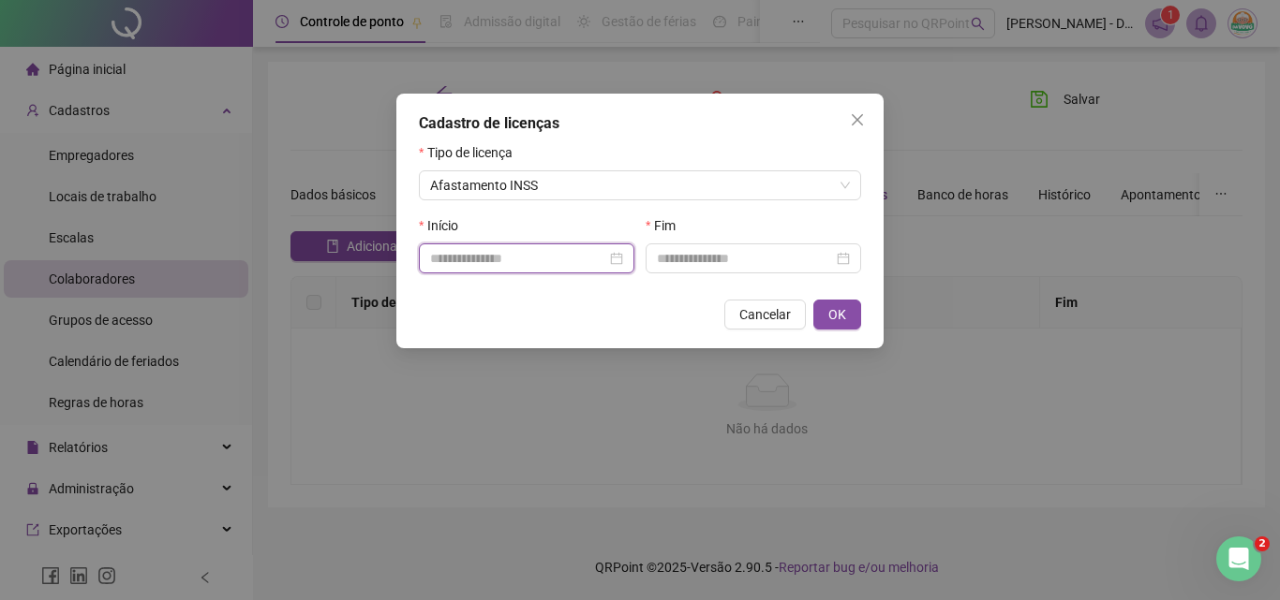
click at [492, 250] on input at bounding box center [518, 258] width 176 height 21
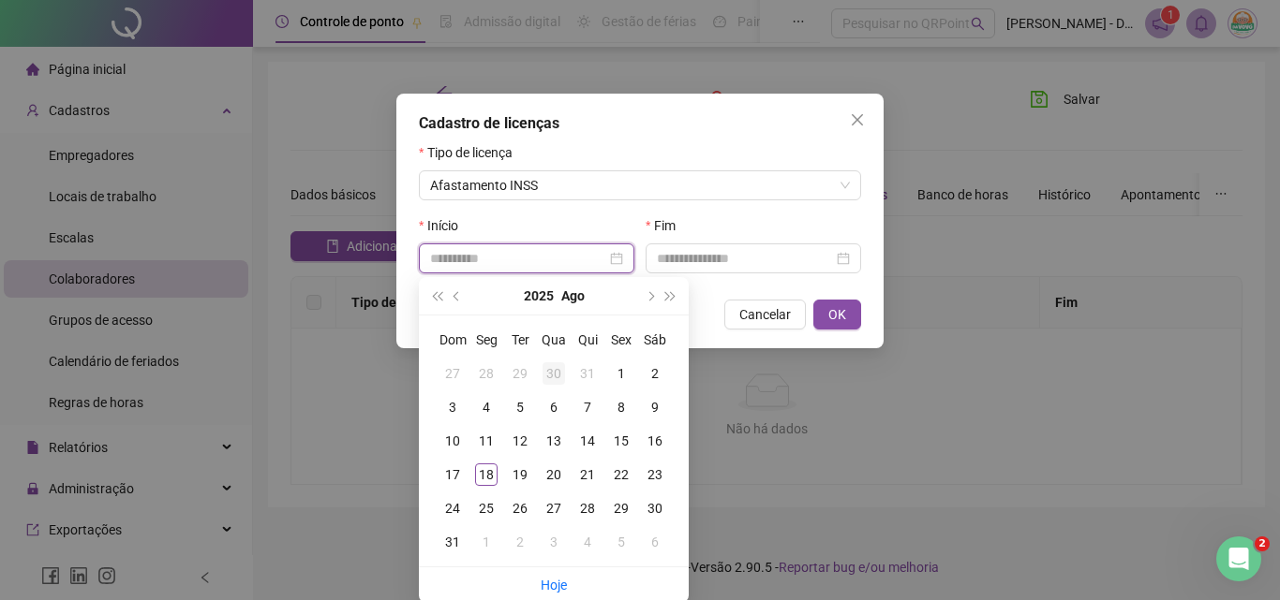
type input "**********"
click at [461, 300] on button "prev-year" at bounding box center [457, 295] width 21 height 37
type input "**********"
click at [549, 373] on div "2" at bounding box center [553, 374] width 22 height 22
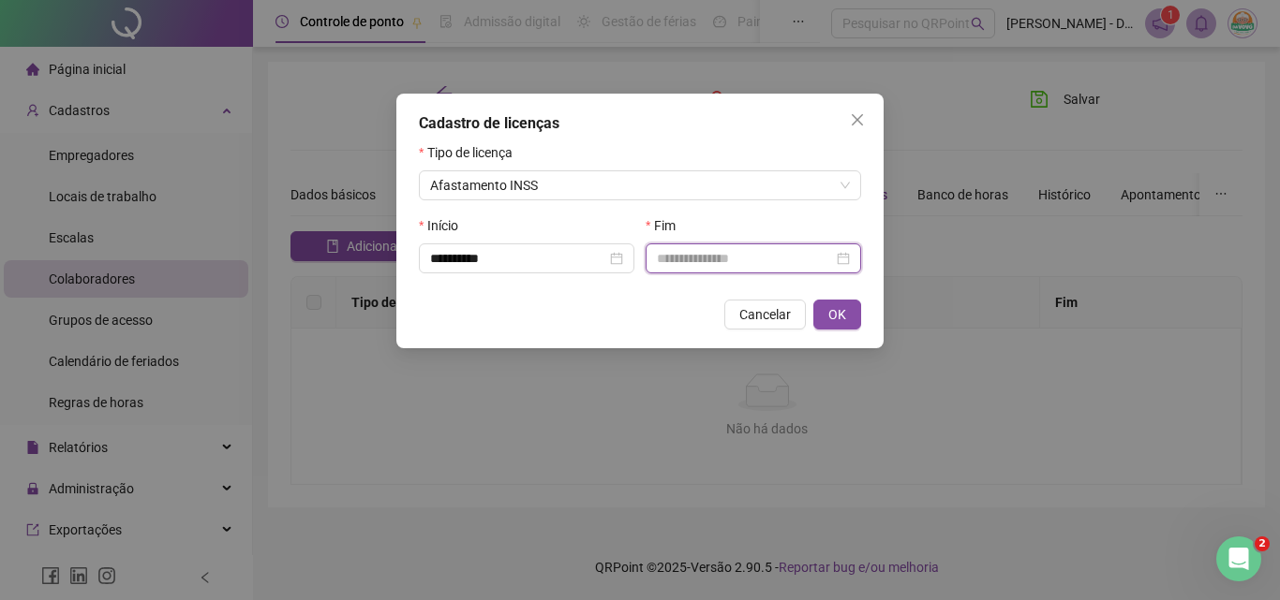
click at [811, 262] on input at bounding box center [745, 258] width 176 height 21
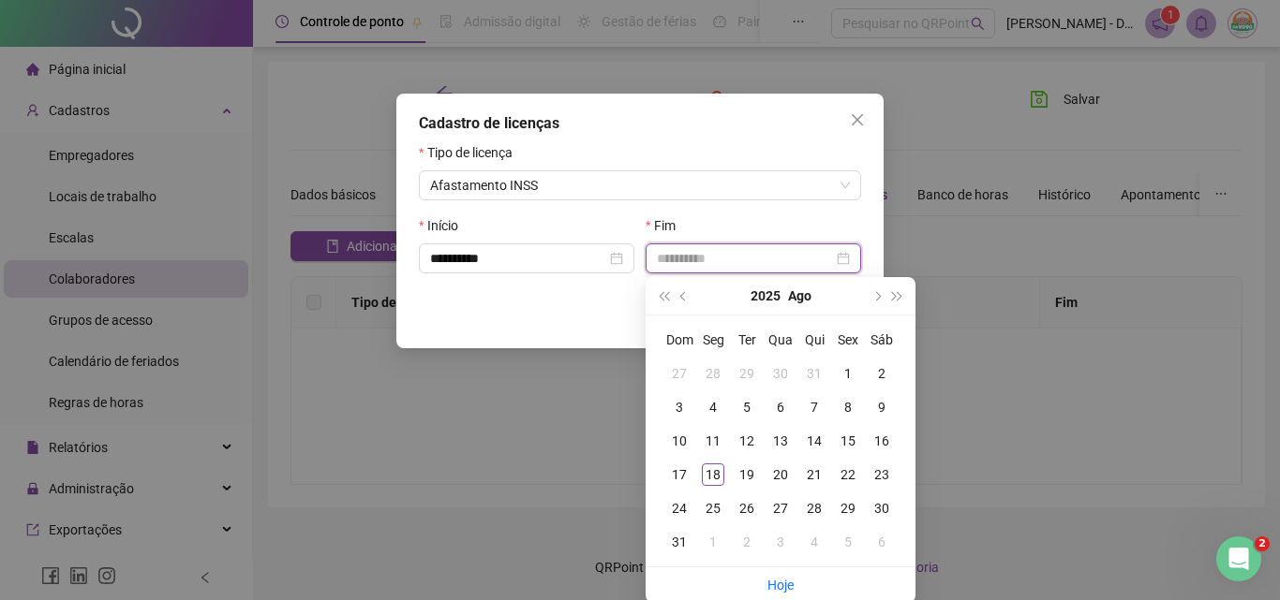
type input "**********"
click at [963, 330] on div "**********" at bounding box center [640, 300] width 1280 height 600
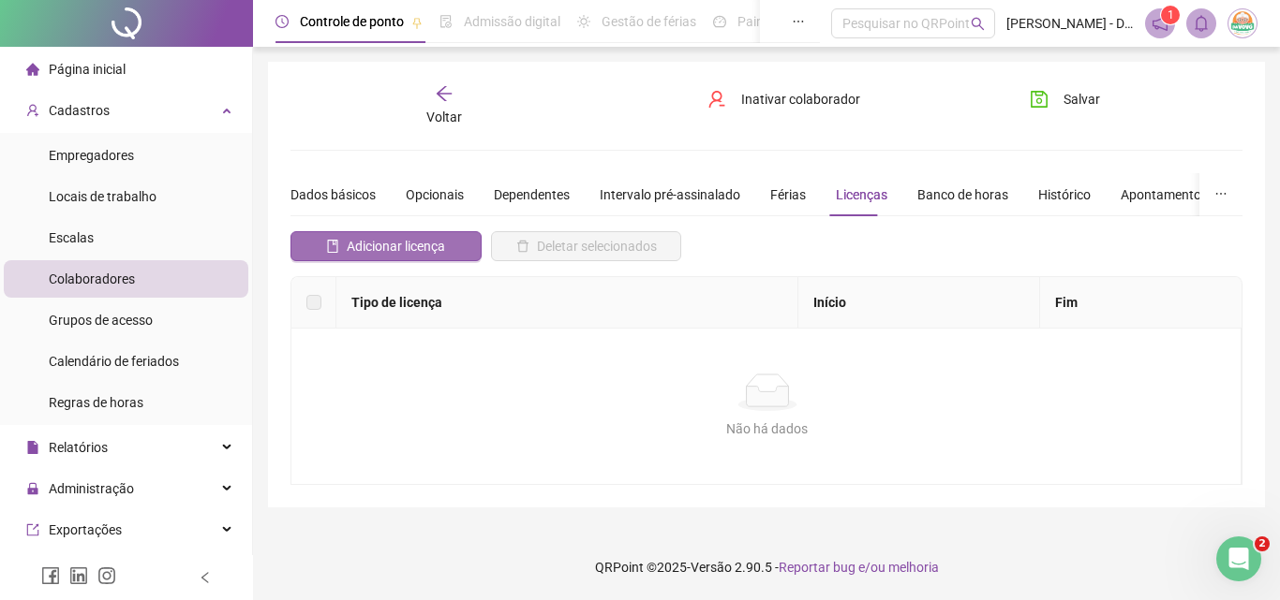
click at [428, 244] on span "Adicionar licença" at bounding box center [396, 246] width 98 height 21
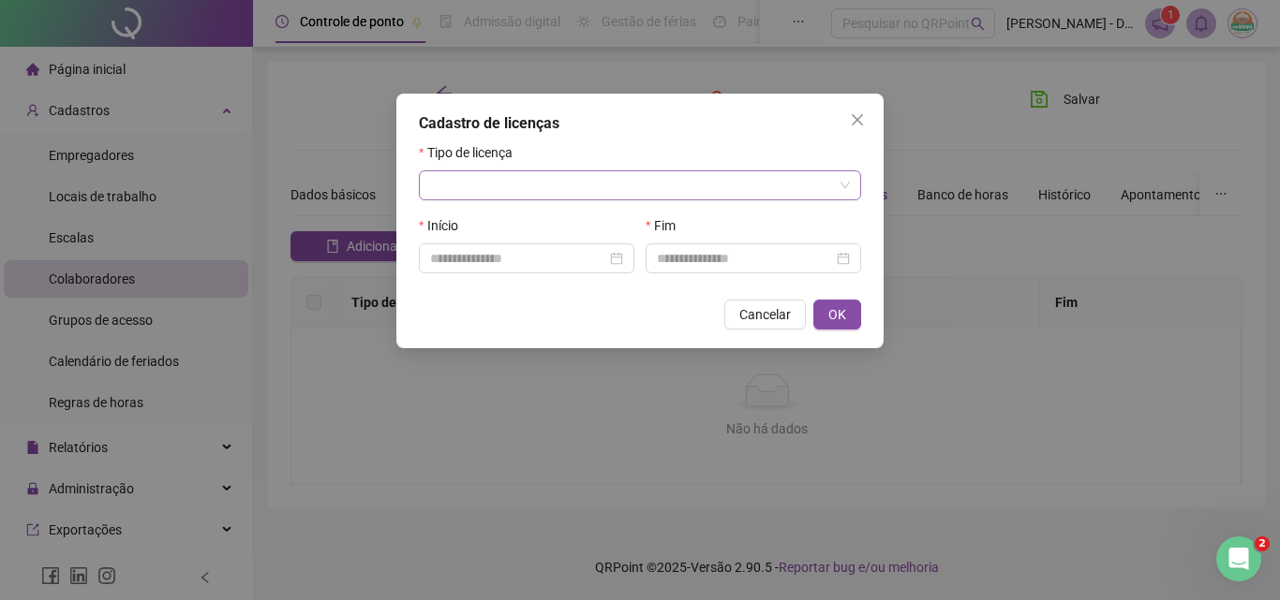
click at [553, 181] on input "search" at bounding box center [631, 185] width 403 height 28
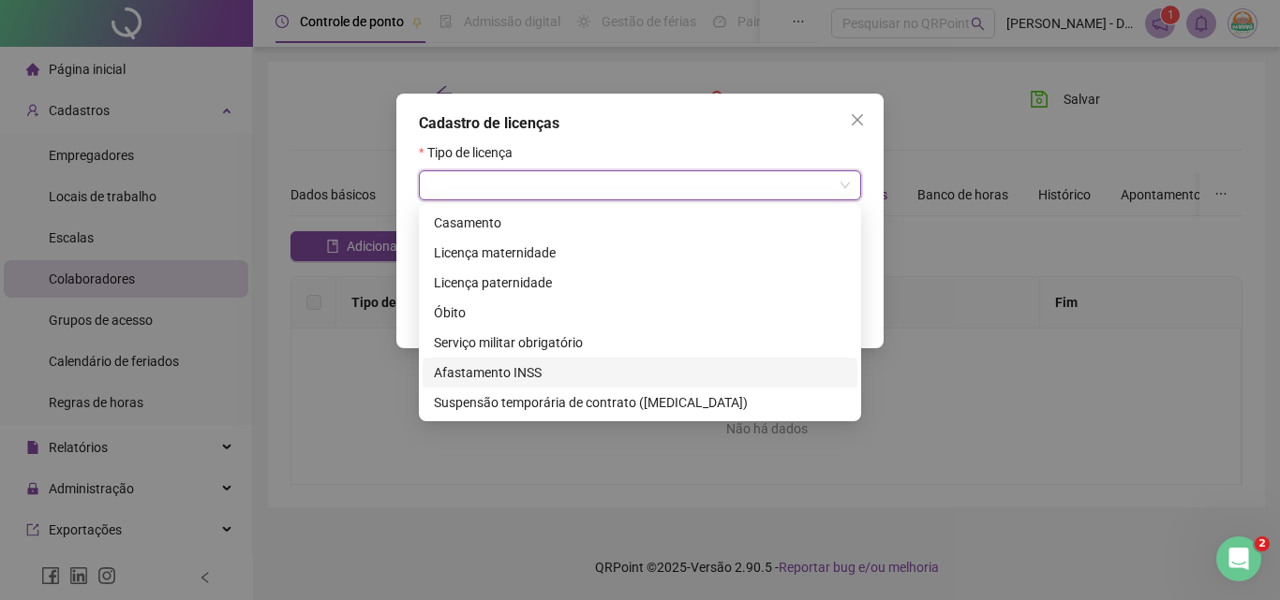
click at [550, 364] on div "Afastamento INSS" at bounding box center [640, 373] width 412 height 21
click at [550, 364] on div "Cadastro de licenças Tipo de licença Início Fim Cancelar OK" at bounding box center [640, 300] width 1280 height 600
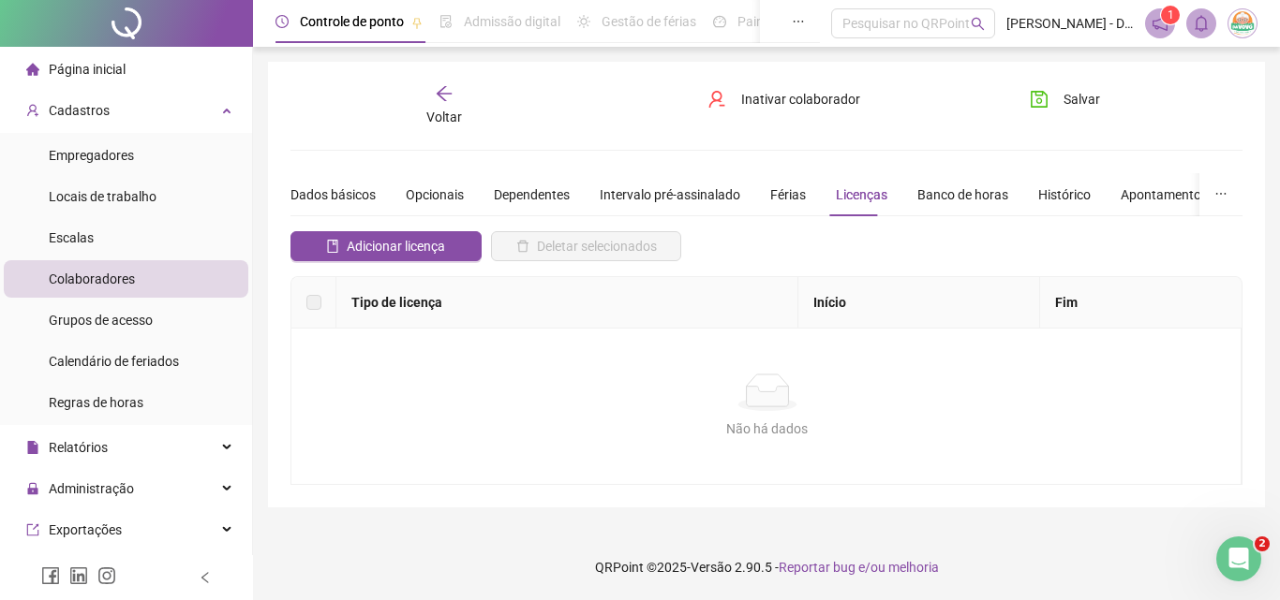
click at [485, 307] on th "Tipo de licença" at bounding box center [567, 303] width 462 height 52
click at [430, 247] on span "Adicionar licença" at bounding box center [396, 246] width 98 height 21
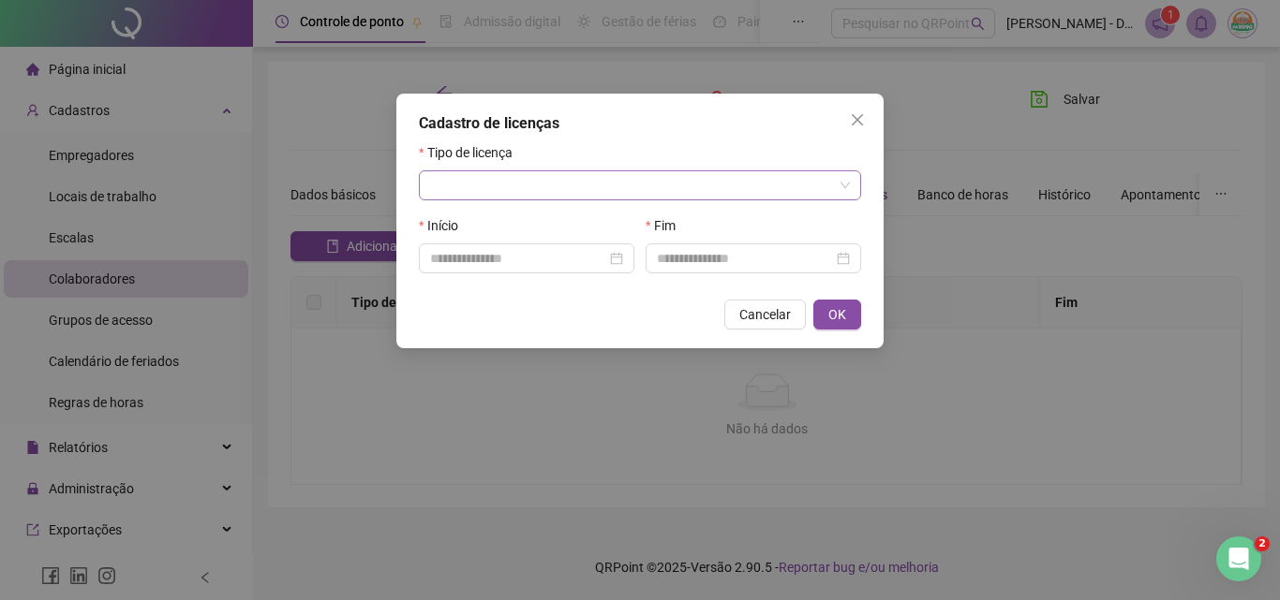
click at [544, 188] on input "search" at bounding box center [631, 185] width 403 height 28
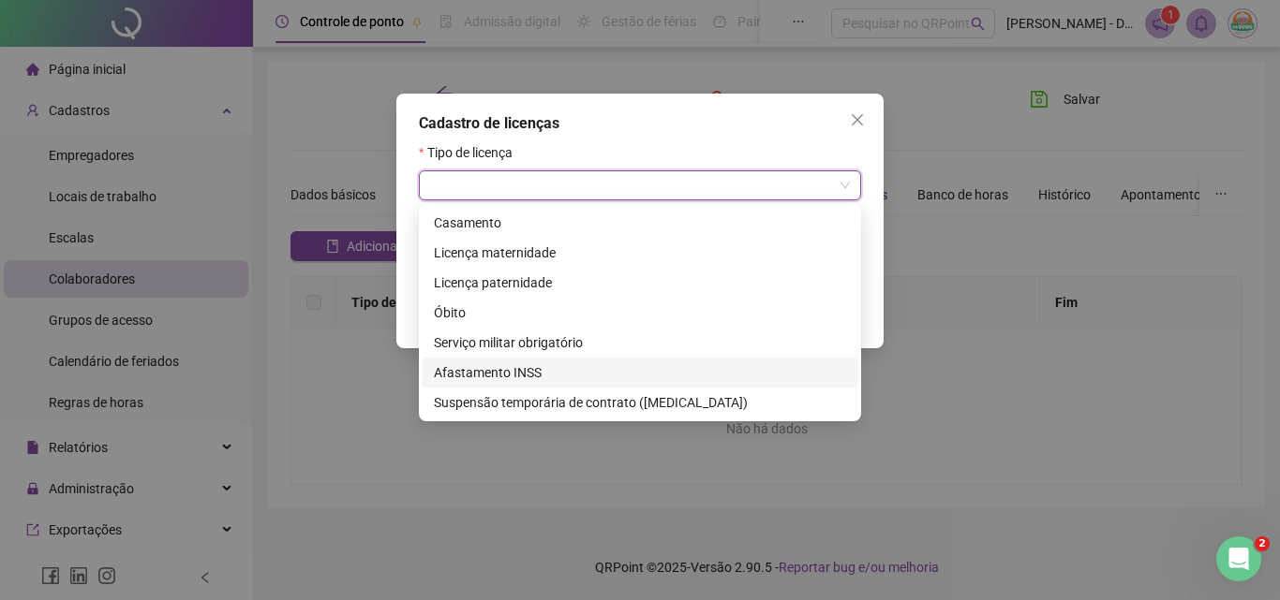
click at [575, 362] on div "Afastamento INSS" at bounding box center [639, 373] width 435 height 30
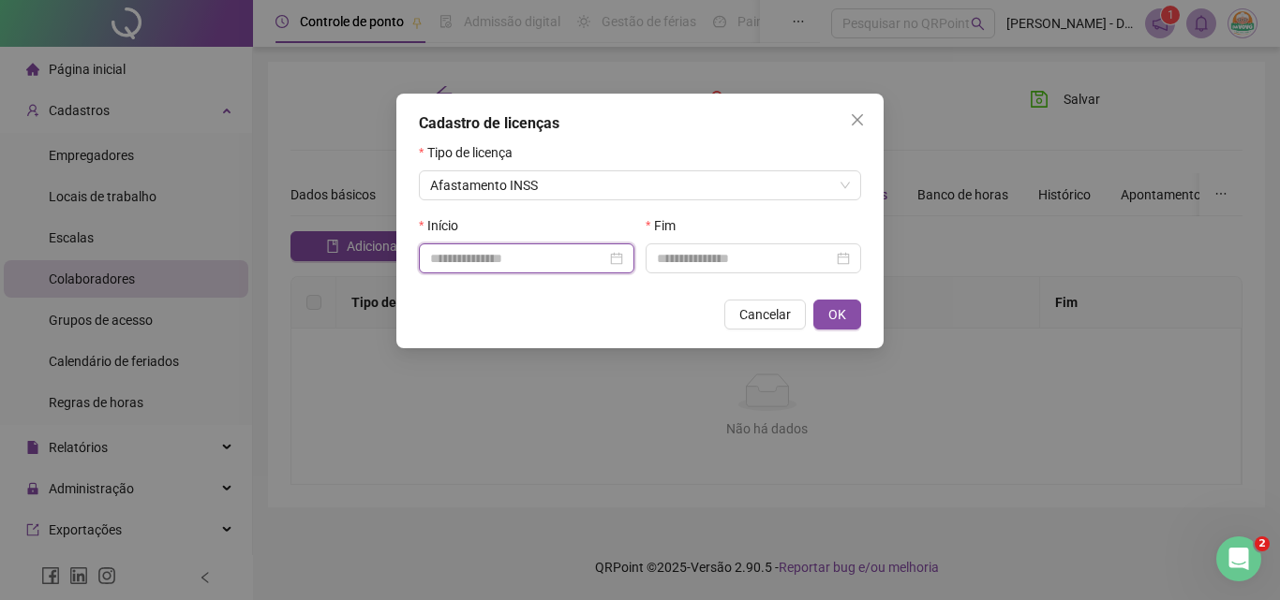
click at [564, 263] on input at bounding box center [518, 258] width 176 height 21
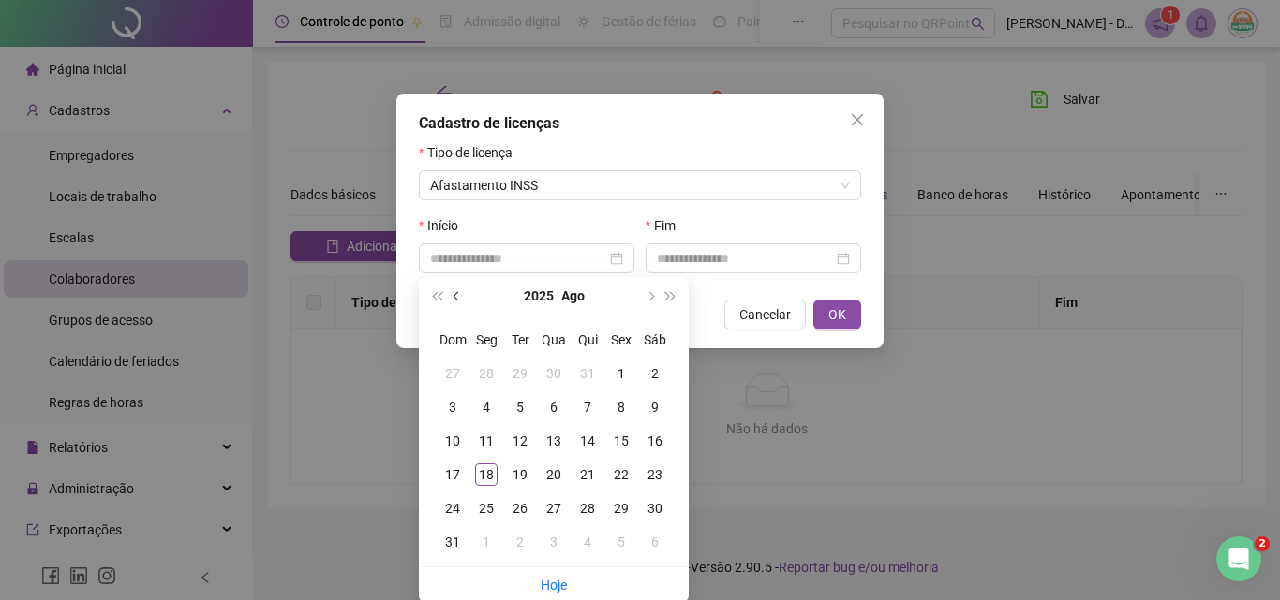
click at [462, 302] on button "prev-year" at bounding box center [457, 295] width 21 height 37
type input "**********"
click at [555, 364] on div "2" at bounding box center [553, 374] width 22 height 22
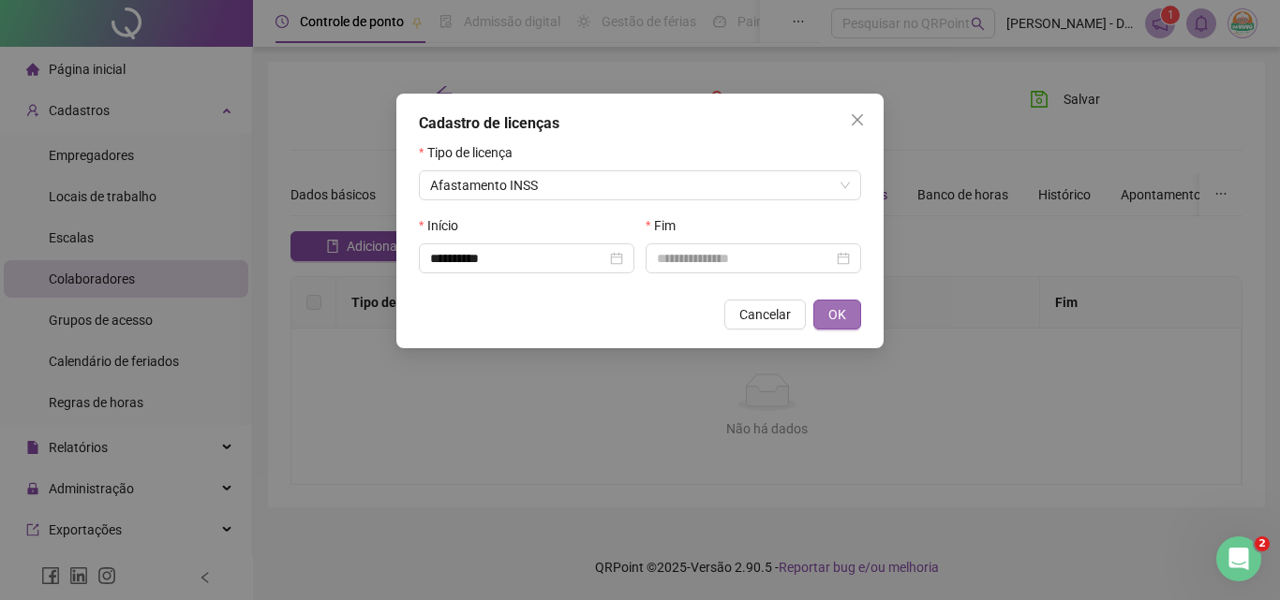
click at [824, 307] on button "OK" at bounding box center [837, 315] width 48 height 30
click at [756, 250] on input at bounding box center [745, 258] width 176 height 21
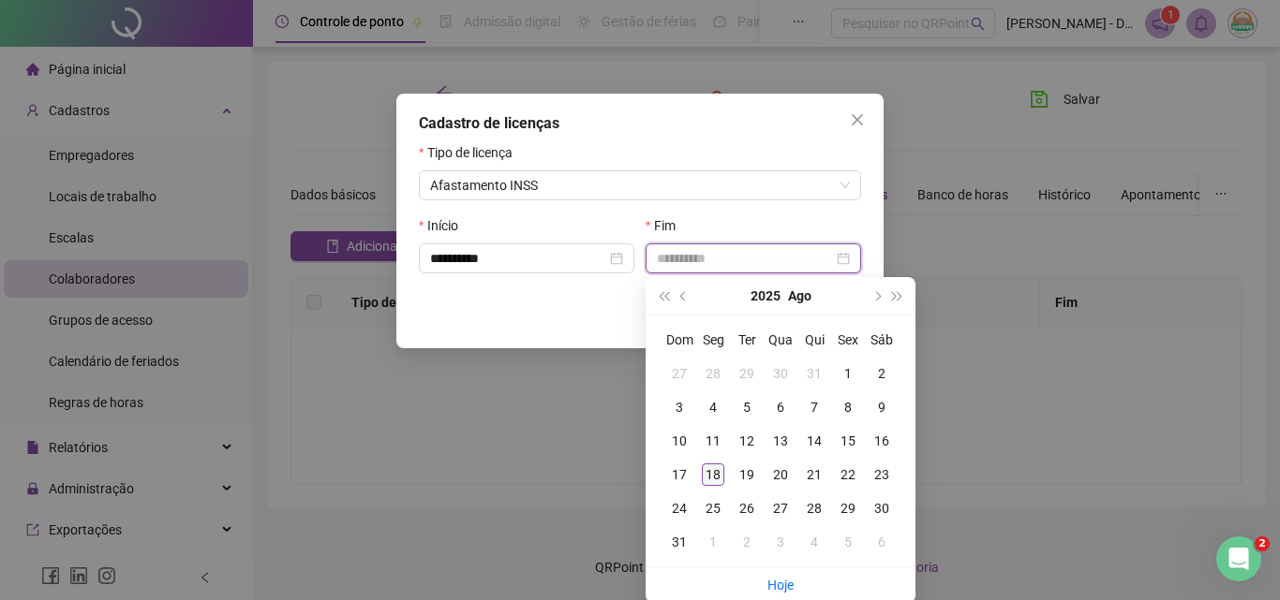
type input "**********"
click at [713, 465] on div "18" at bounding box center [713, 475] width 22 height 22
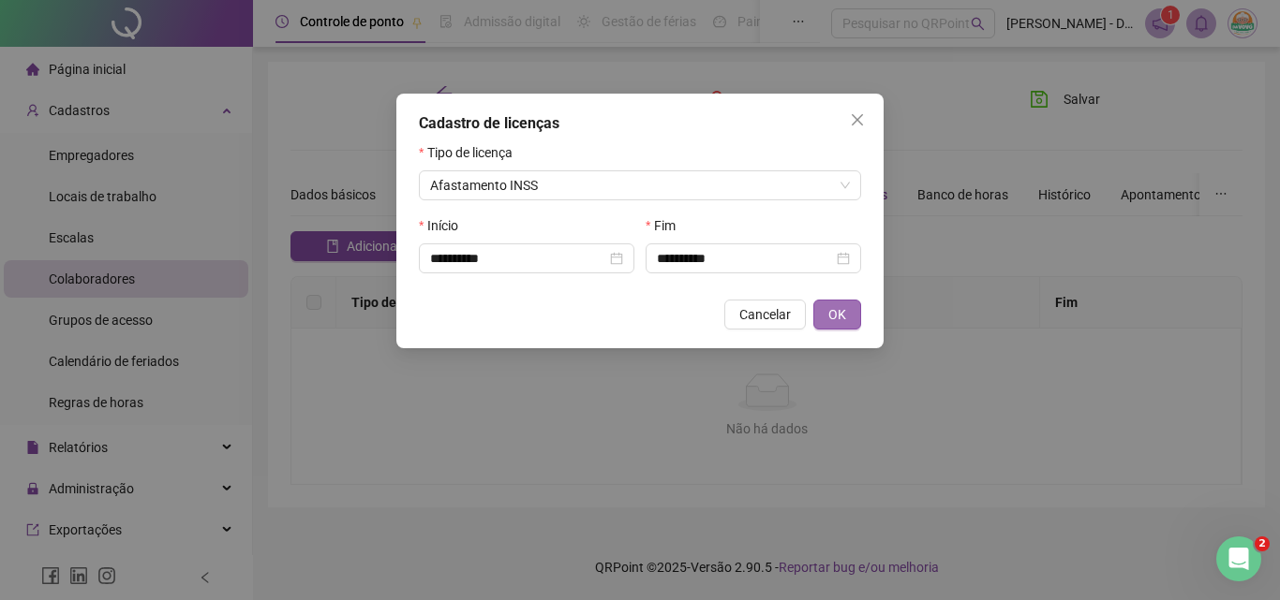
click at [852, 321] on button "OK" at bounding box center [837, 315] width 48 height 30
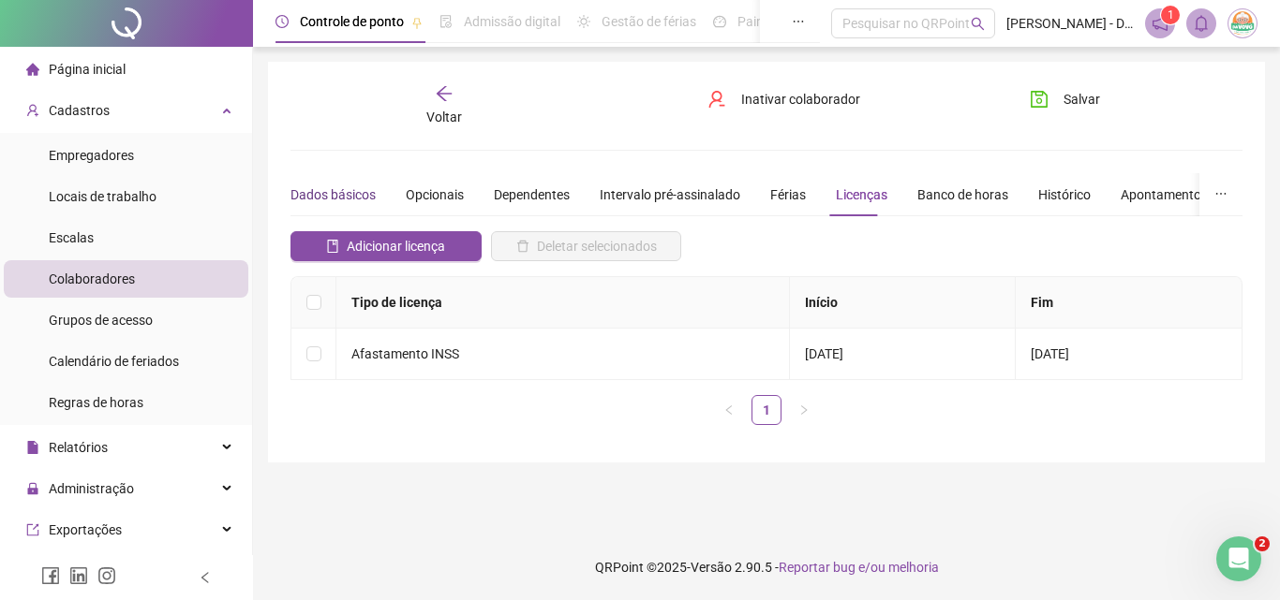
click at [367, 197] on div "Dados básicos" at bounding box center [332, 195] width 85 height 21
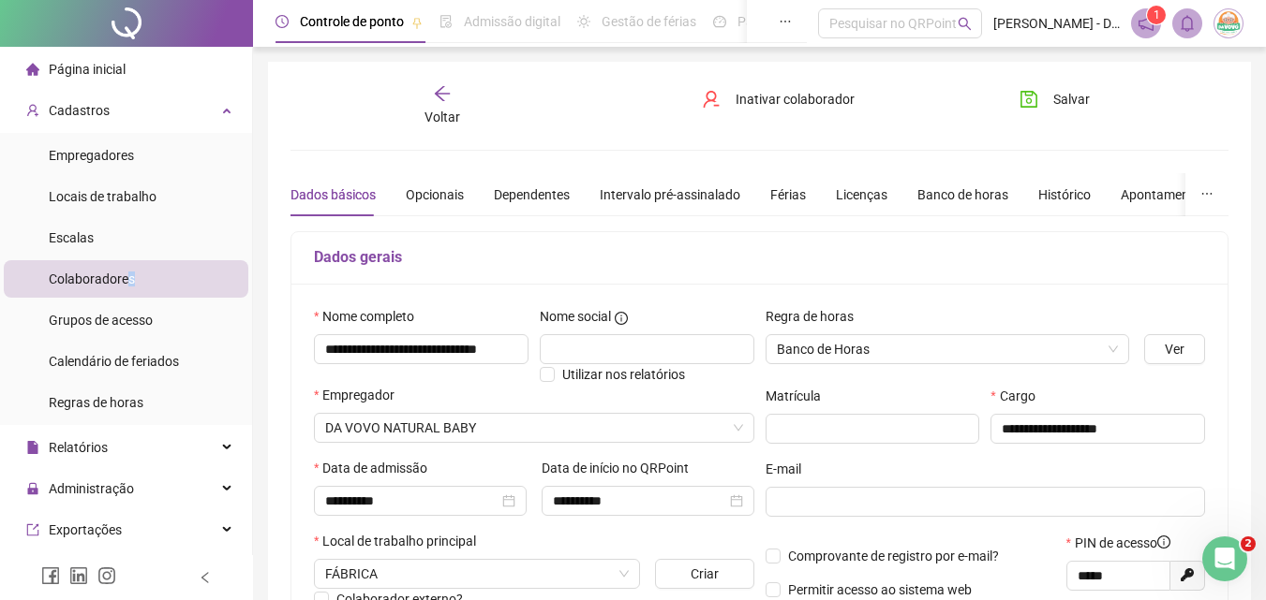
click at [132, 284] on span "Colaboradores" at bounding box center [92, 279] width 86 height 15
